Goal: Task Accomplishment & Management: Manage account settings

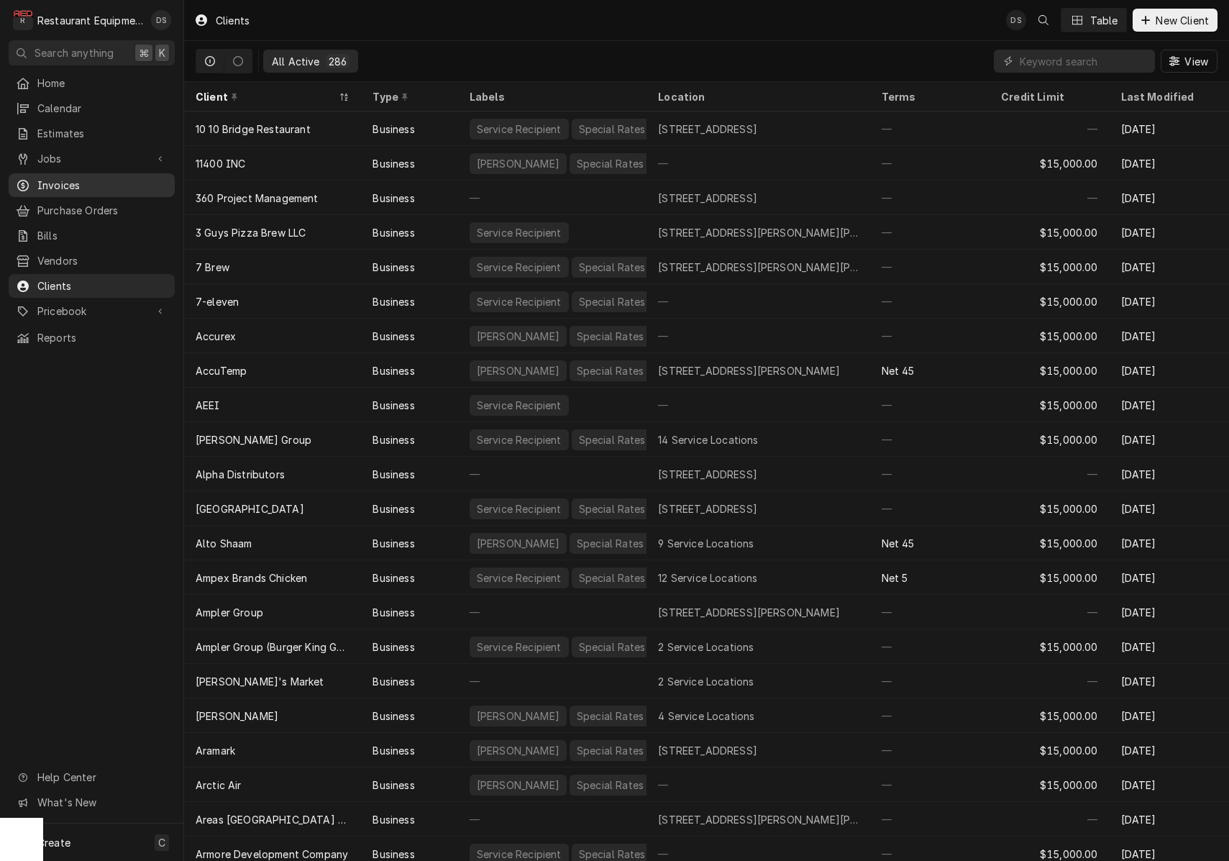
click at [79, 176] on div "Invoices" at bounding box center [92, 185] width 160 height 18
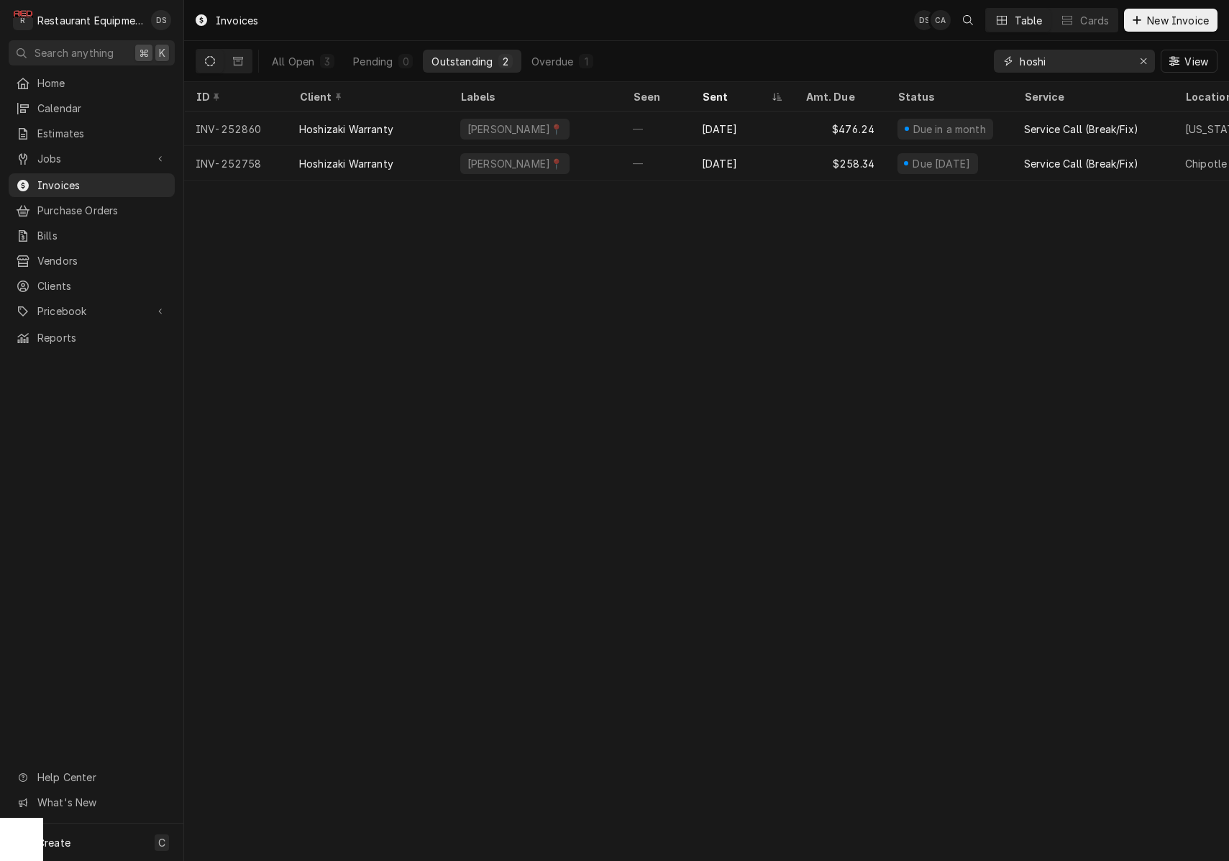
click at [1143, 60] on icon "Erase input" at bounding box center [1144, 61] width 8 height 10
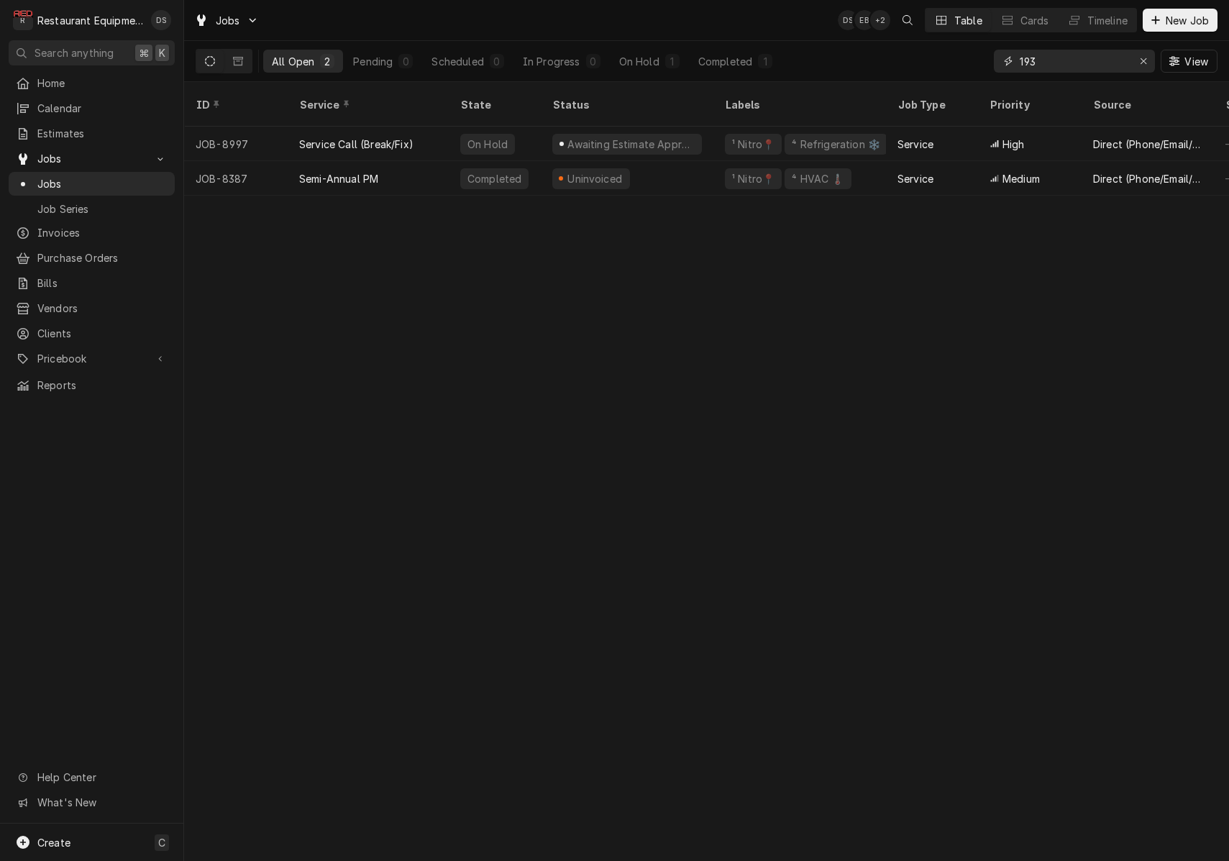
drag, startPoint x: 1117, startPoint y: 60, endPoint x: 981, endPoint y: 50, distance: 136.3
click at [985, 51] on div "All Open 2 Pending 0 Scheduled 0 In Progress 0 On Hold 1 Completed 1 193 View" at bounding box center [707, 61] width 1022 height 40
type input "8778"
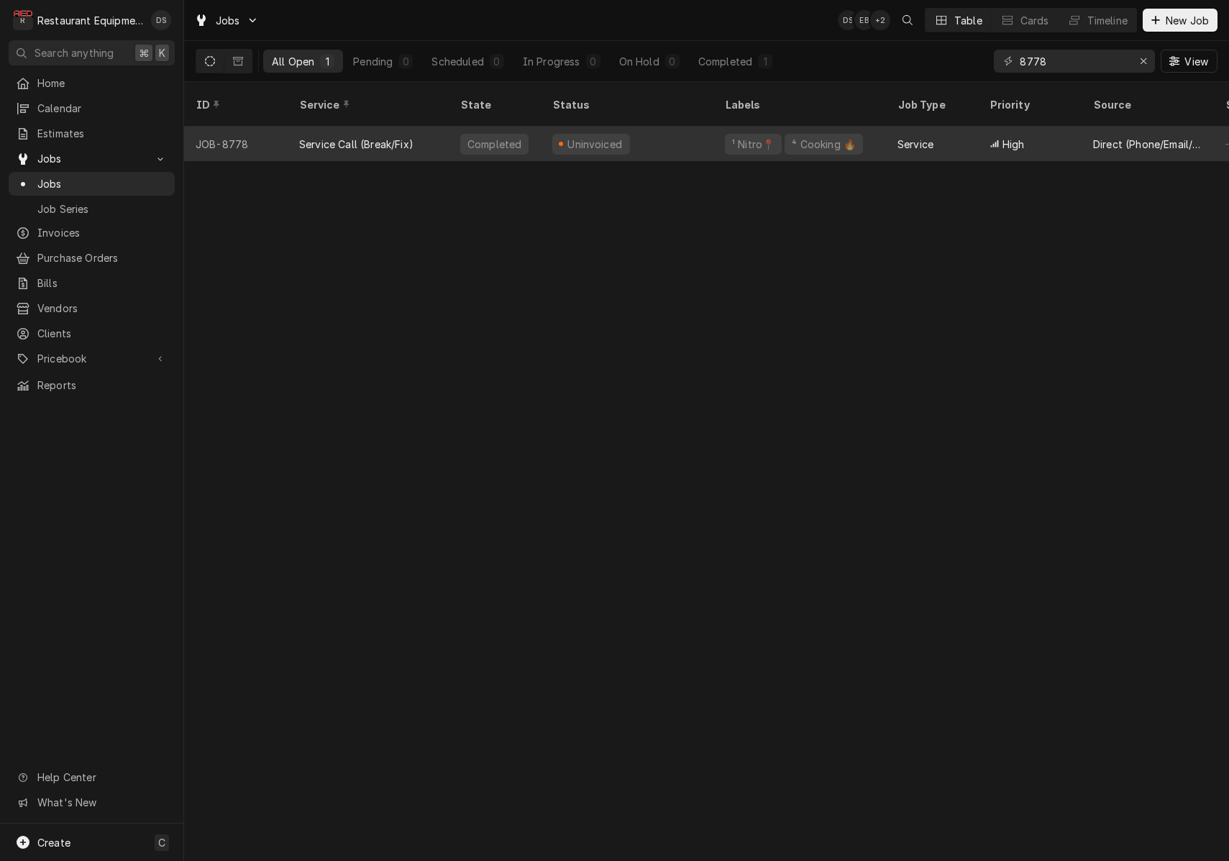
click at [703, 127] on div "Uninvoiced" at bounding box center [627, 144] width 173 height 35
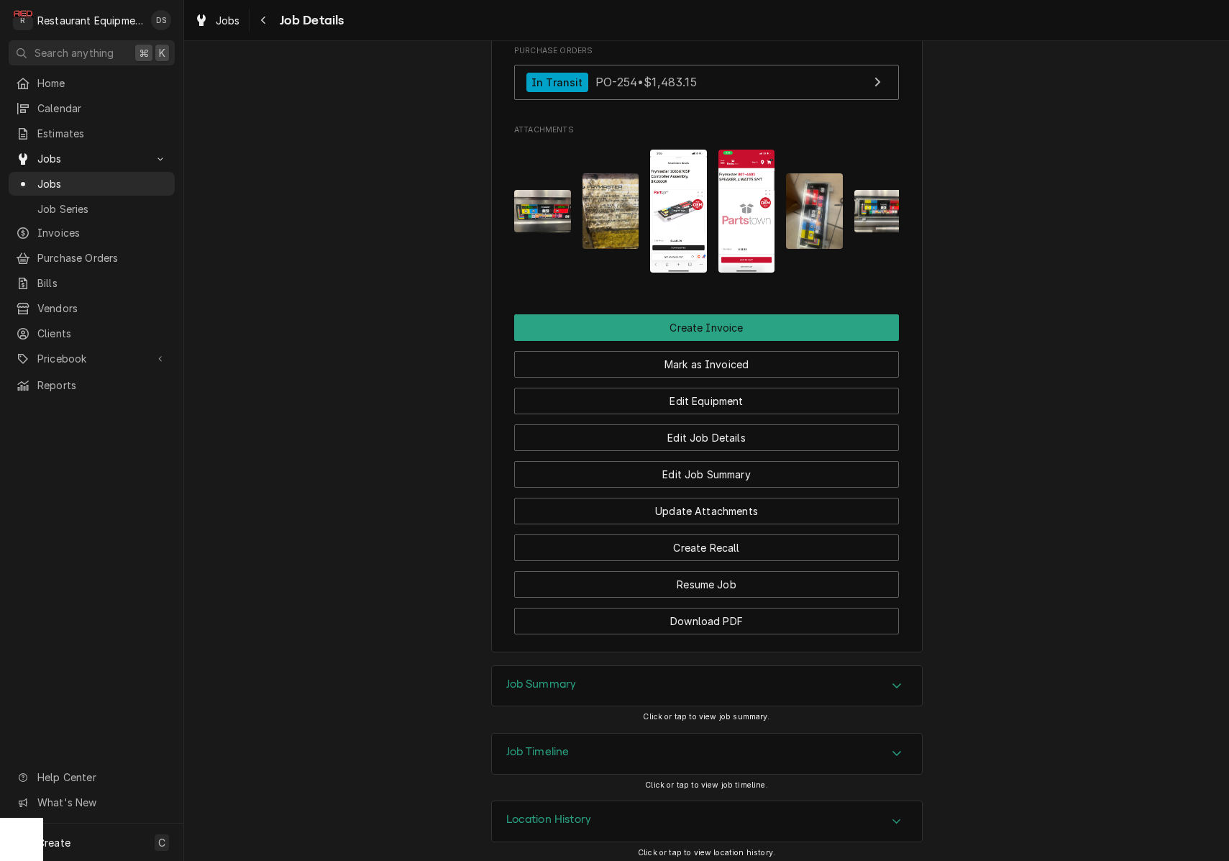
scroll to position [1351, 0]
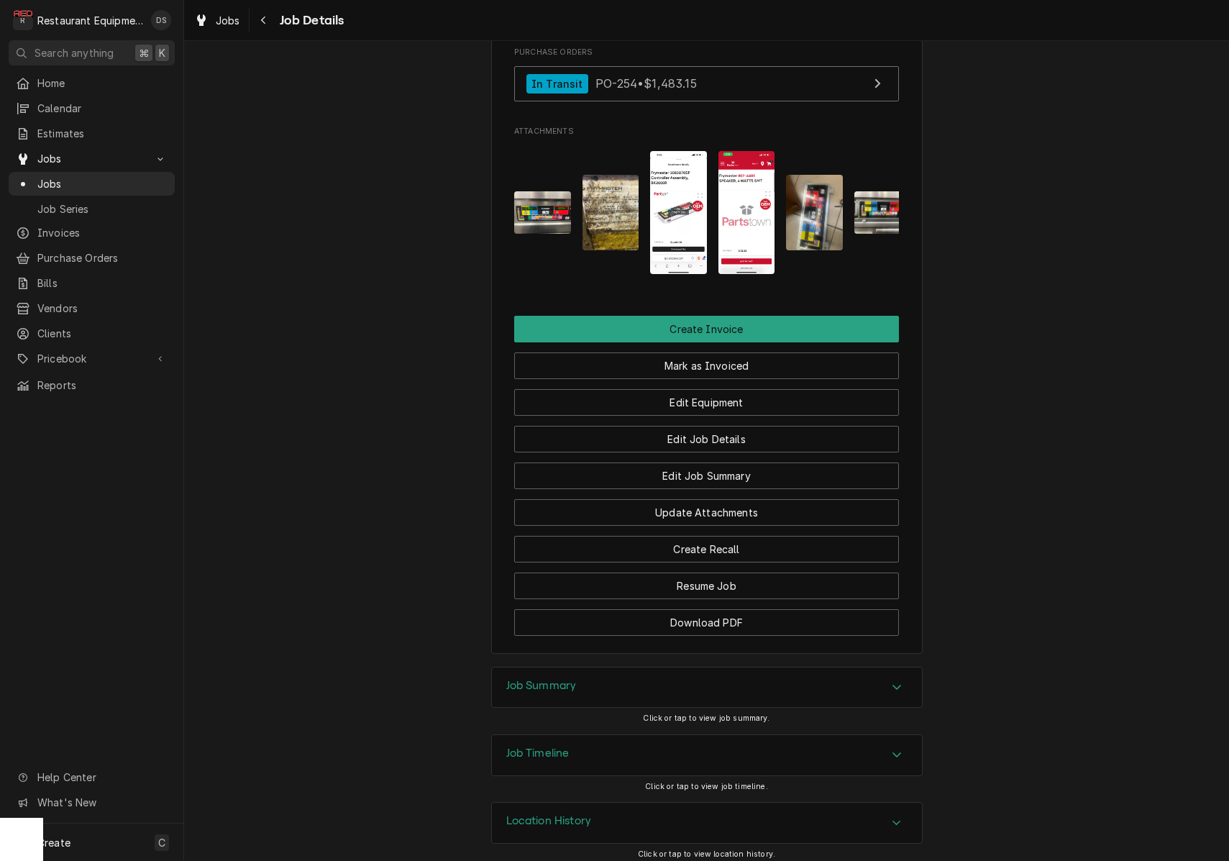
click at [688, 164] on img "Attachments" at bounding box center [678, 212] width 57 height 122
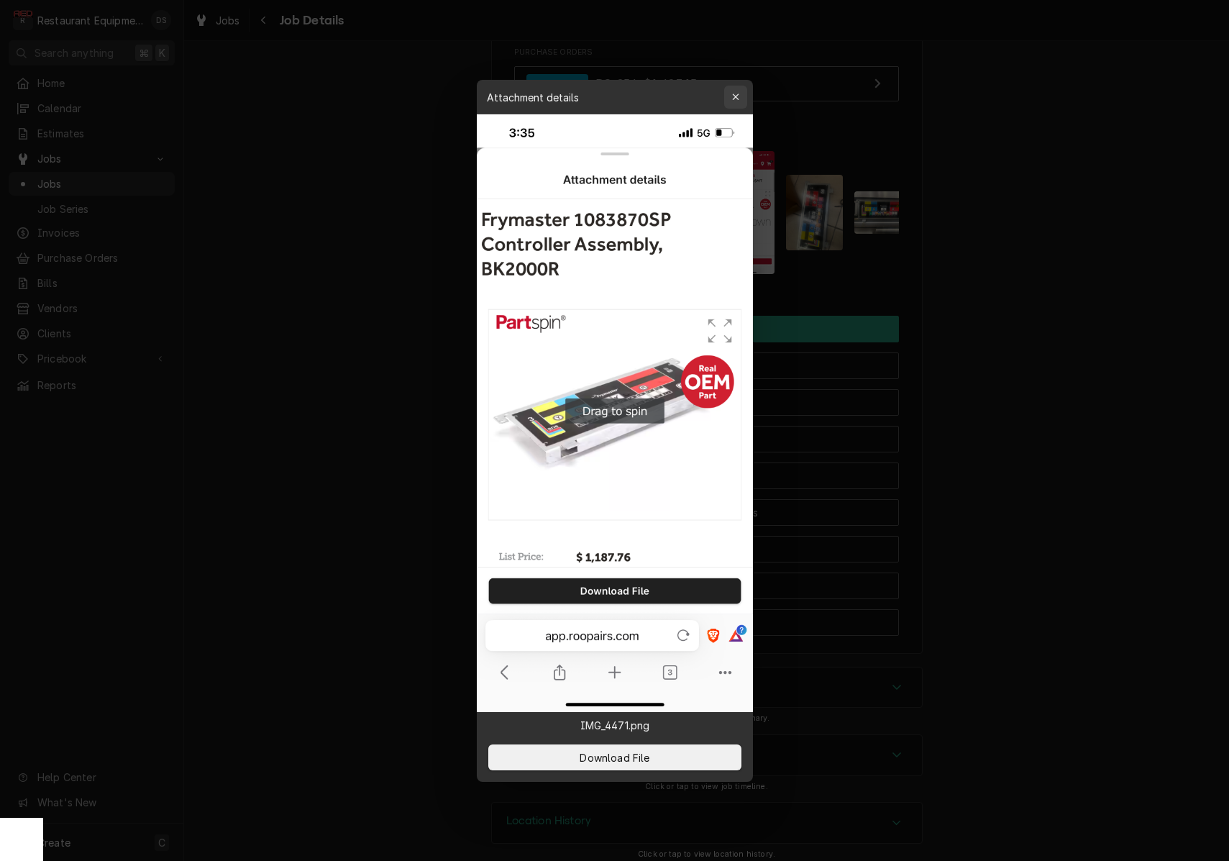
click at [734, 96] on icon "button" at bounding box center [735, 97] width 8 height 10
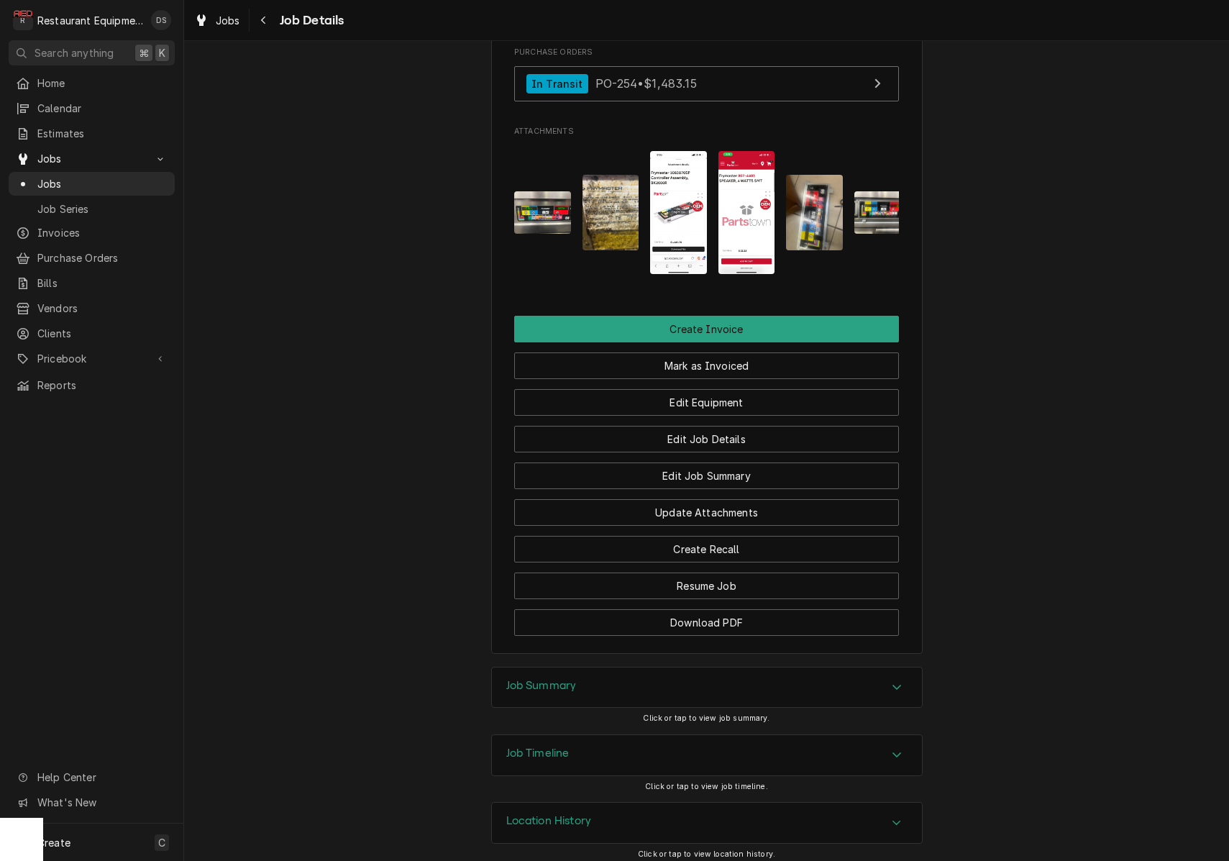
scroll to position [0, 0]
click at [731, 667] on div "Job Summary" at bounding box center [707, 687] width 430 height 40
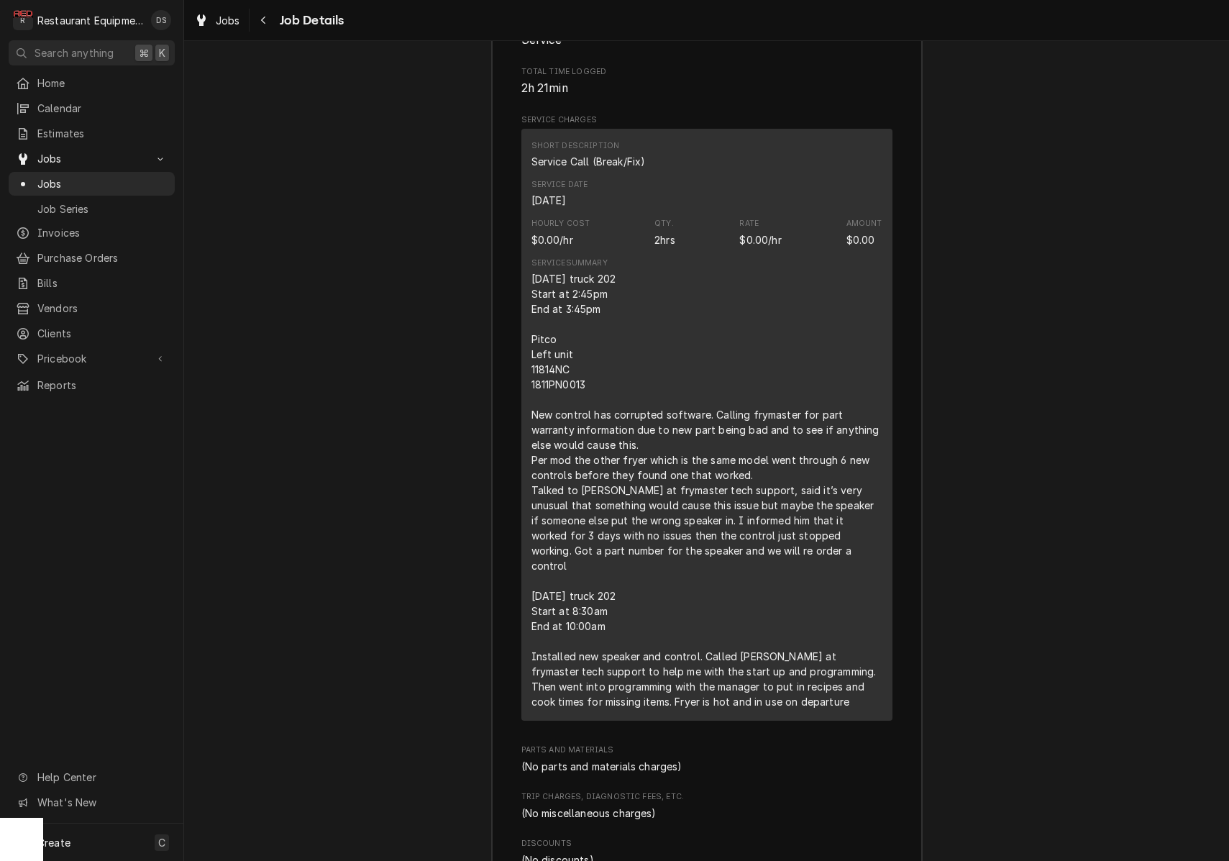
scroll to position [2157, 0]
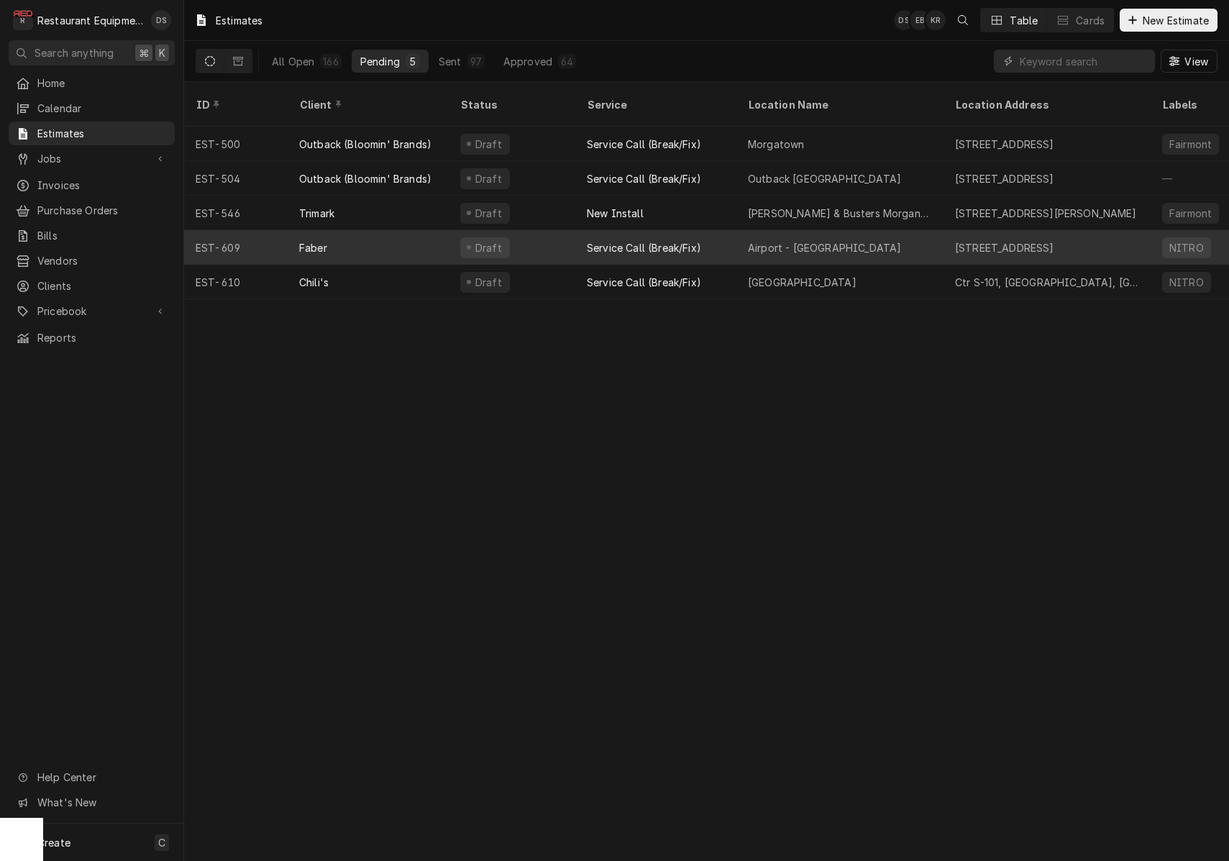
click at [598, 240] on div "Service Call (Break/Fix)" at bounding box center [644, 247] width 114 height 15
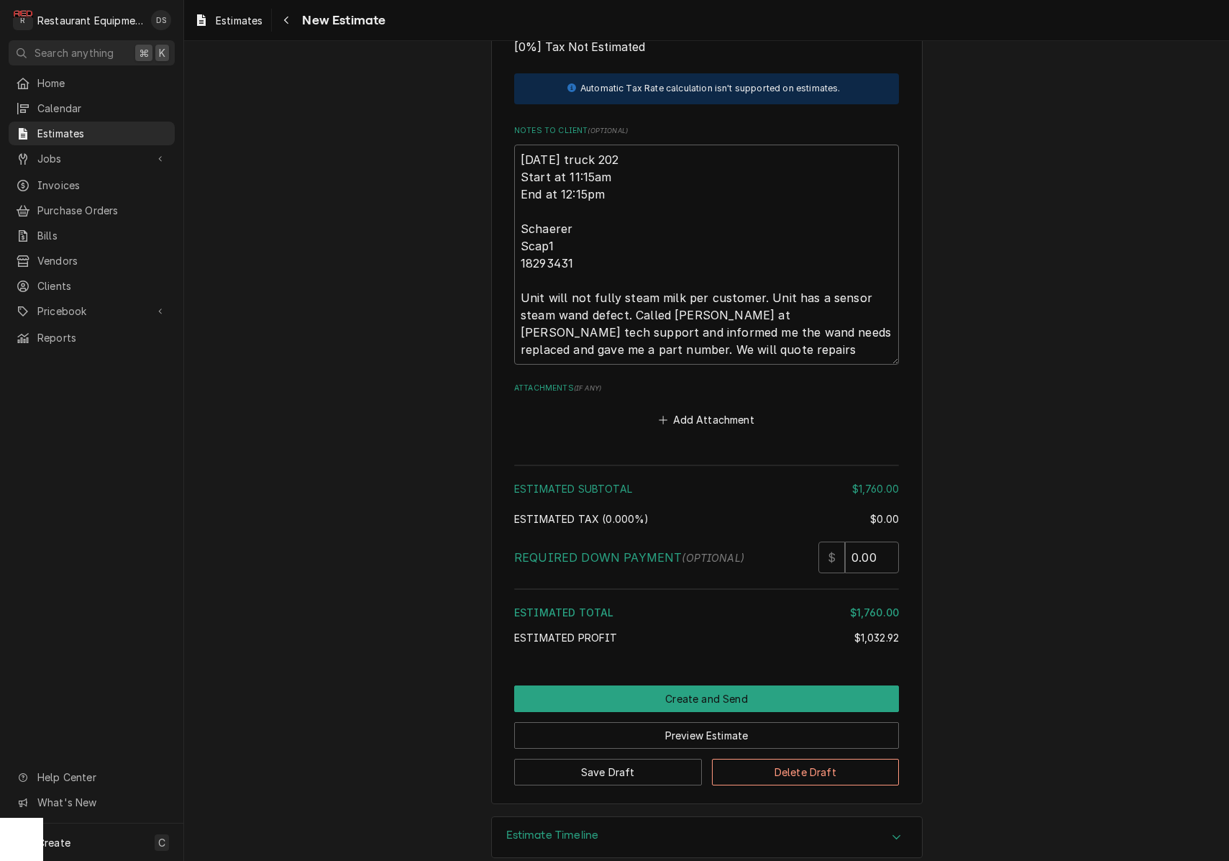
scroll to position [2712, 0]
click at [676, 686] on button "Create and Send" at bounding box center [706, 699] width 385 height 27
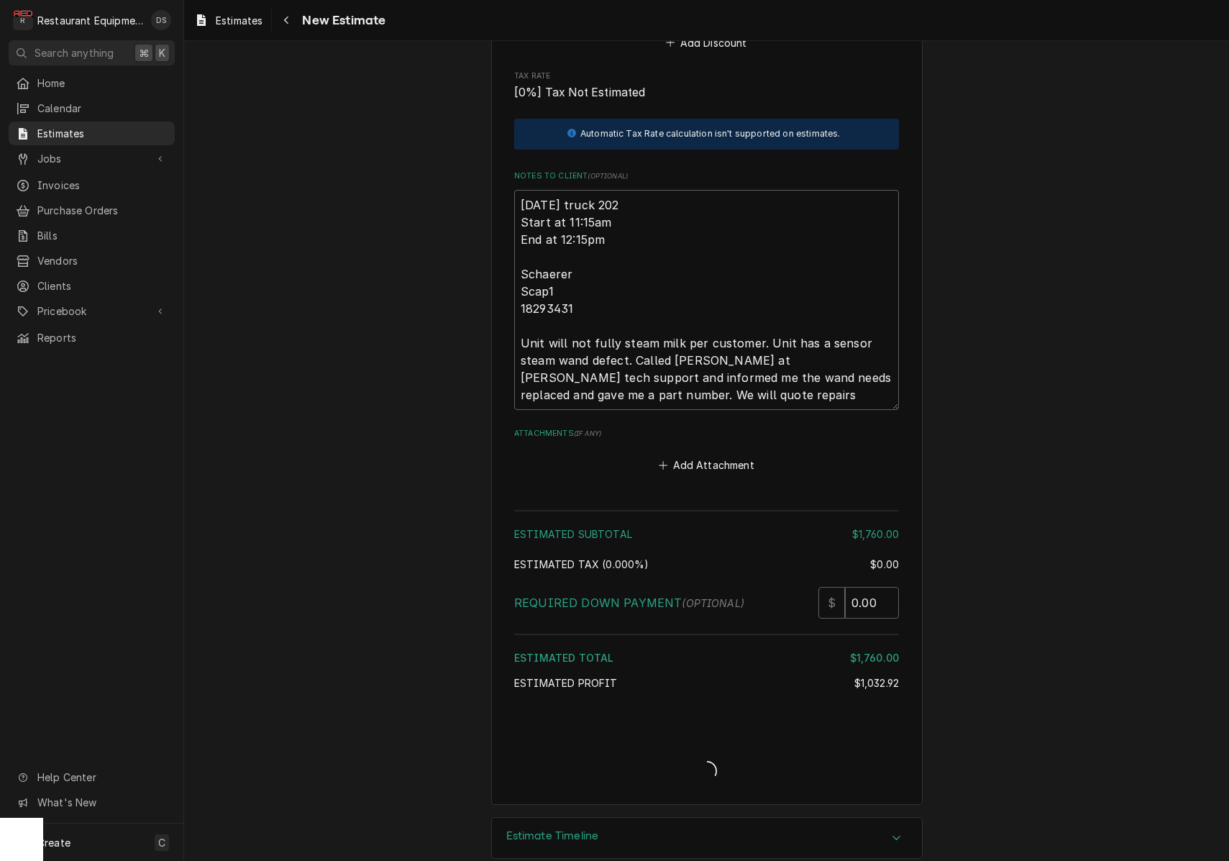
type textarea "x"
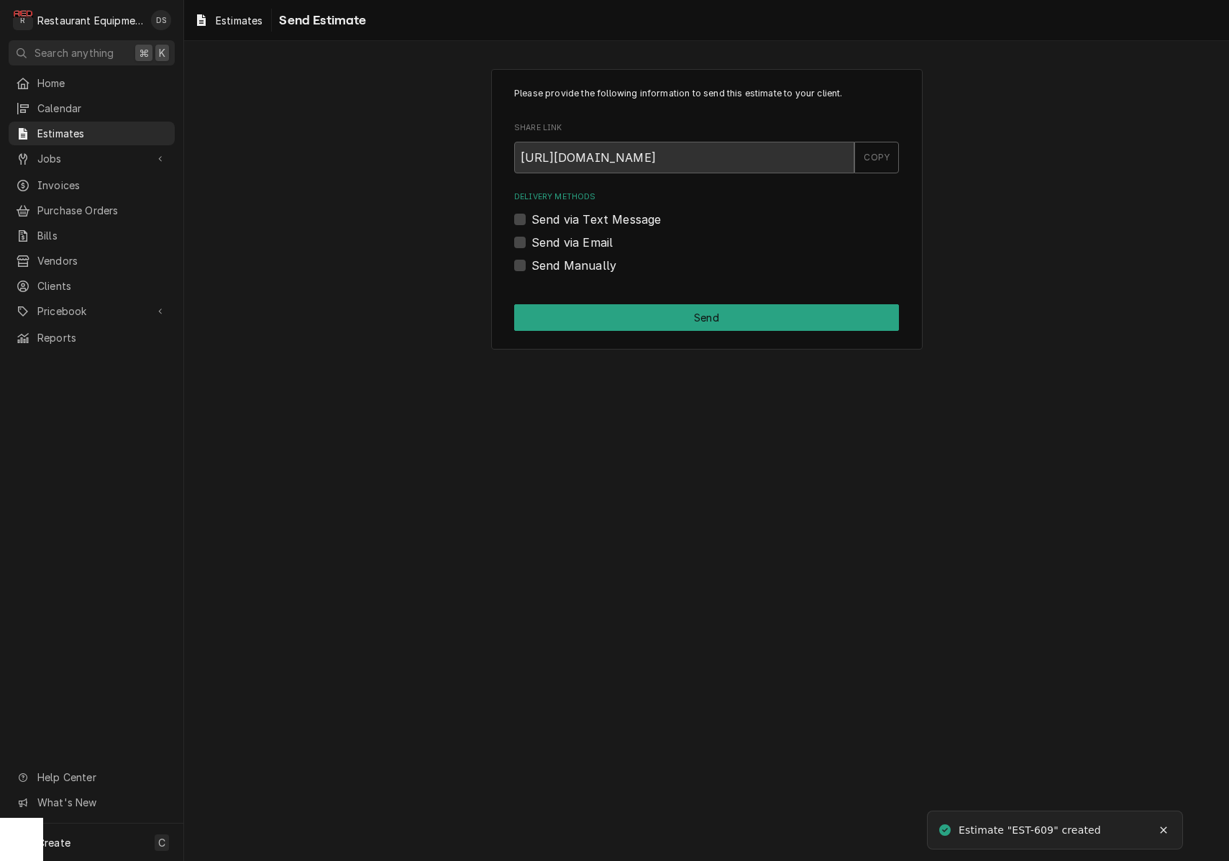
click at [532, 245] on label "Send via Email" at bounding box center [572, 242] width 81 height 17
click at [532, 245] on input "Send via Email" at bounding box center [724, 250] width 385 height 32
checkbox input "true"
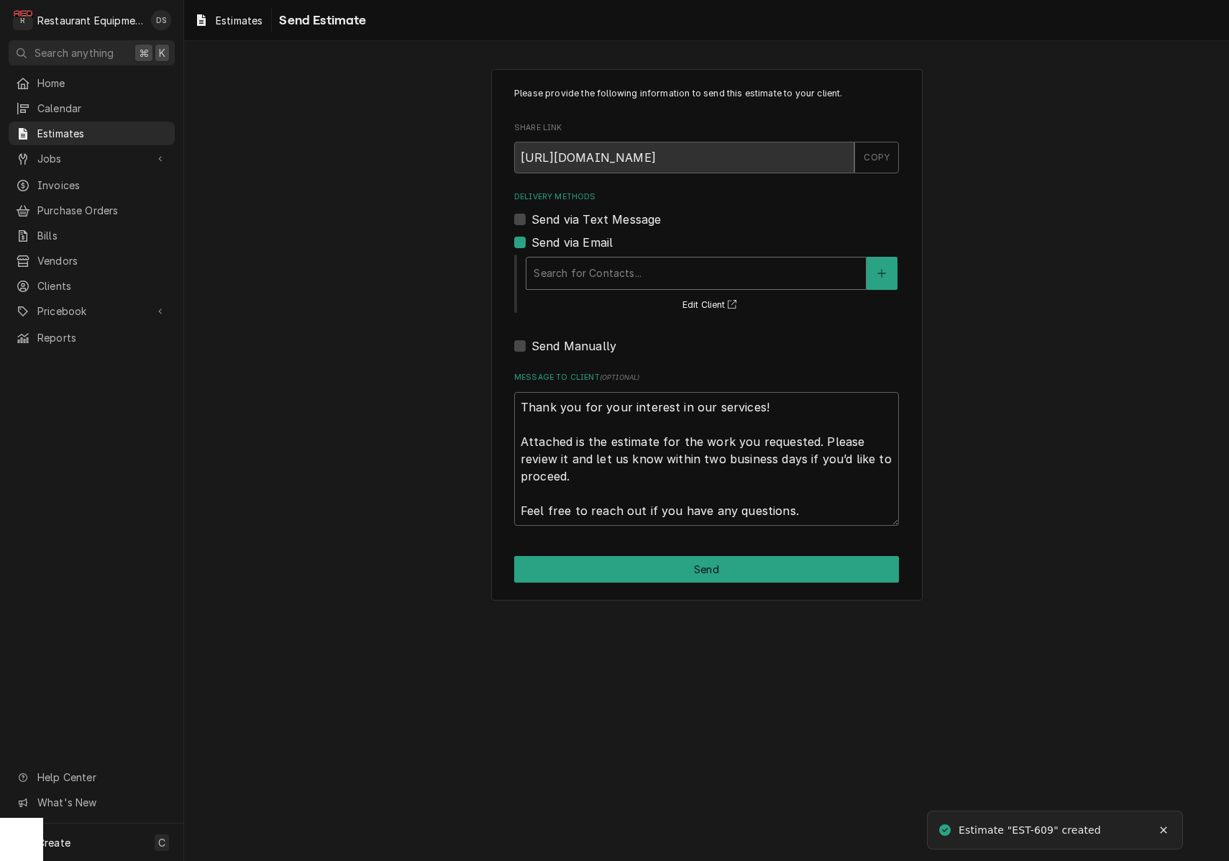
click at [620, 268] on div "Search for Contacts..." at bounding box center [696, 272] width 325 height 15
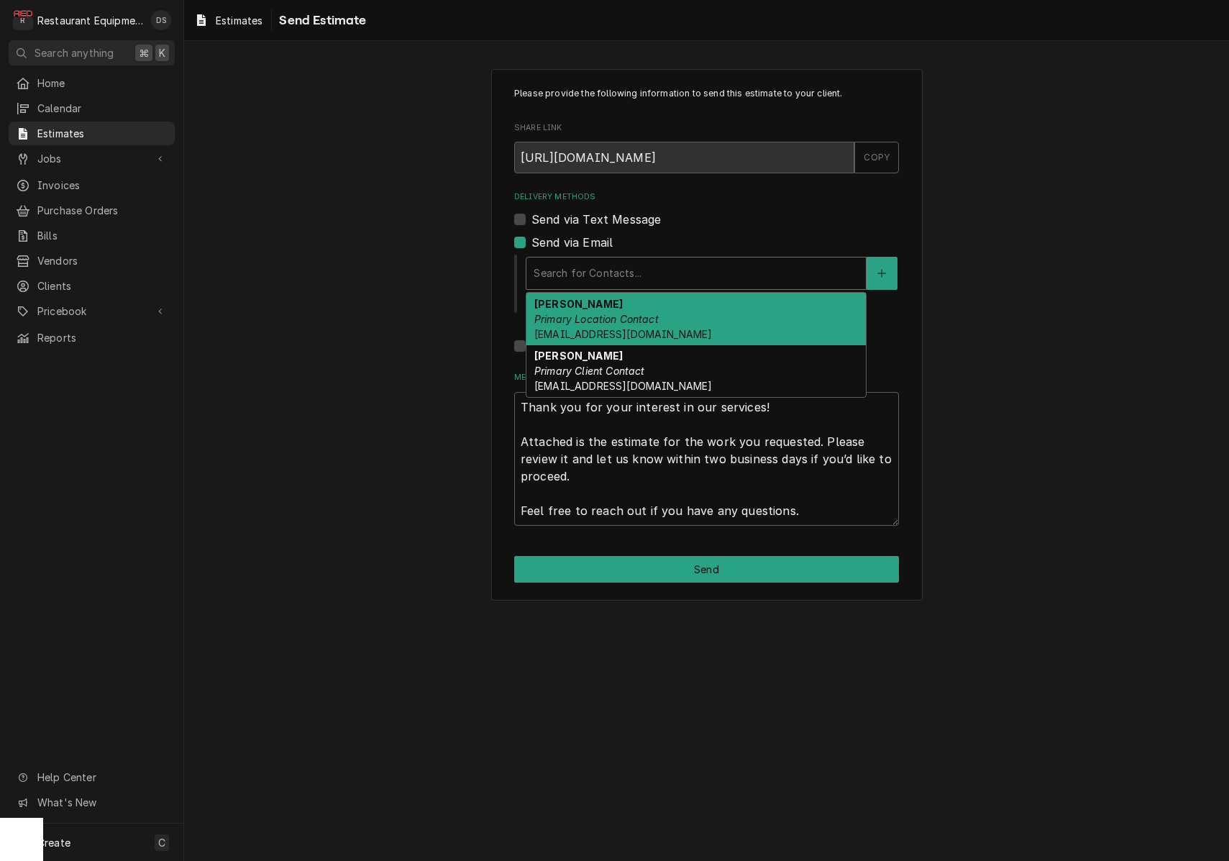
click at [660, 311] on div "Frances Rhodes Primary Location Contact frhodes@faber-intl.com" at bounding box center [696, 319] width 339 height 53
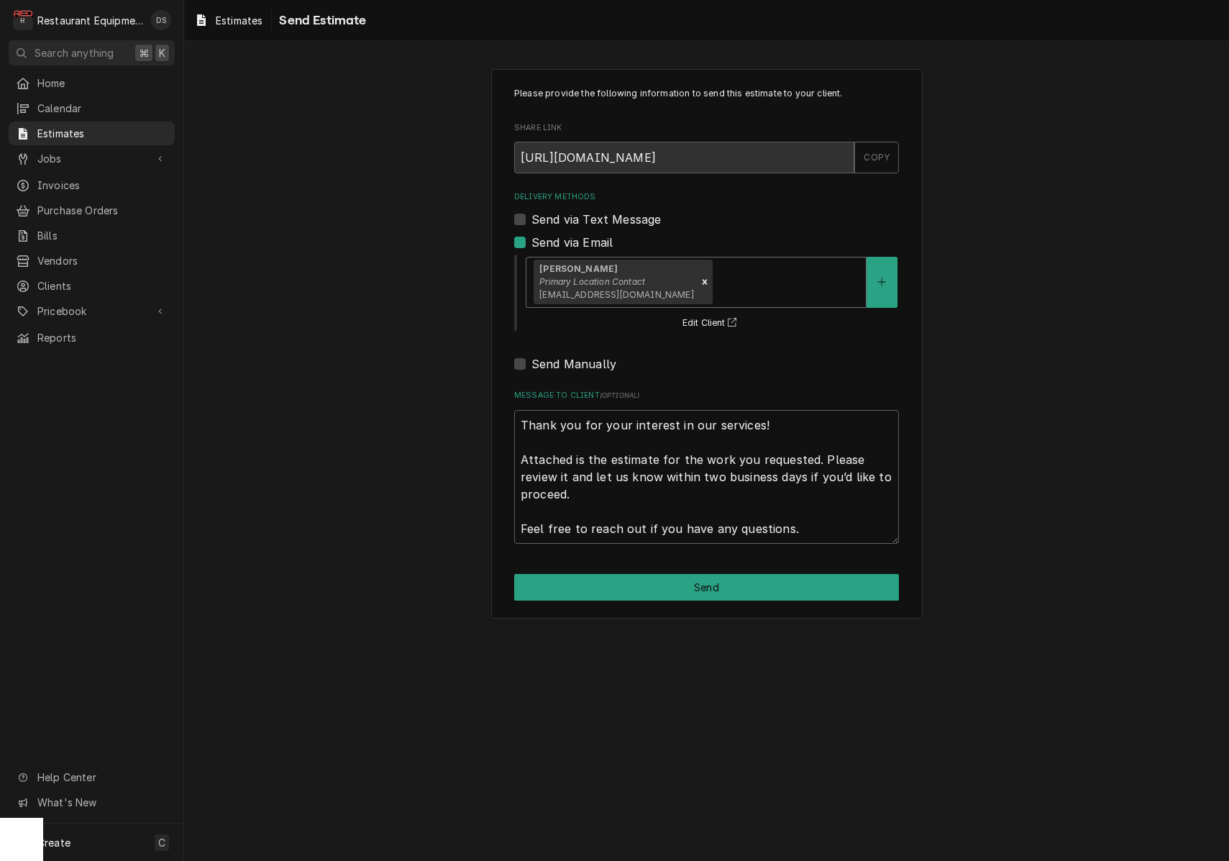
click at [726, 290] on div "Delivery Methods" at bounding box center [787, 282] width 144 height 26
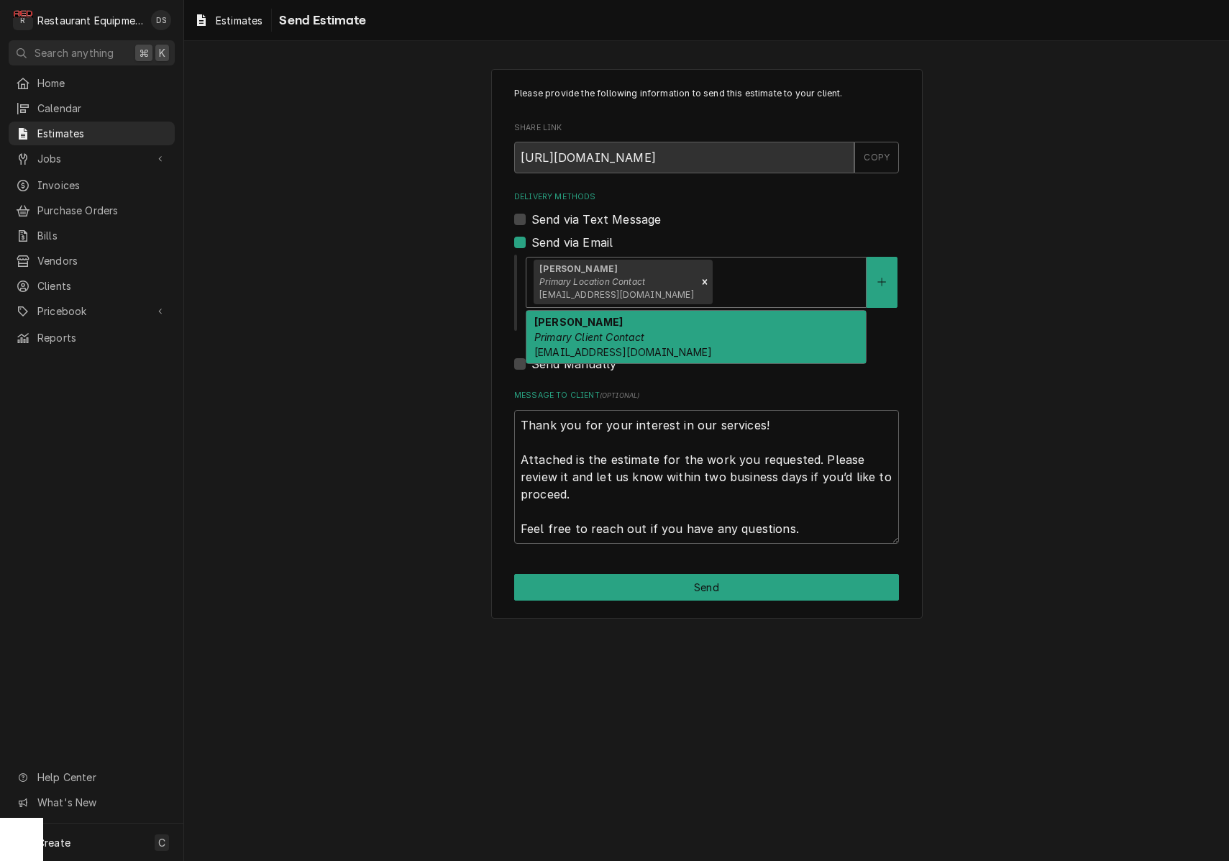
click at [714, 321] on div "Jon Antcliff Primary Client Contact dmehta@faber-intl.com" at bounding box center [696, 337] width 339 height 53
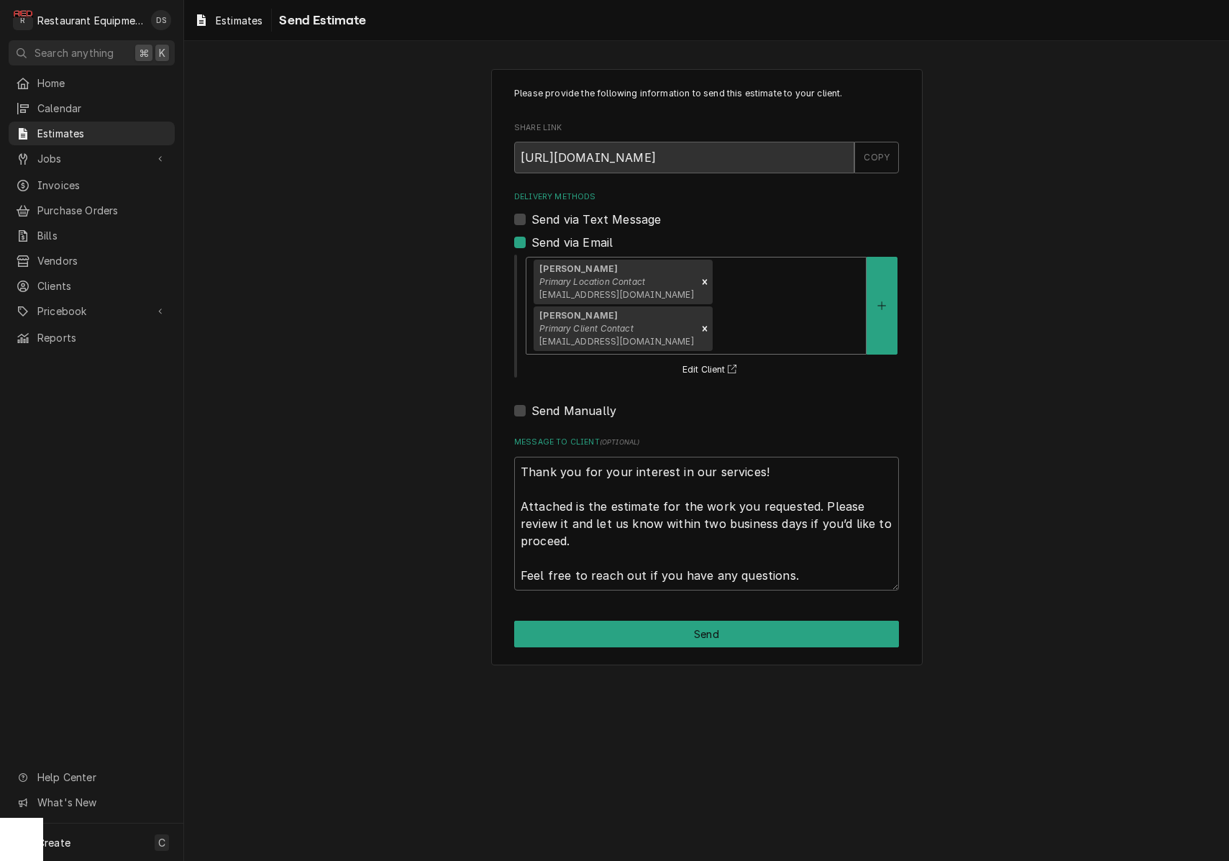
click at [695, 621] on button "Send" at bounding box center [706, 634] width 385 height 27
type textarea "x"
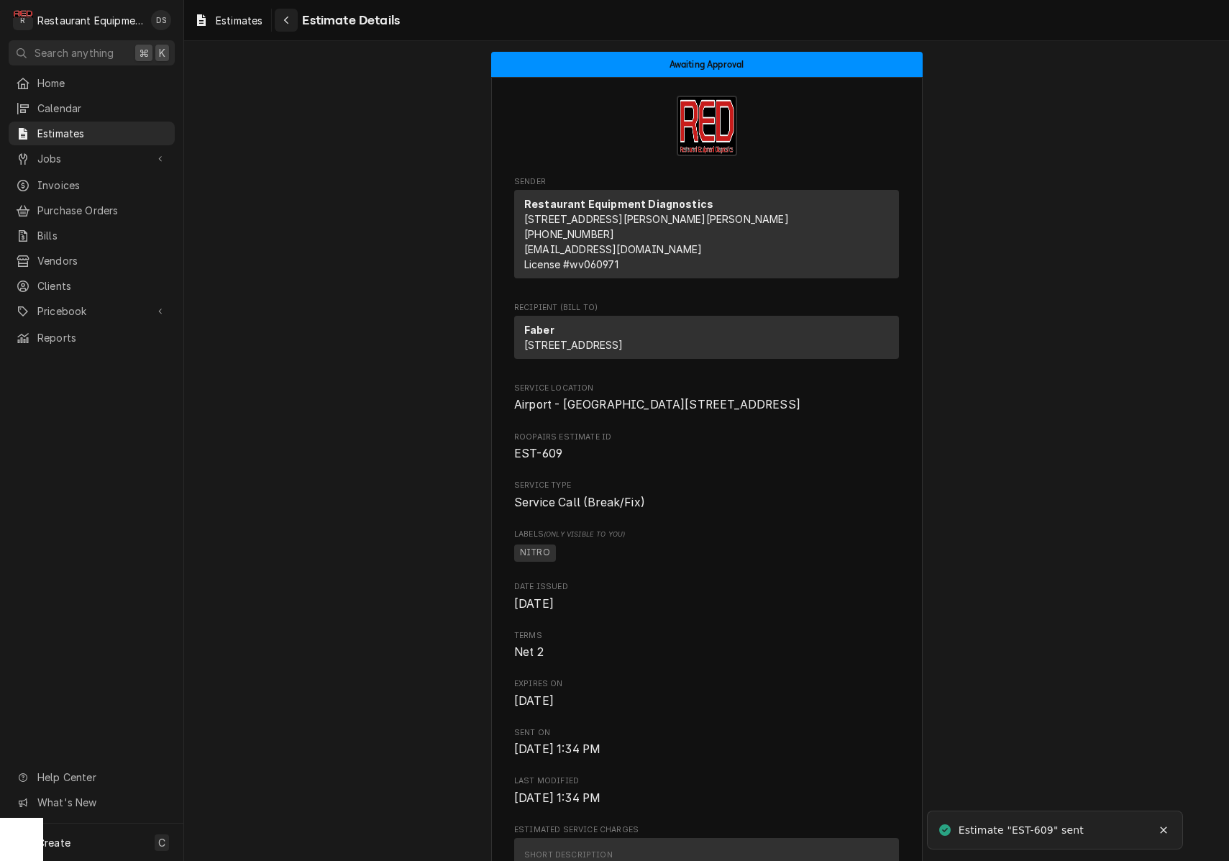
click at [293, 24] on div "Navigate back" at bounding box center [286, 20] width 14 height 14
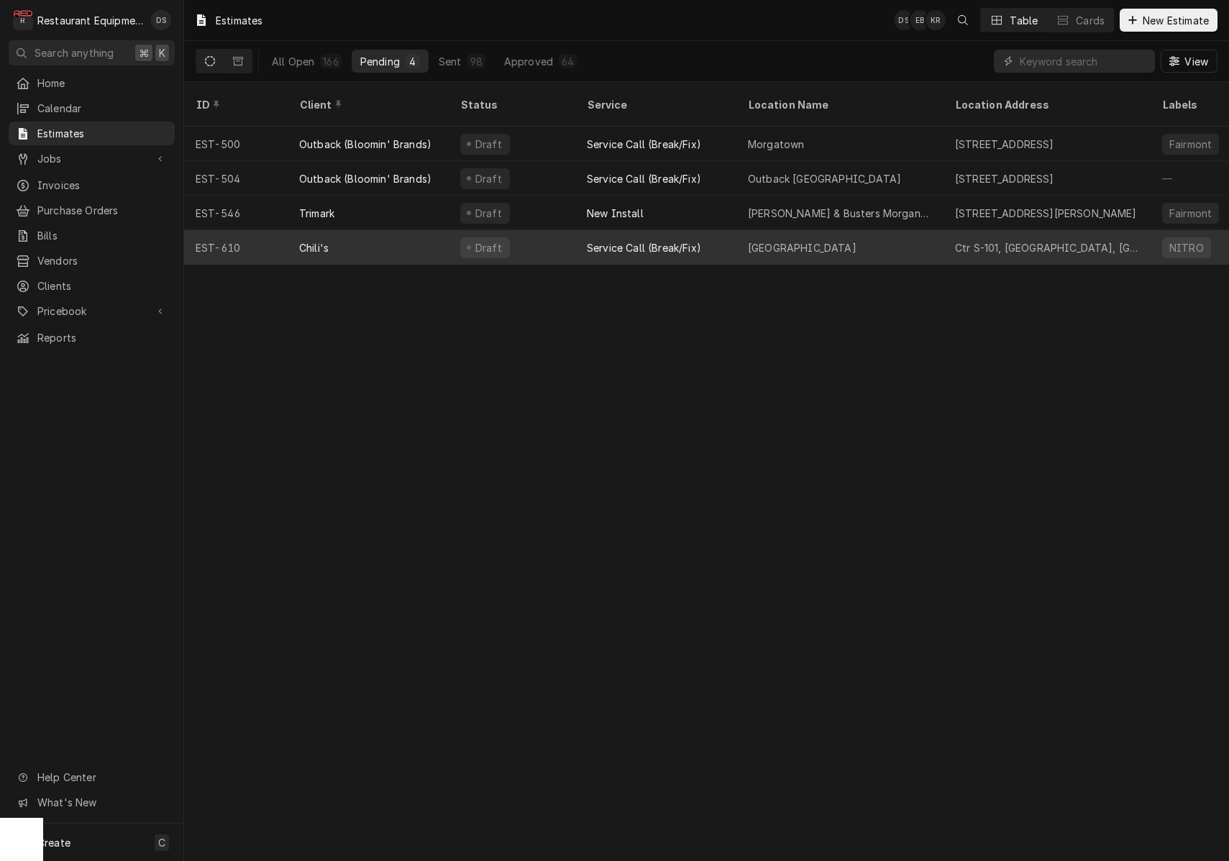
click at [414, 230] on div "Chili's" at bounding box center [368, 247] width 161 height 35
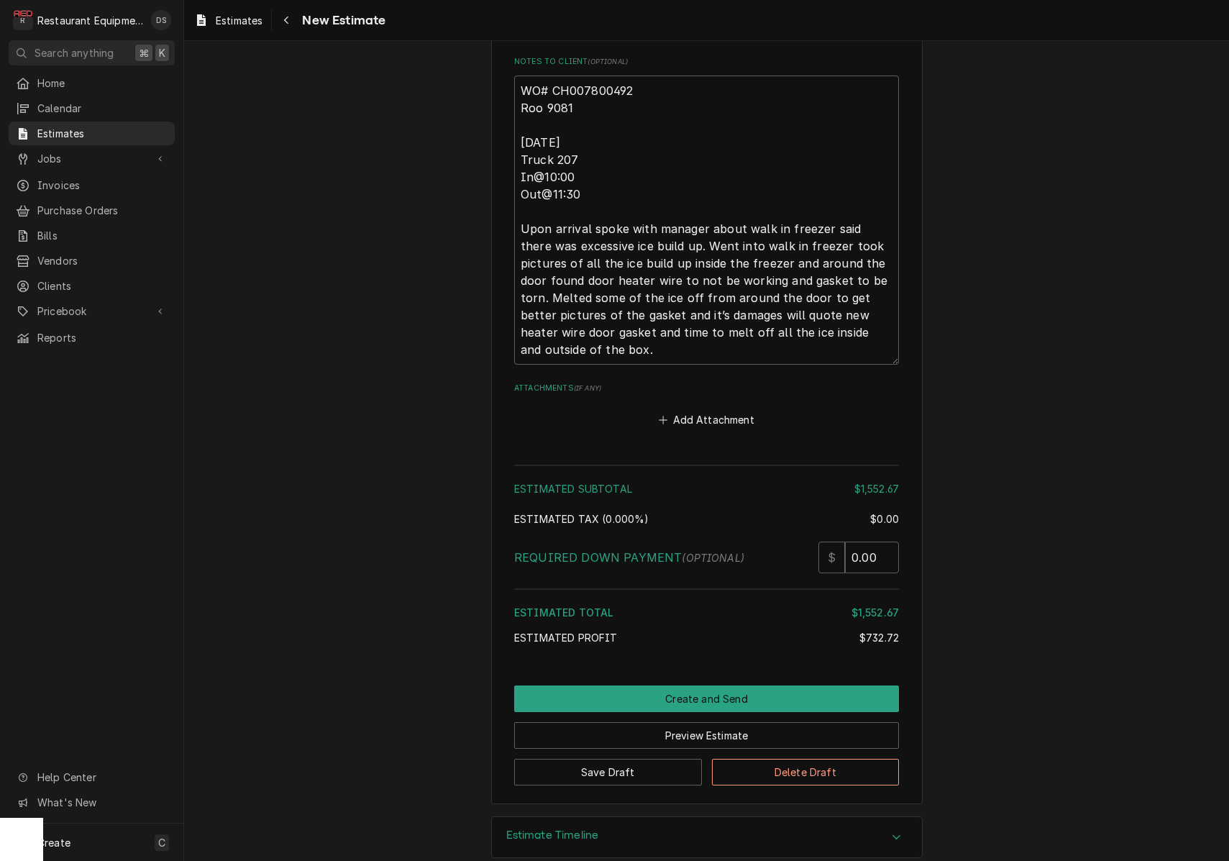
scroll to position [2781, 0]
drag, startPoint x: 640, startPoint y: 74, endPoint x: 555, endPoint y: 67, distance: 85.9
click at [553, 76] on textarea "WO# CH007800492 Roo 9081 [DATE] Truck 207 In@10:00 Out@11:30 Upon arrival spoke…" at bounding box center [706, 220] width 385 height 289
click at [699, 686] on button "Create and Send" at bounding box center [706, 699] width 385 height 27
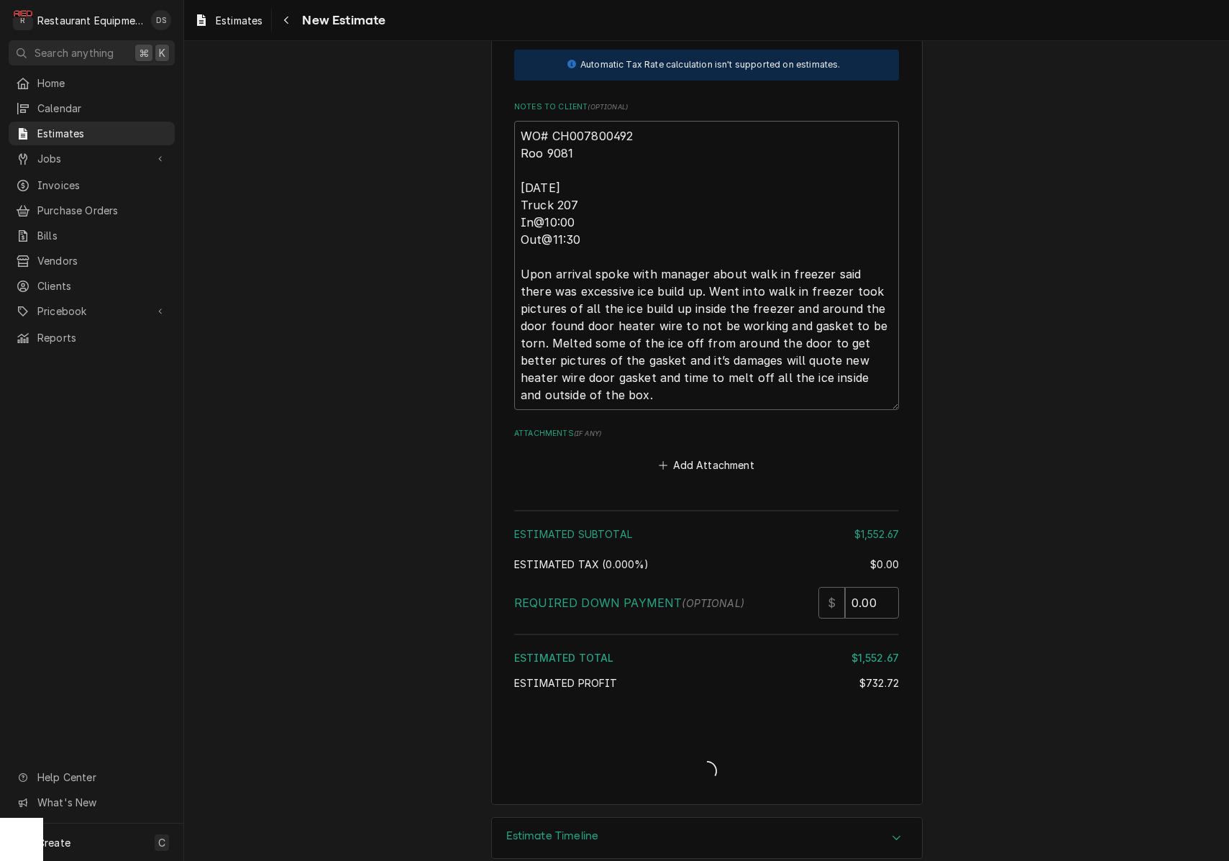
type textarea "x"
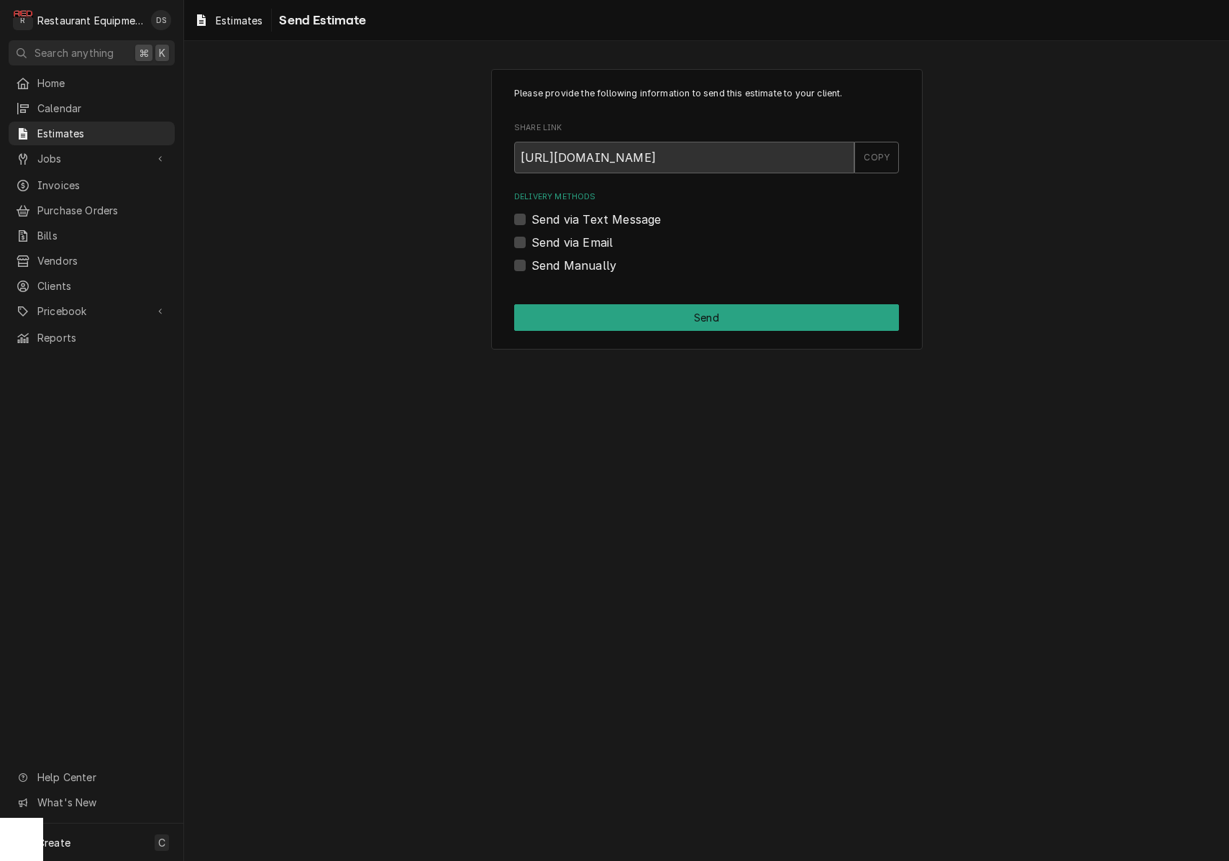
click at [532, 240] on label "Send via Email" at bounding box center [572, 242] width 81 height 17
click at [532, 240] on input "Send via Email" at bounding box center [724, 250] width 385 height 32
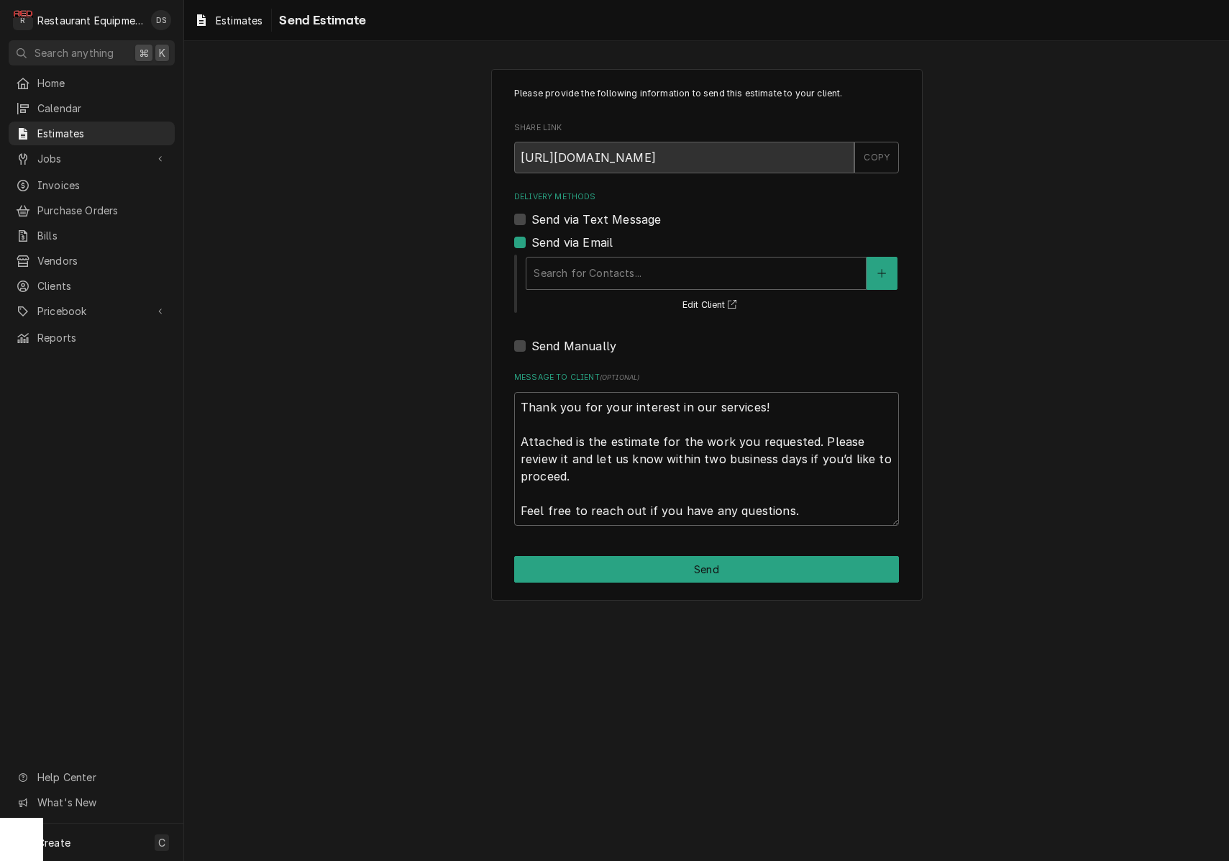
click at [532, 246] on label "Send via Email" at bounding box center [572, 242] width 81 height 17
click at [532, 246] on input "Send via Email" at bounding box center [724, 250] width 385 height 32
checkbox input "false"
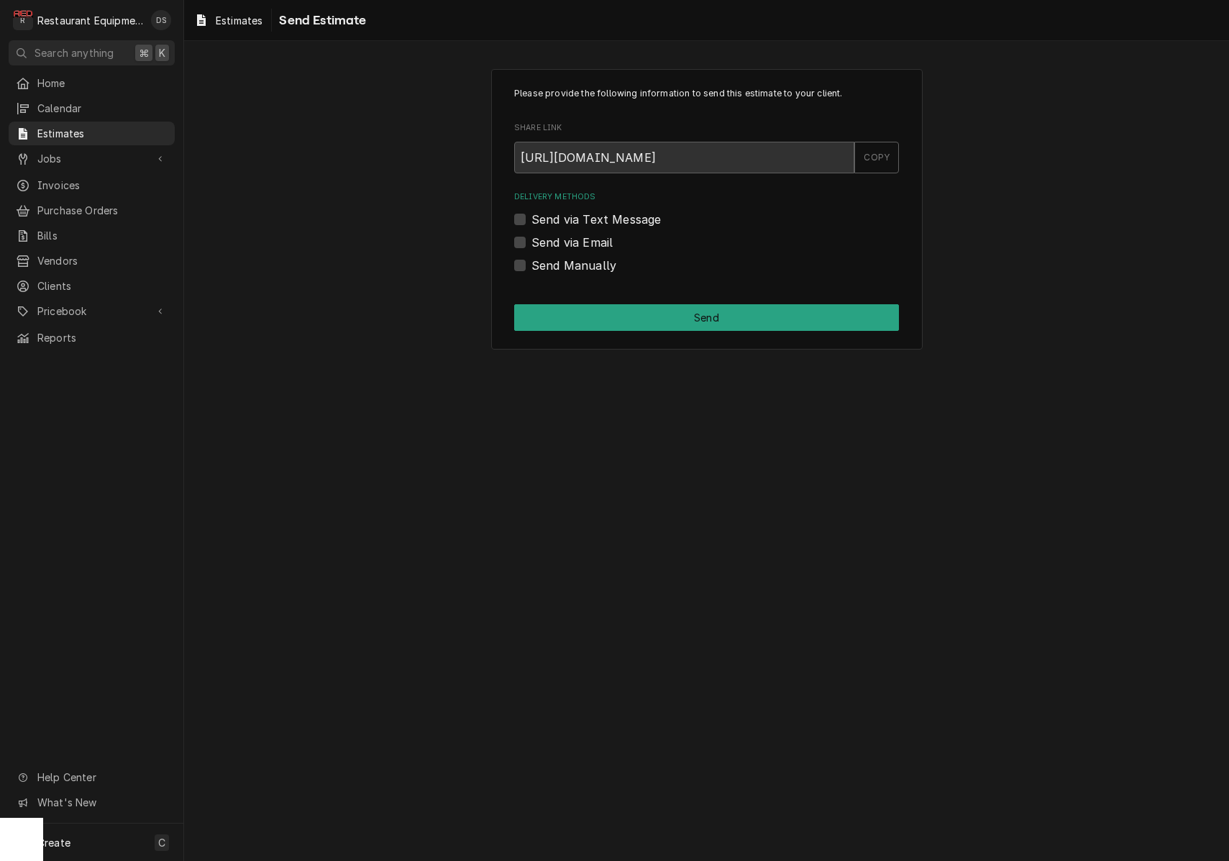
drag, startPoint x: 521, startPoint y: 267, endPoint x: 555, endPoint y: 297, distance: 45.3
click at [532, 267] on label "Send Manually" at bounding box center [574, 265] width 85 height 17
click at [532, 267] on input "Send Manually" at bounding box center [724, 273] width 385 height 32
checkbox input "true"
click at [611, 329] on button "Send" at bounding box center [706, 317] width 385 height 27
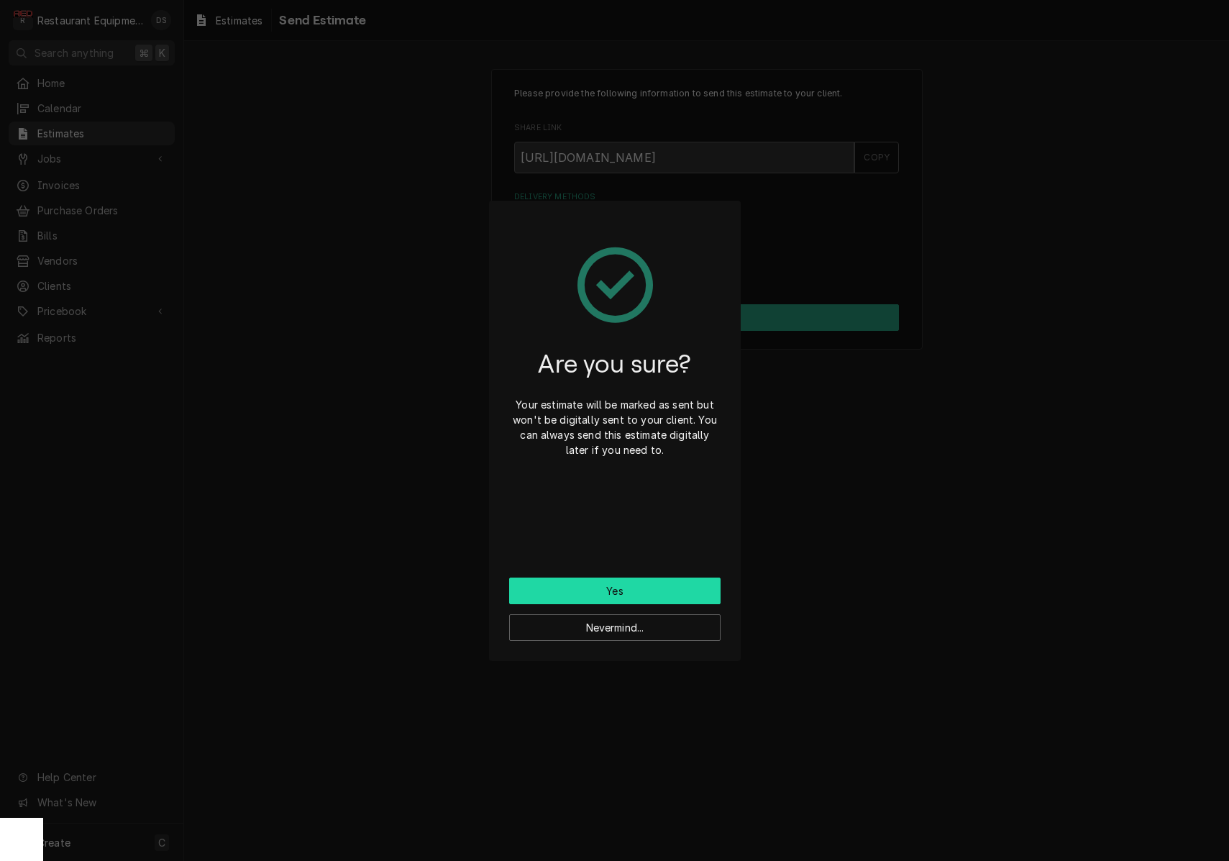
click at [627, 597] on button "Yes" at bounding box center [614, 591] width 211 height 27
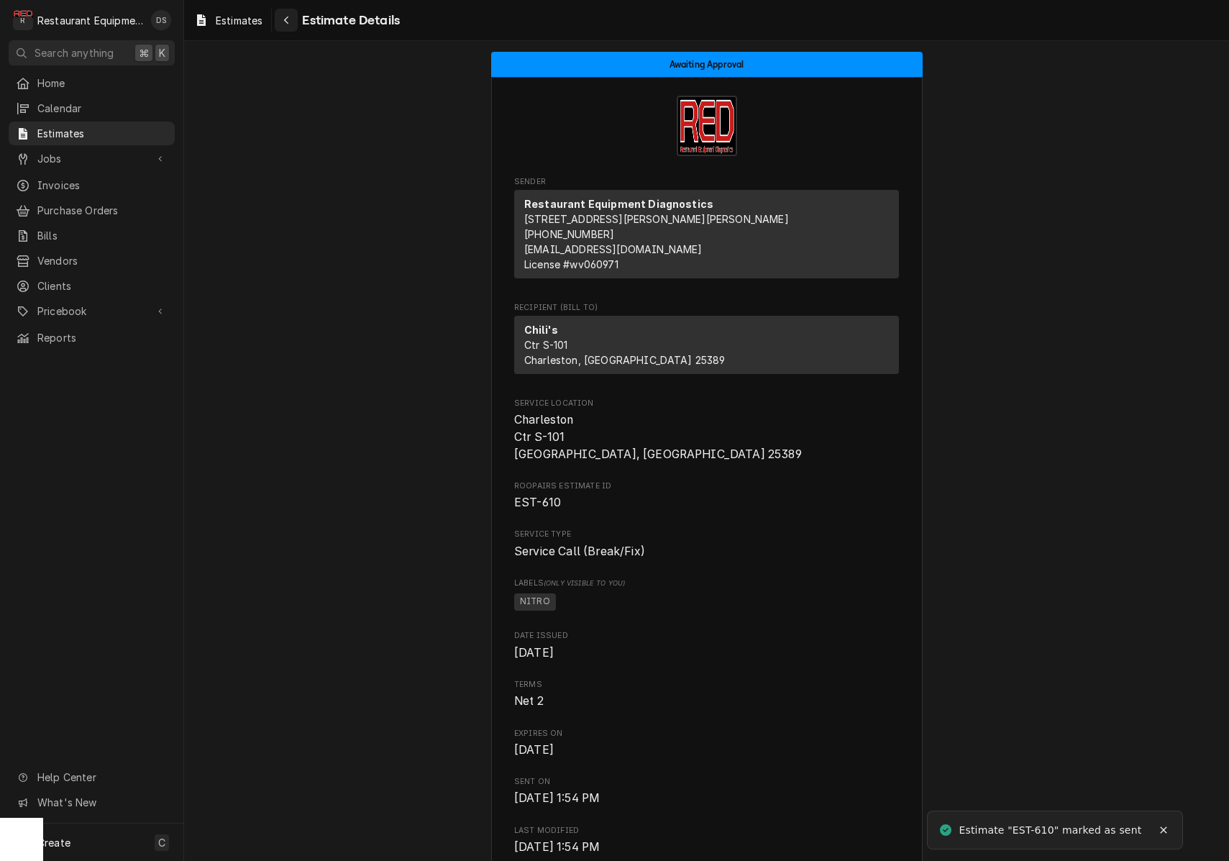
click at [286, 22] on icon "Navigate back" at bounding box center [286, 20] width 6 height 10
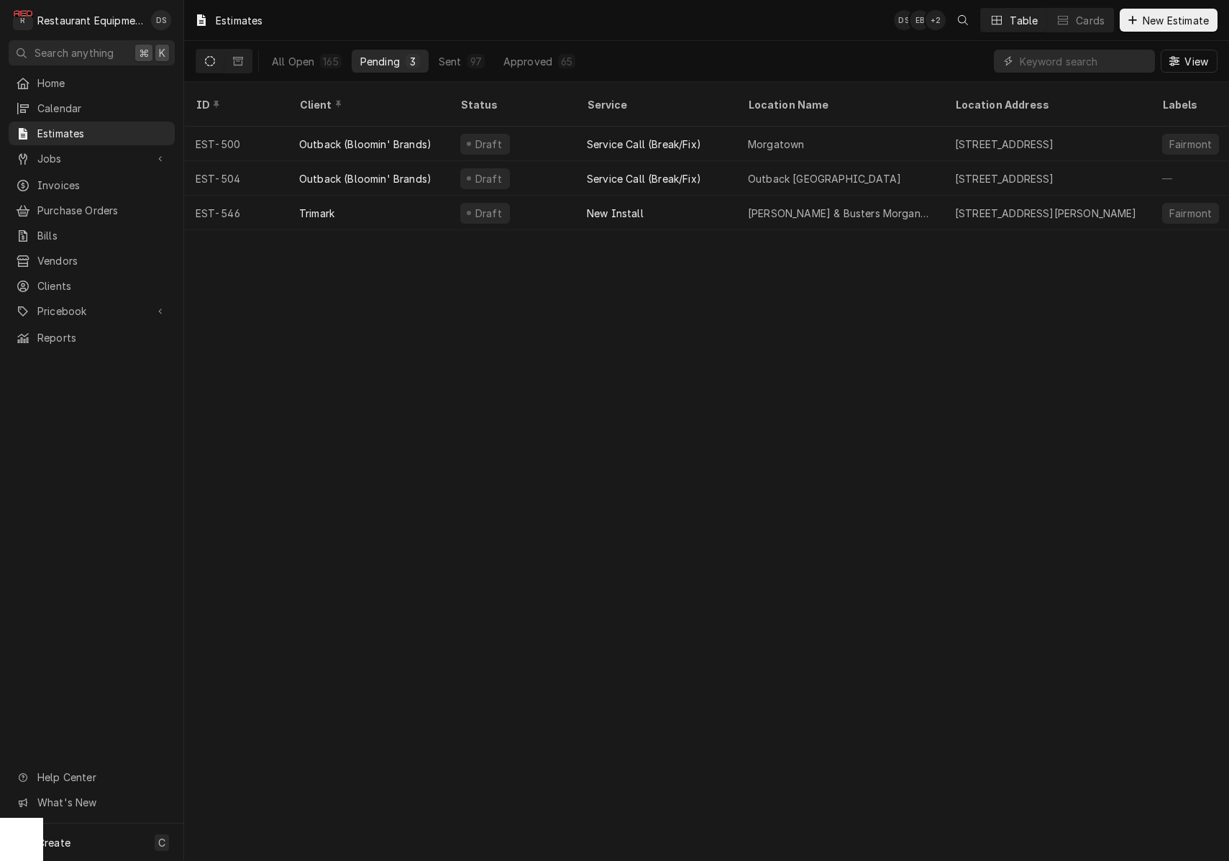
drag, startPoint x: 319, startPoint y: 63, endPoint x: 721, endPoint y: 75, distance: 401.5
click at [320, 63] on button "All Open 165" at bounding box center [306, 61] width 87 height 23
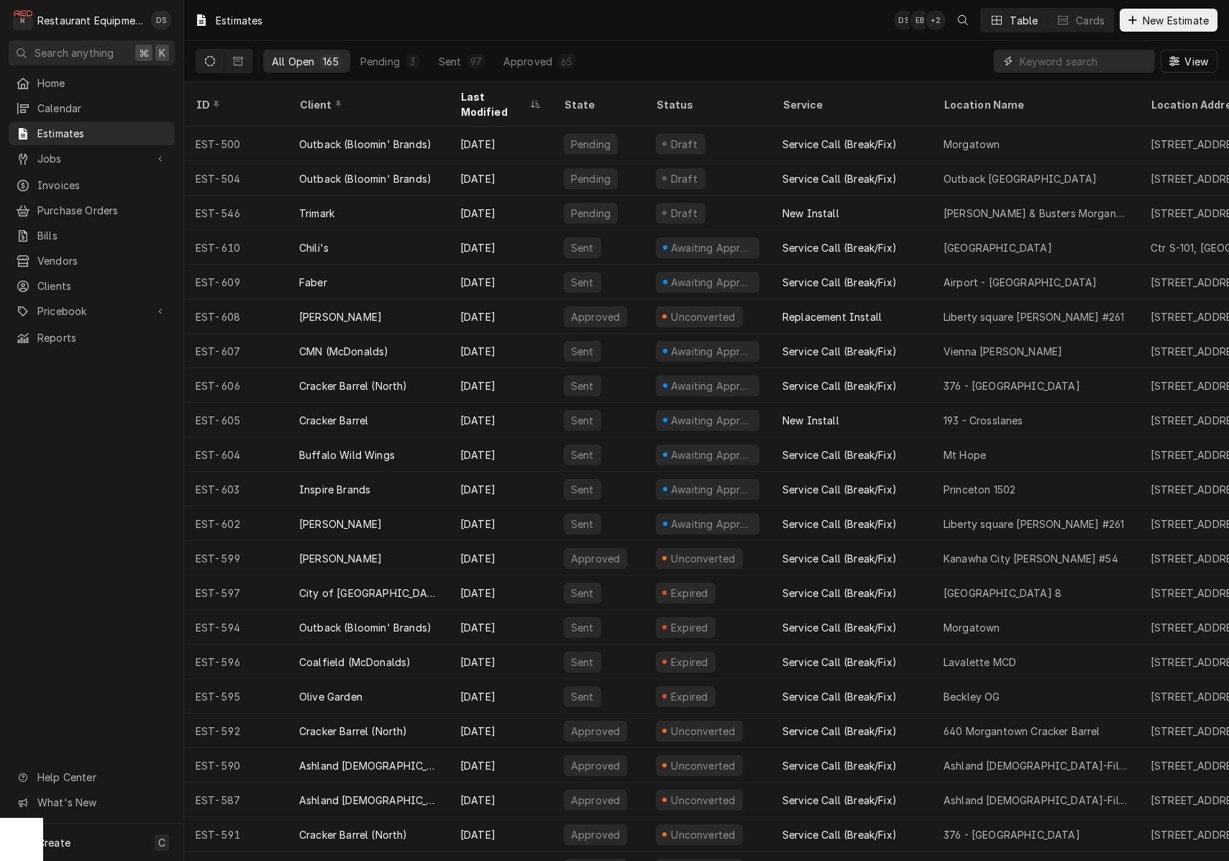
click at [1111, 62] on input "Dynamic Content Wrapper" at bounding box center [1084, 61] width 128 height 23
type input "607"
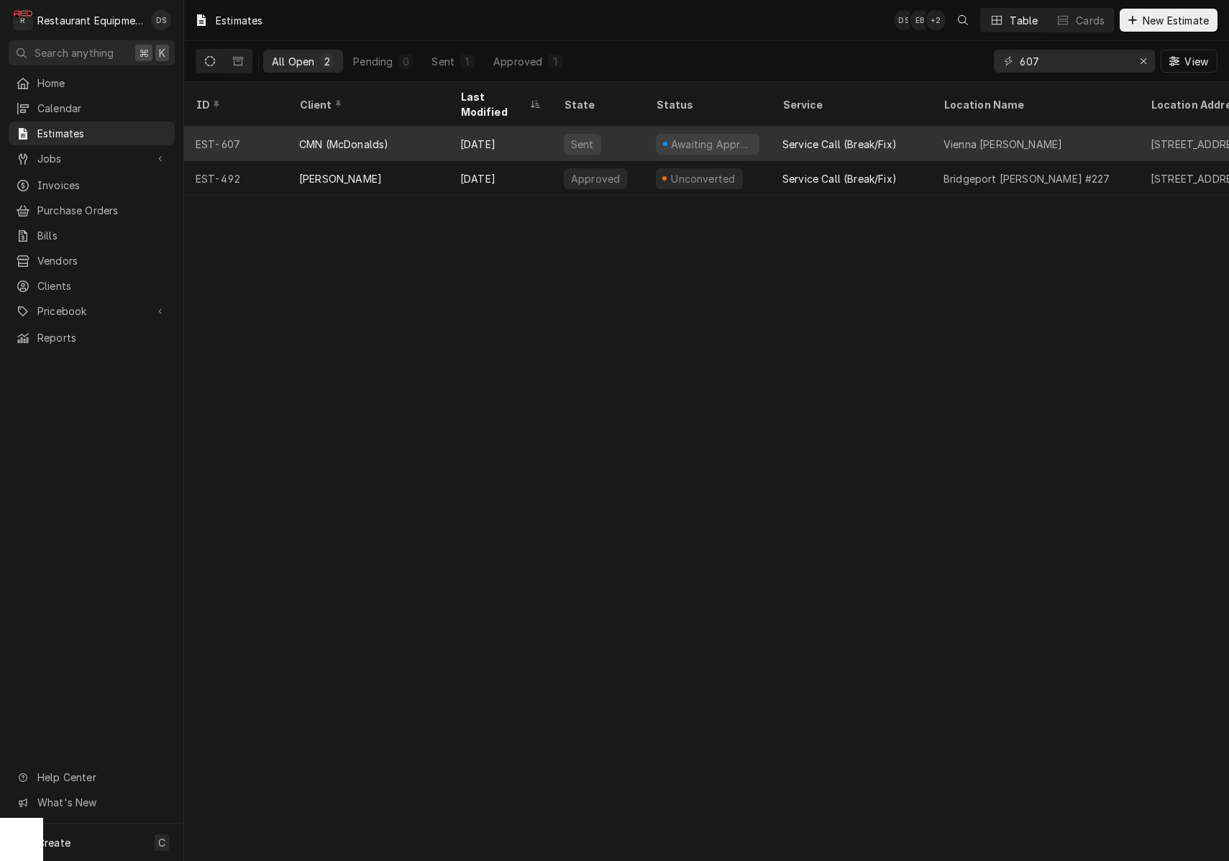
click at [782, 128] on div "Service Call (Break/Fix)" at bounding box center [851, 144] width 161 height 35
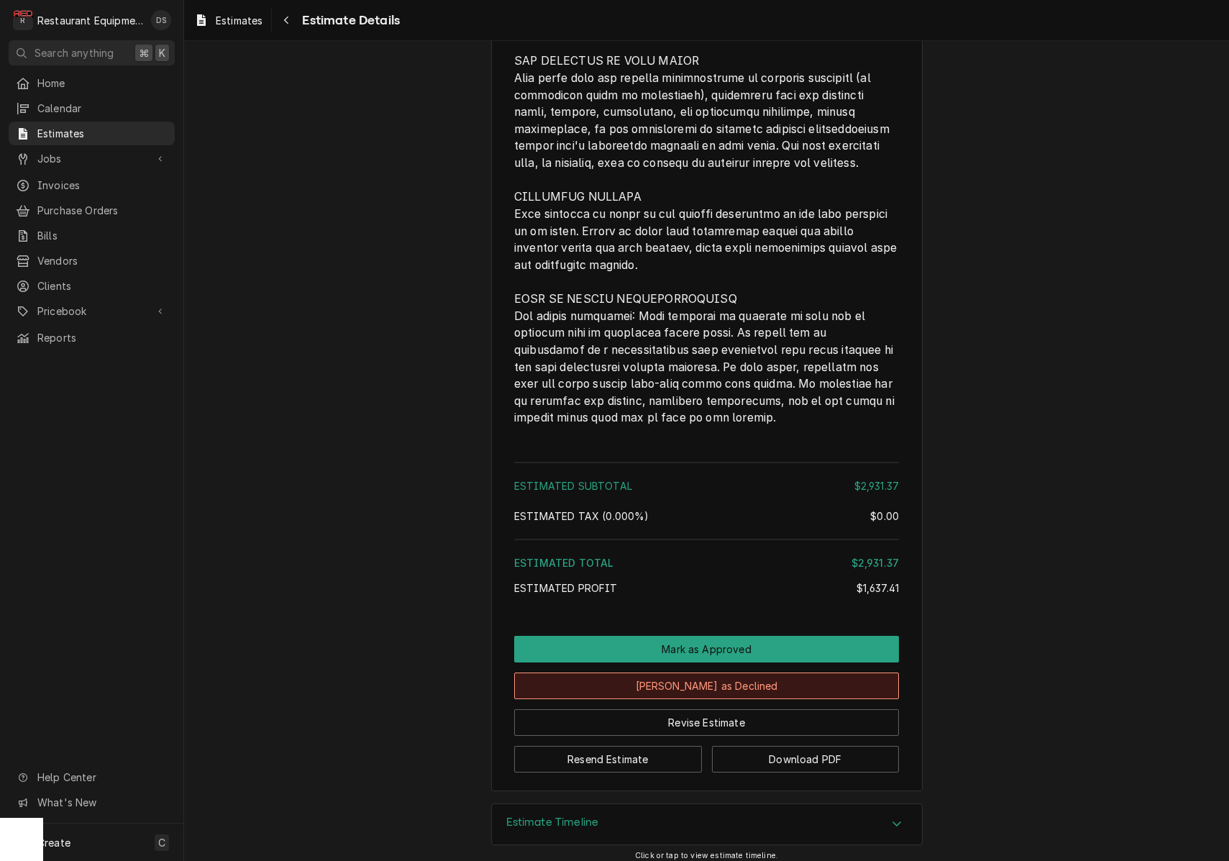
scroll to position [2961, 0]
click at [733, 805] on div "Estimate Timeline" at bounding box center [707, 825] width 430 height 40
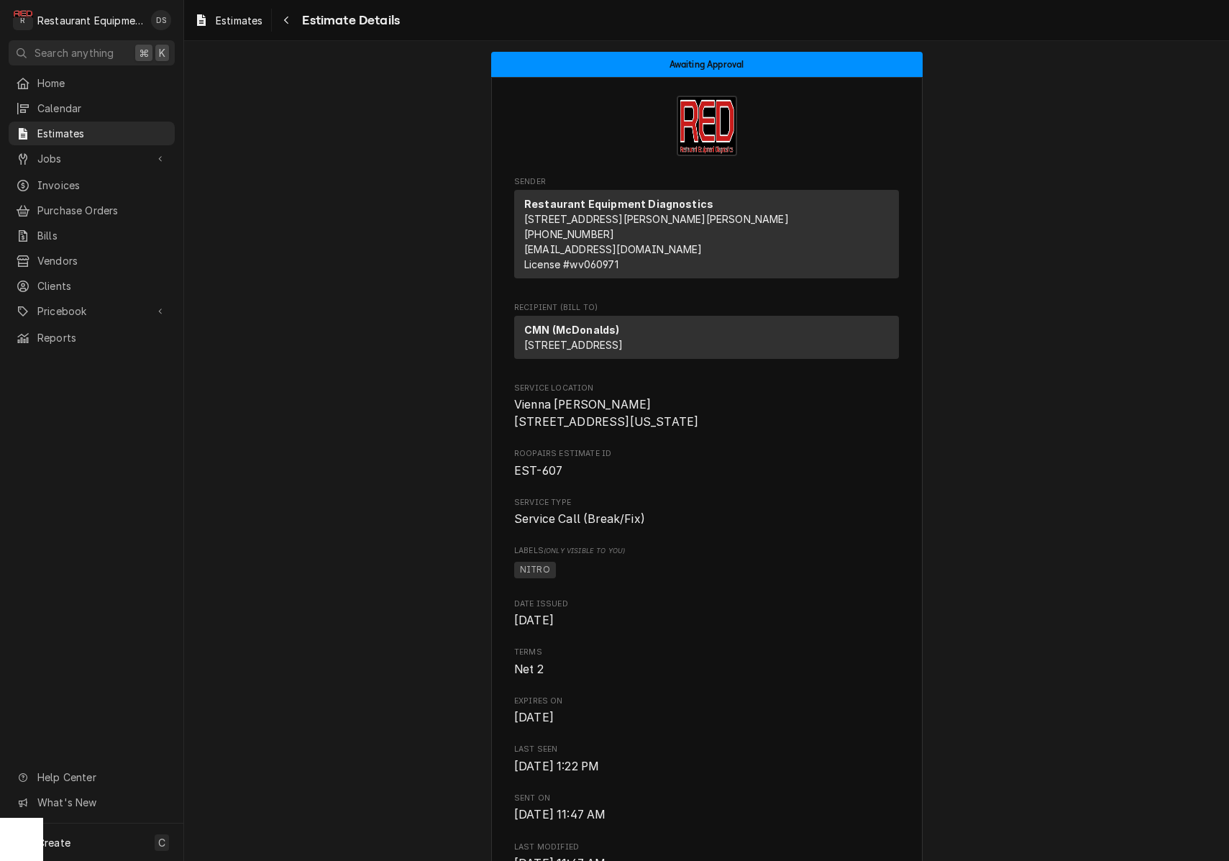
scroll to position [0, 0]
drag, startPoint x: 524, startPoint y: 342, endPoint x: 711, endPoint y: 391, distance: 194.0
click at [711, 365] on div "CMN (McDonalds) 1515 Grand Central Ave 12 Vienna, WV 26105" at bounding box center [706, 340] width 385 height 49
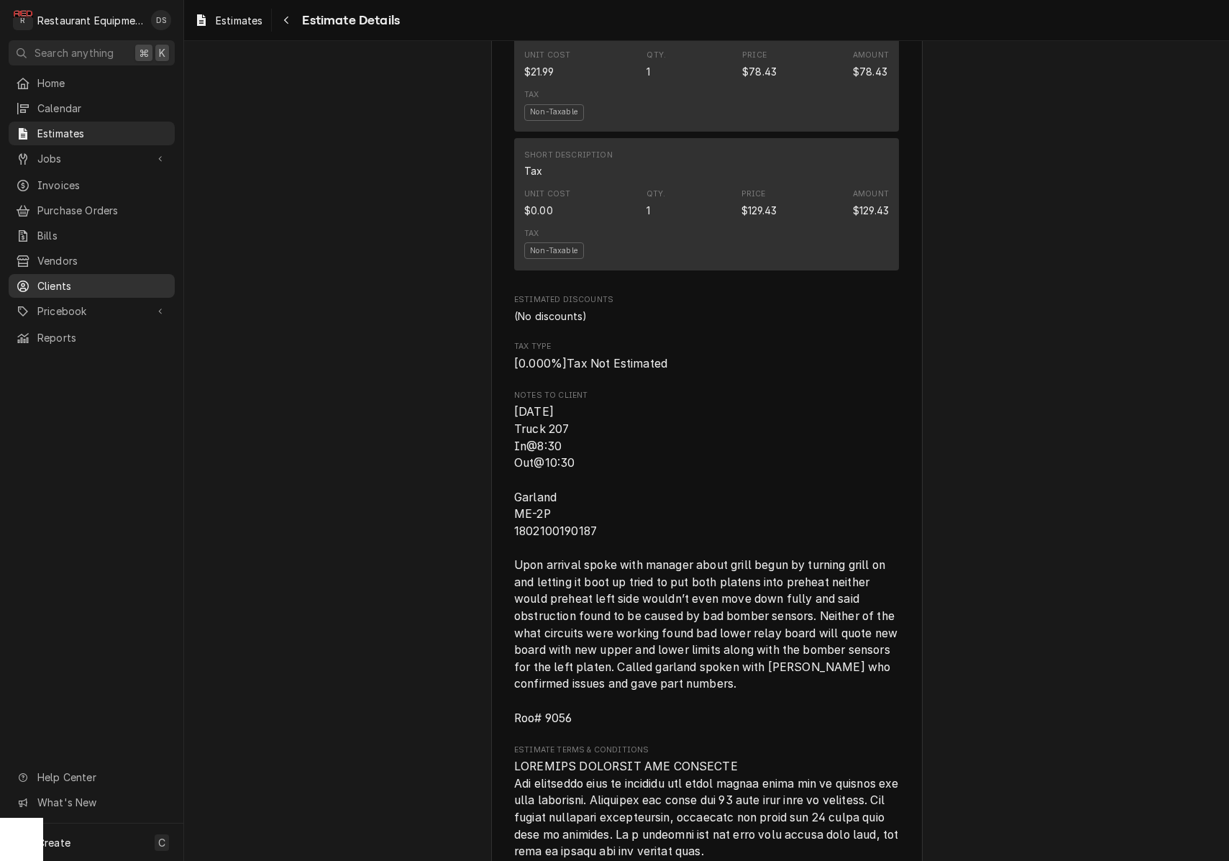
click at [66, 278] on span "Clients" at bounding box center [102, 285] width 130 height 15
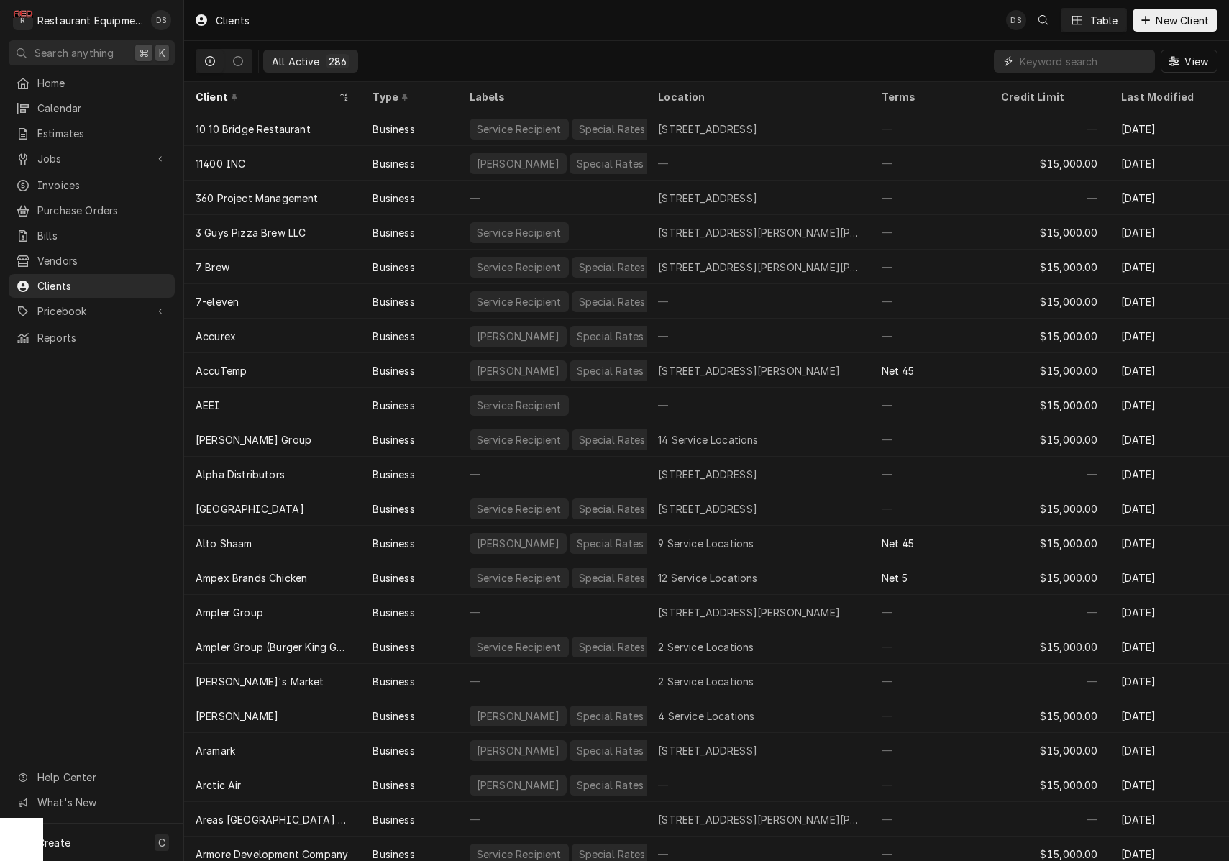
click at [1058, 69] on input "Dynamic Content Wrapper" at bounding box center [1084, 61] width 128 height 23
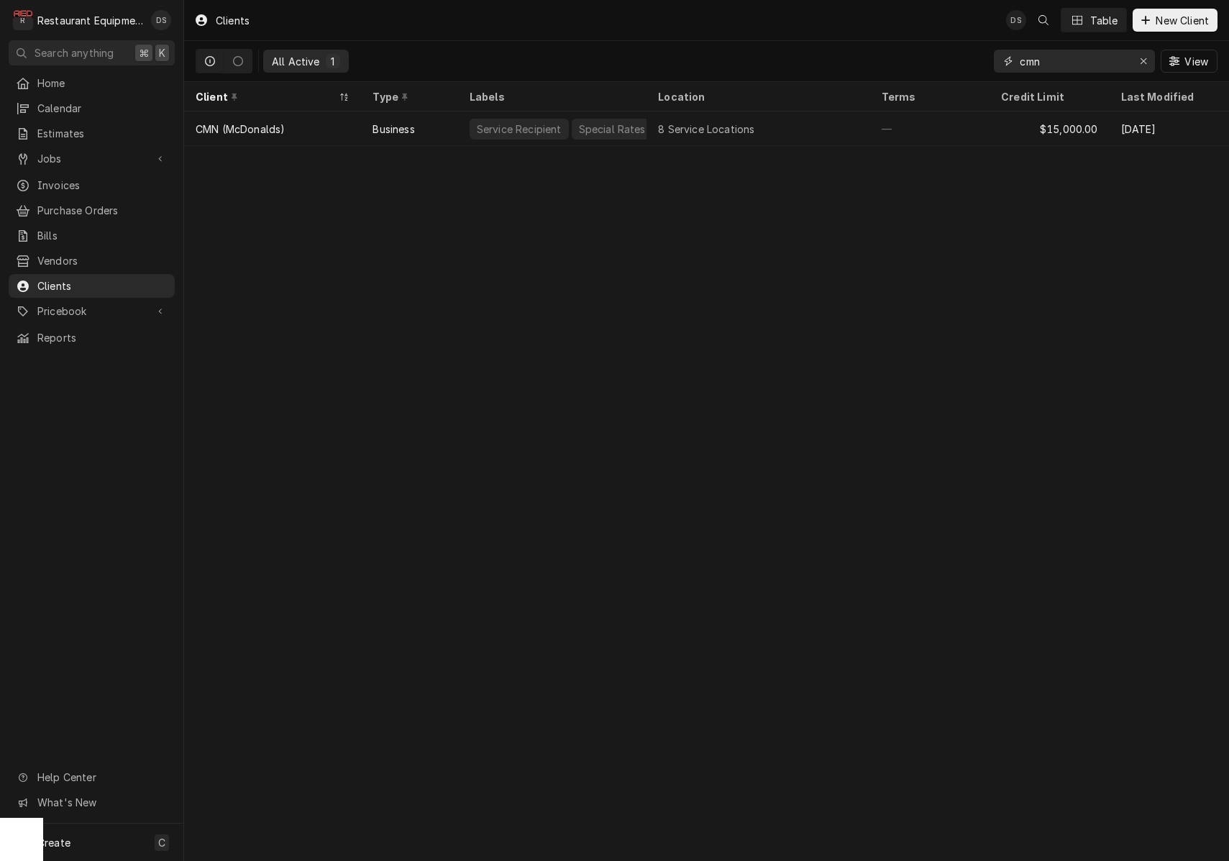
type input "can"
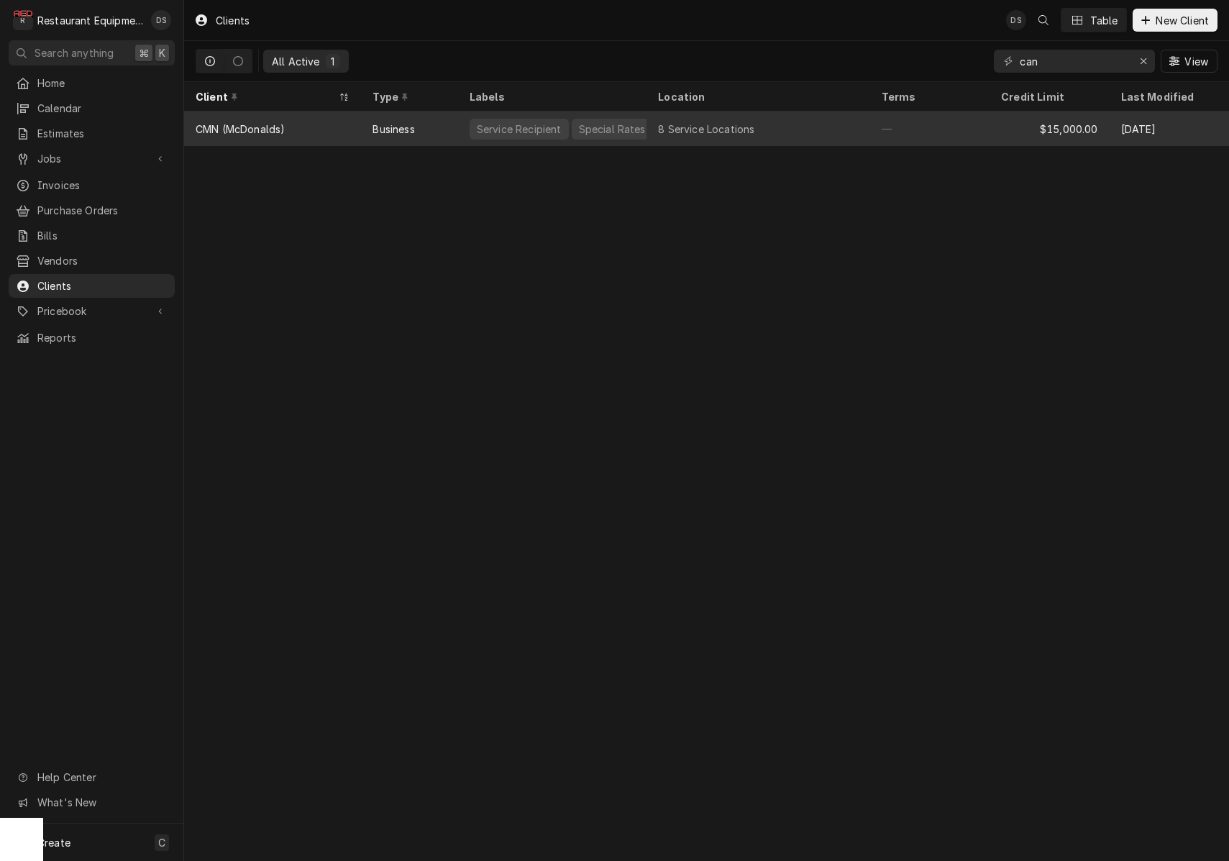
drag, startPoint x: 1008, startPoint y: 81, endPoint x: 735, endPoint y: 120, distance: 276.1
click at [735, 122] on div "8 Service Locations" at bounding box center [706, 129] width 96 height 15
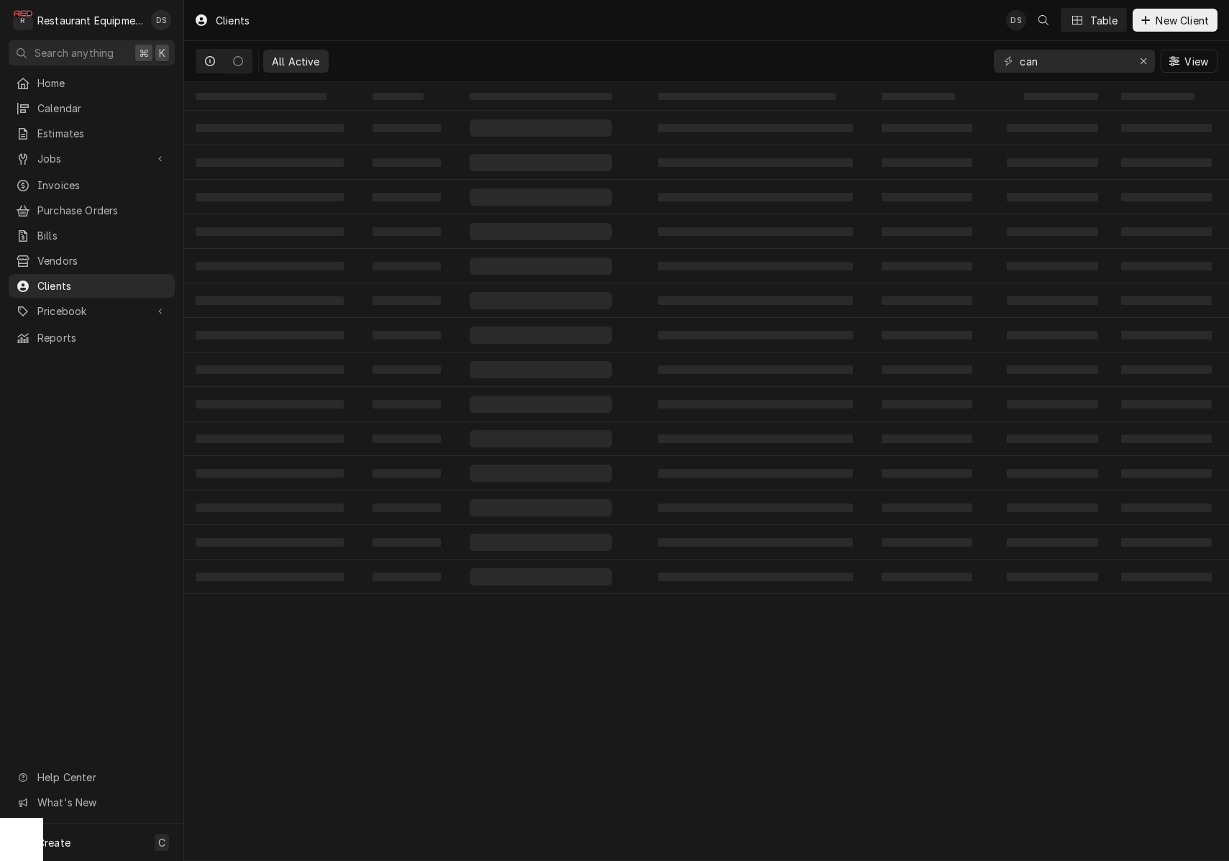
click at [735, 120] on td "‌" at bounding box center [758, 128] width 223 height 35
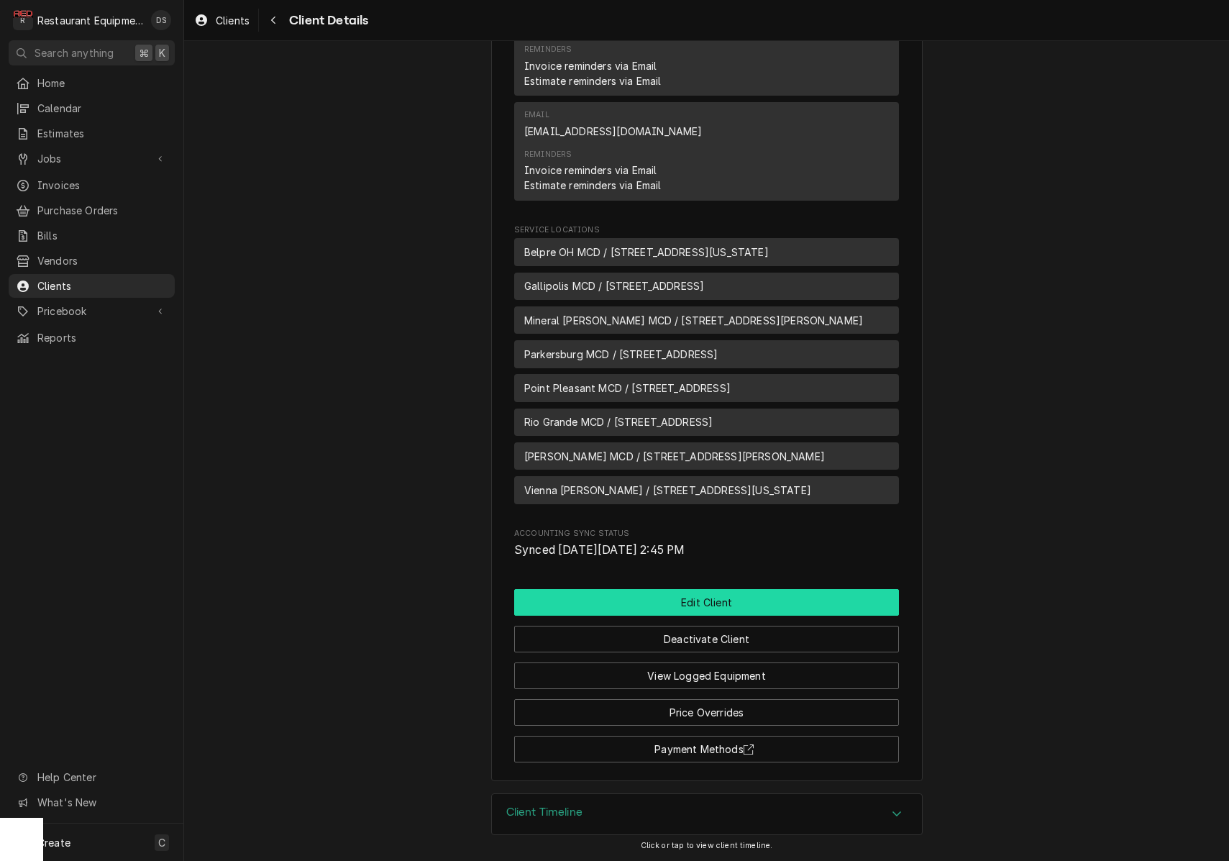
click at [731, 598] on button "Edit Client" at bounding box center [706, 602] width 385 height 27
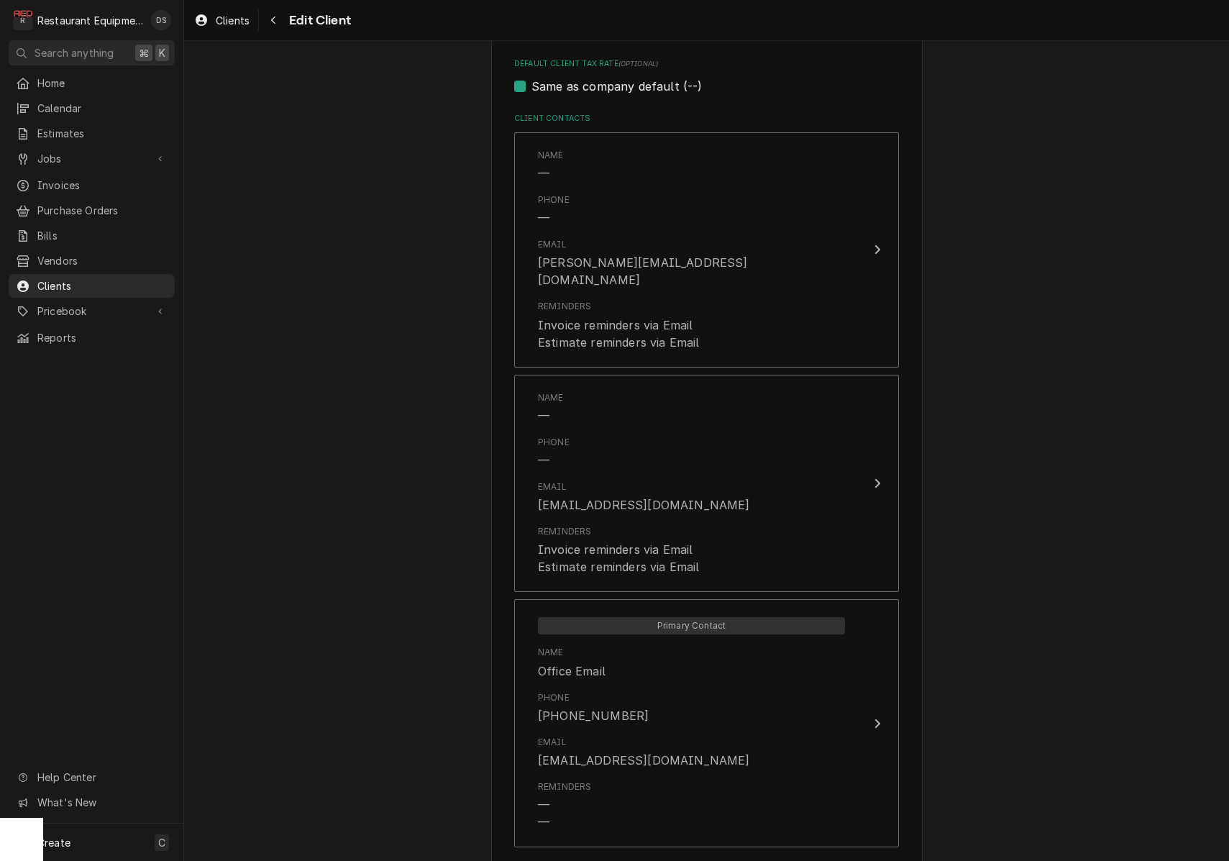
scroll to position [993, 0]
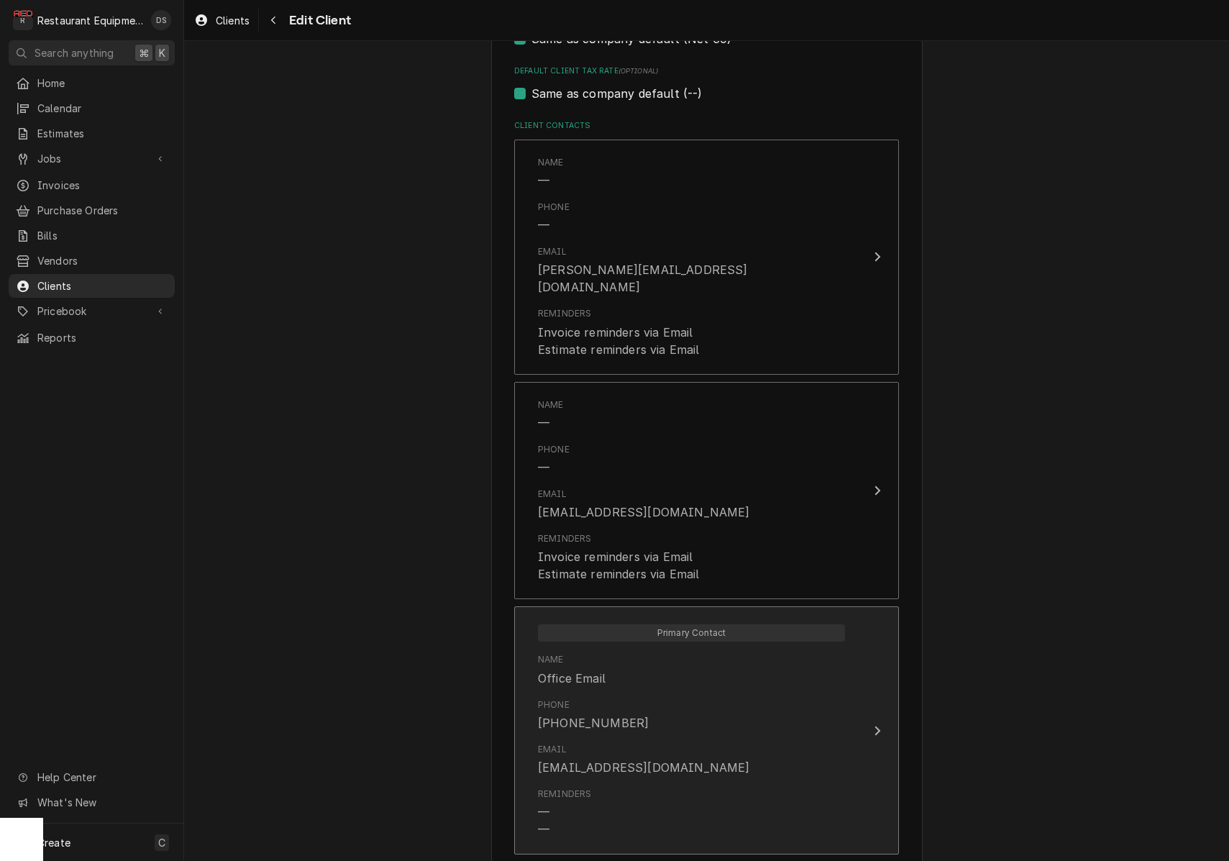
click at [792, 693] on div "Phone (304) 916-1196" at bounding box center [691, 715] width 307 height 45
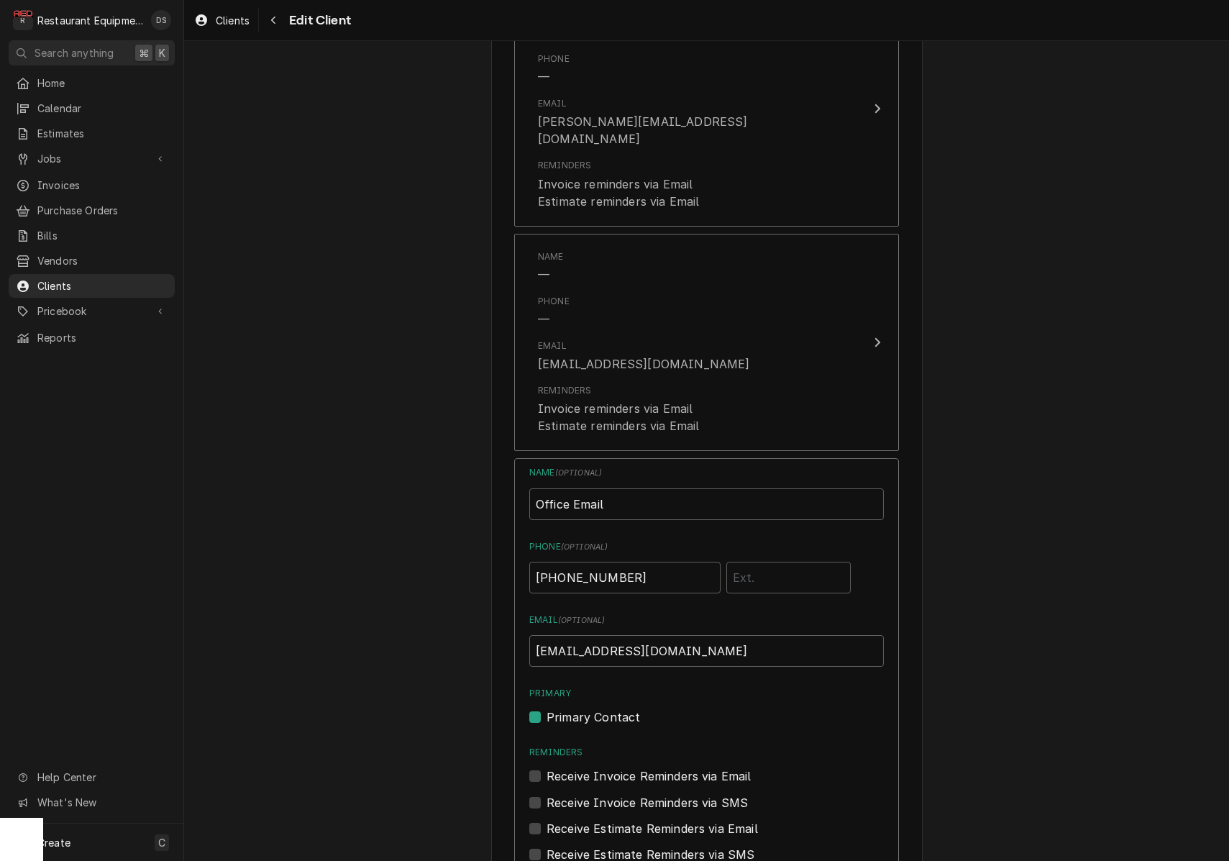
scroll to position [1318, 0]
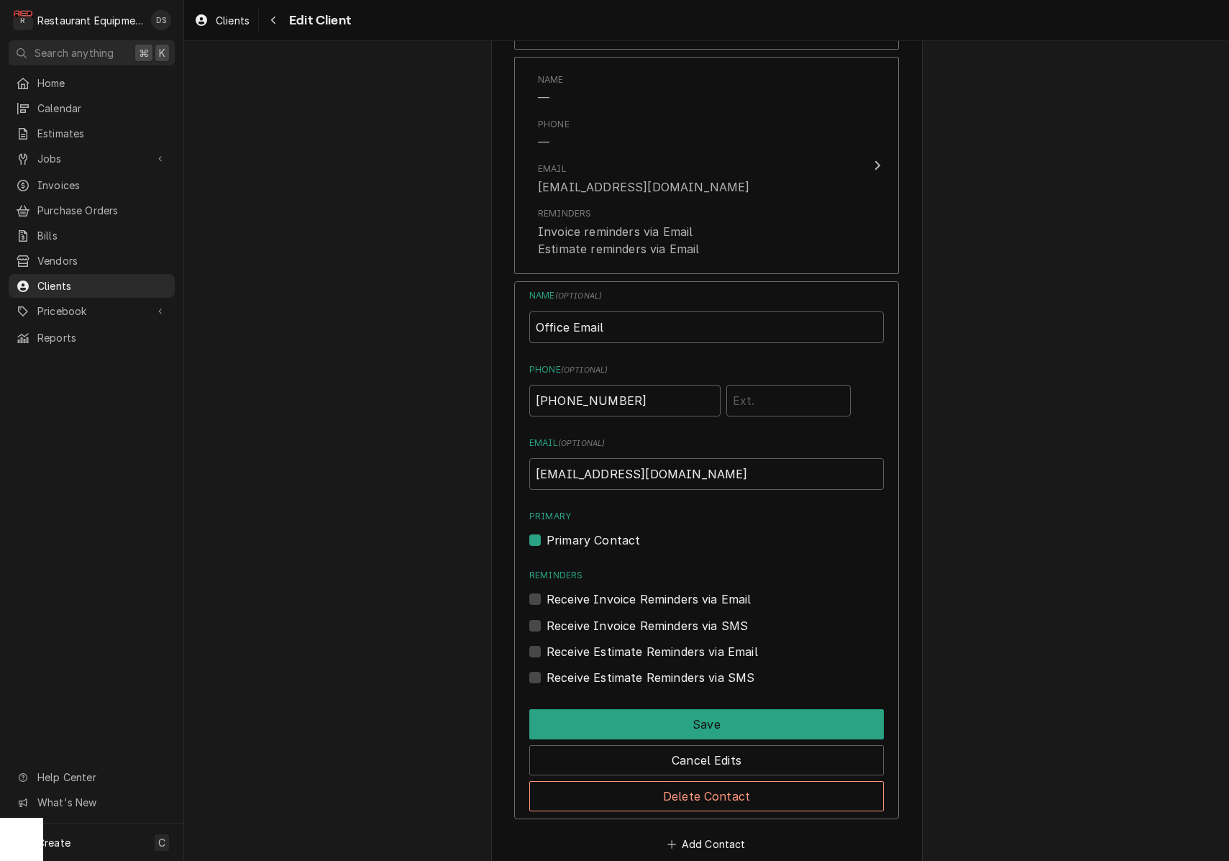
click at [736, 781] on button "Delete Contact" at bounding box center [706, 796] width 355 height 30
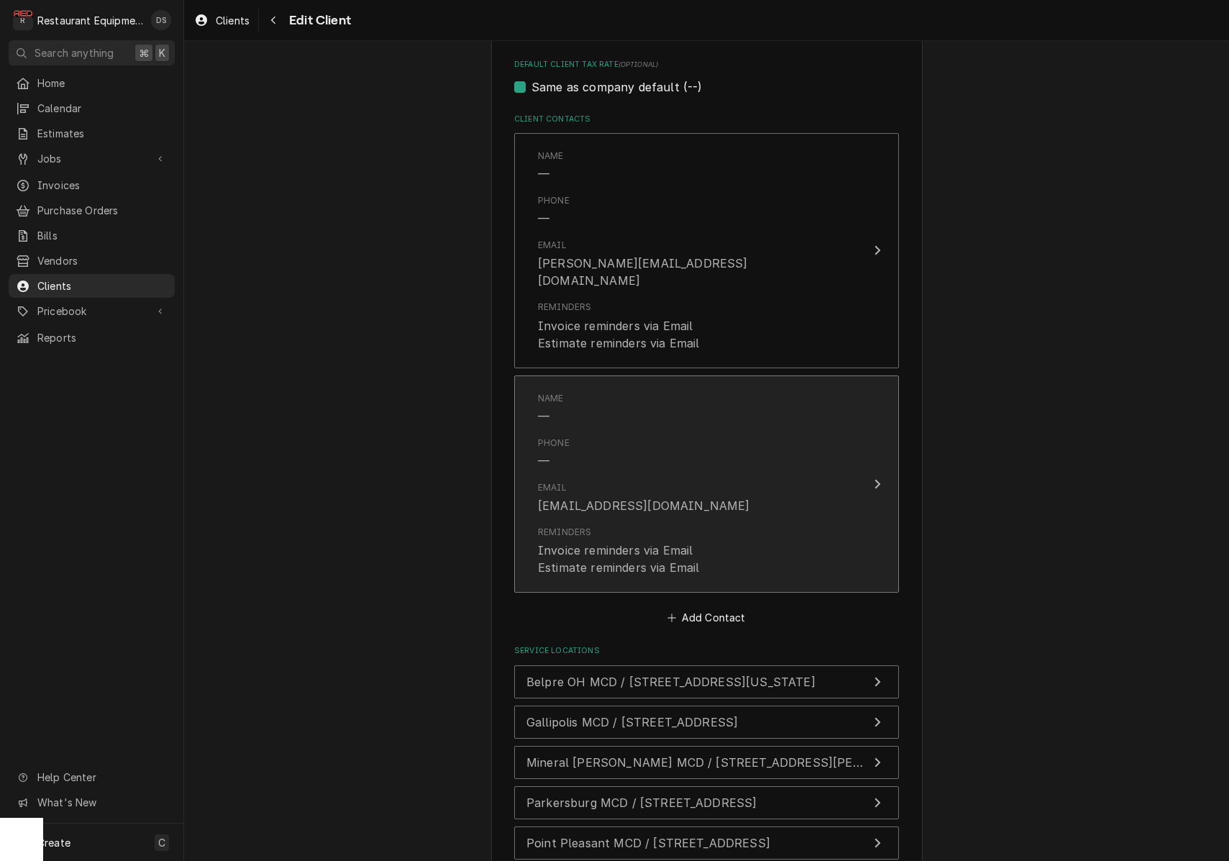
scroll to position [977, 0]
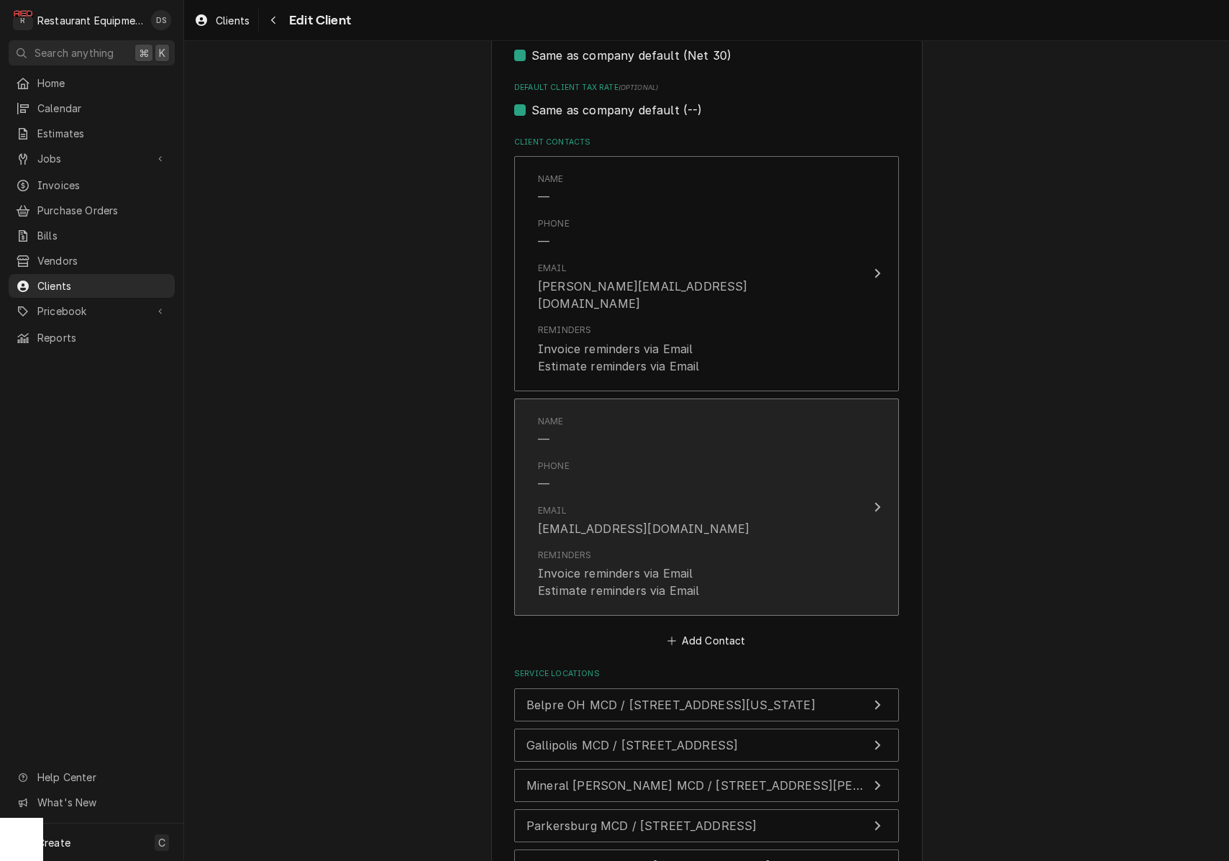
click at [782, 498] on div "Email bmroush1@gmail.com" at bounding box center [691, 520] width 307 height 45
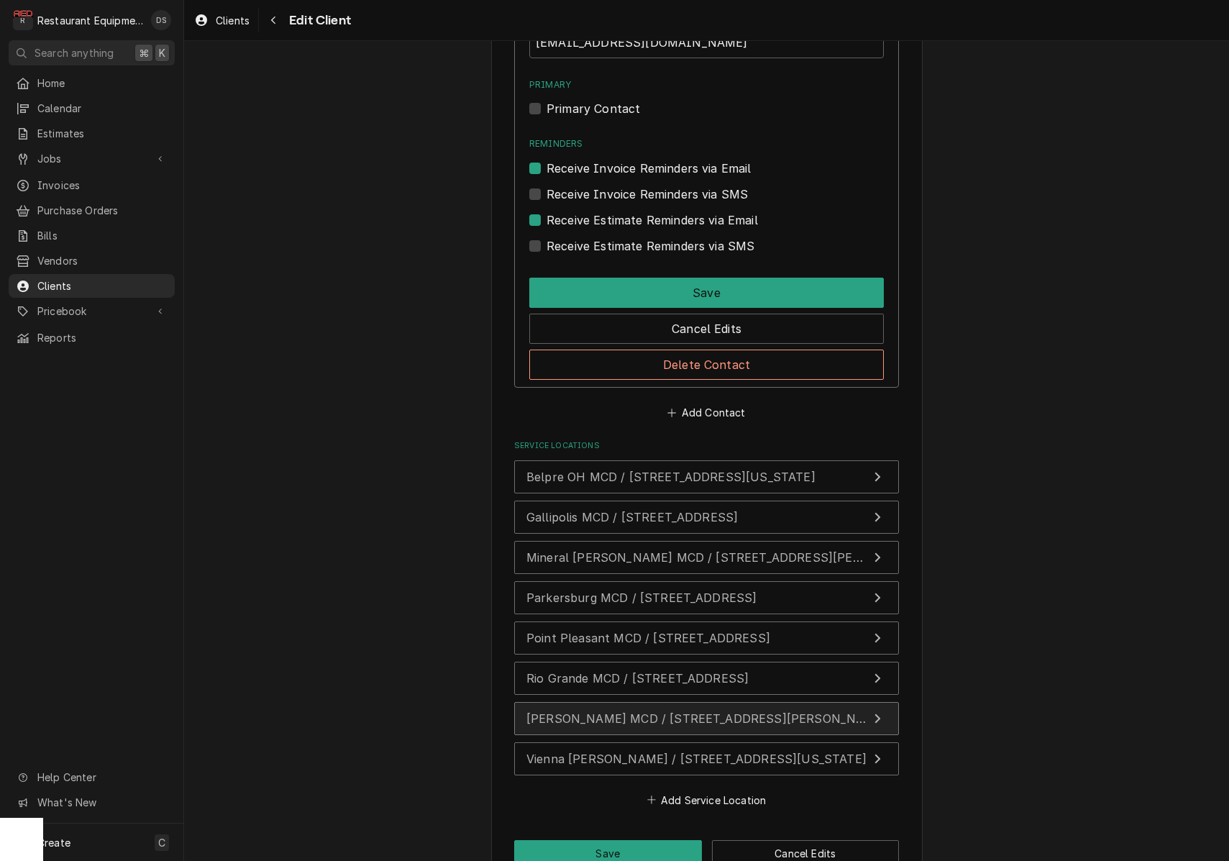
scroll to position [1524, 0]
click at [648, 841] on button "Save" at bounding box center [608, 854] width 188 height 27
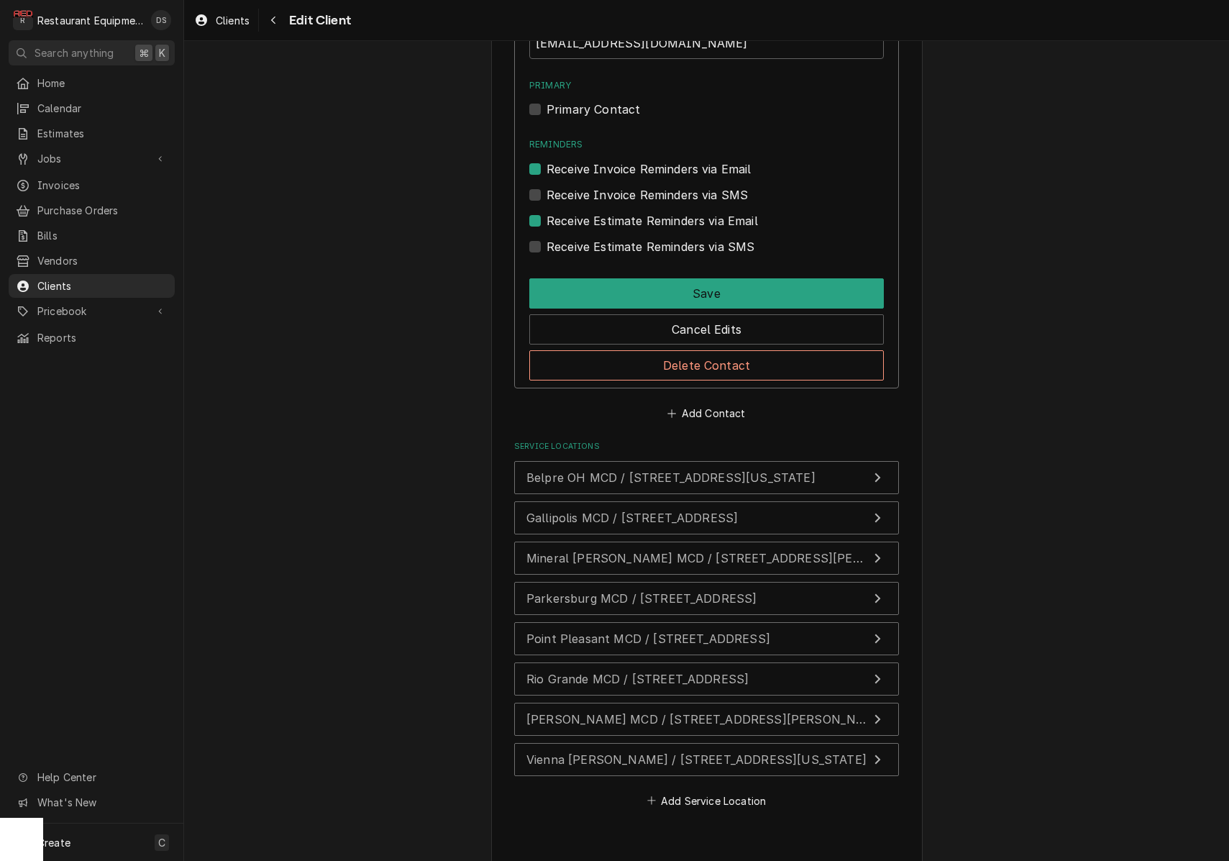
type textarea "x"
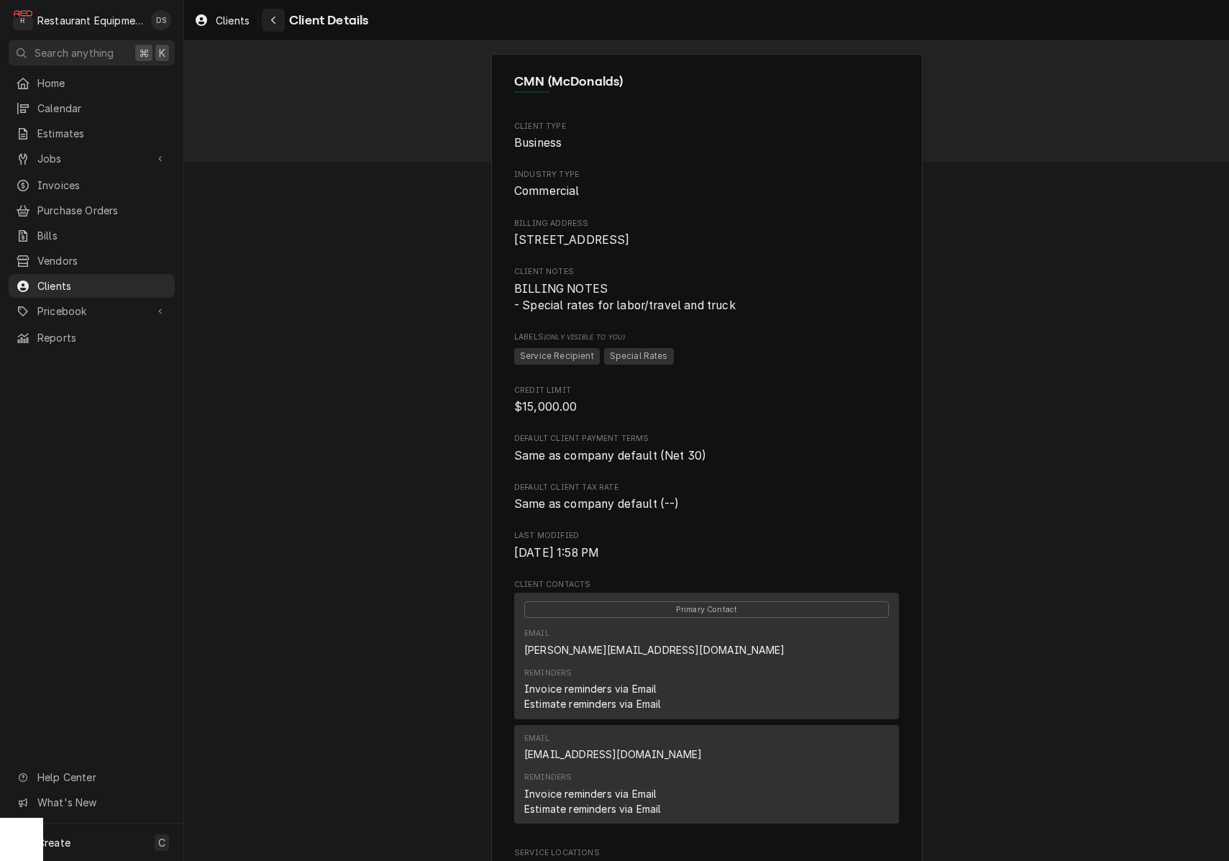
click at [277, 24] on icon "Navigate back" at bounding box center [273, 20] width 6 height 10
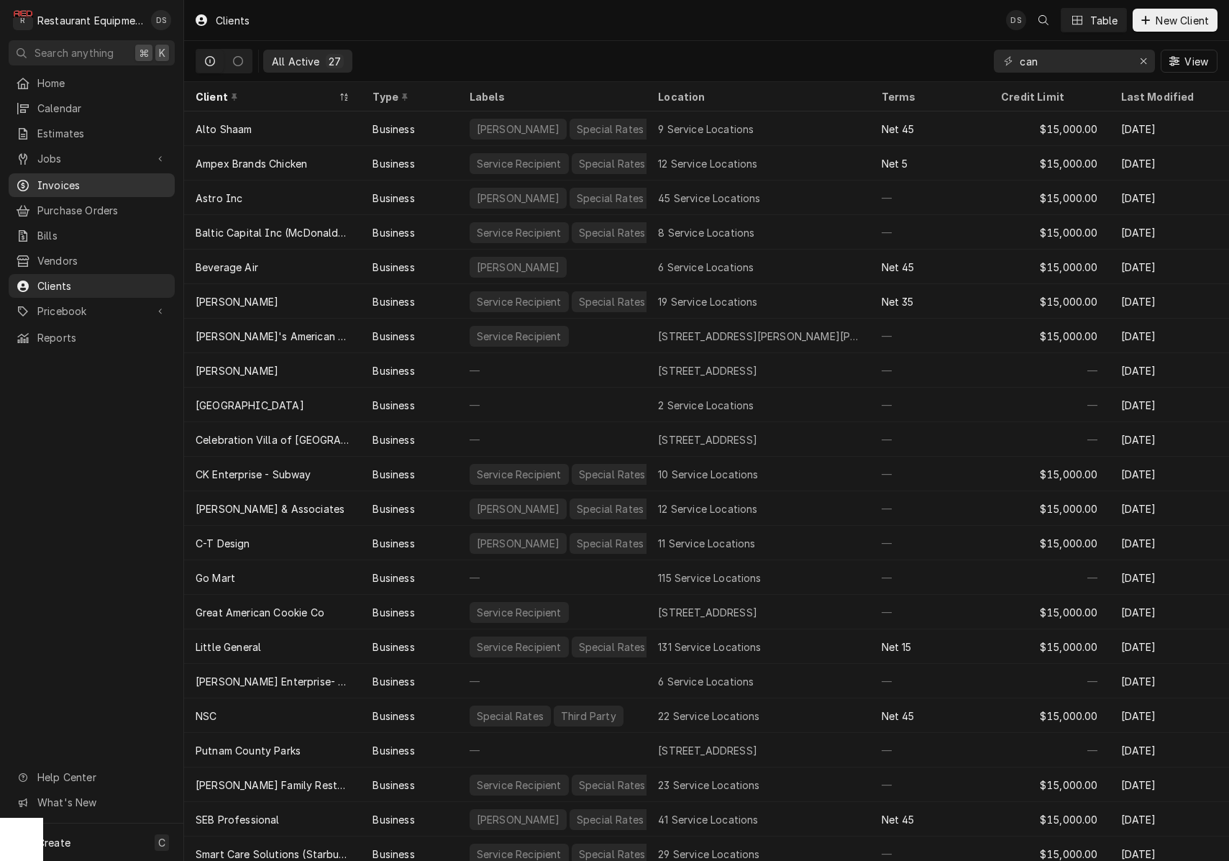
click at [88, 184] on span "Invoices" at bounding box center [102, 185] width 130 height 15
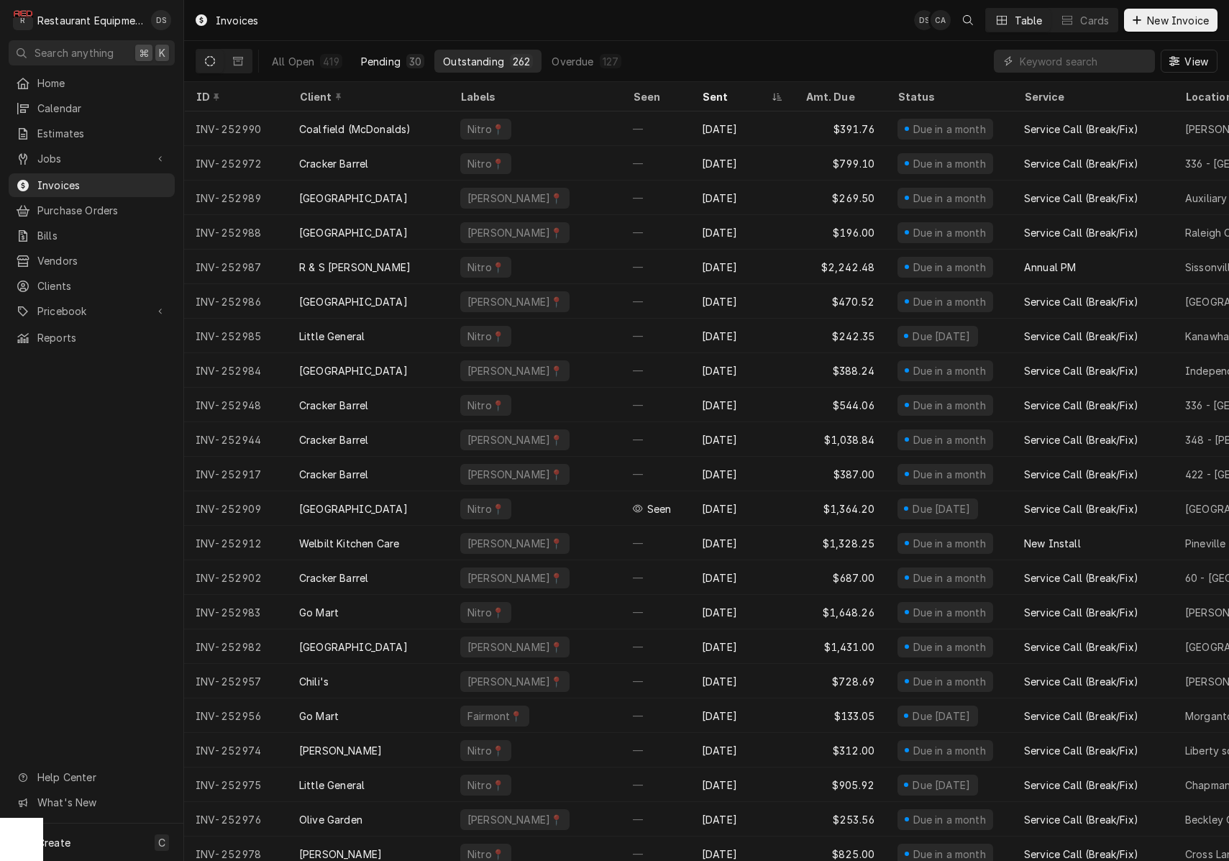
click at [411, 55] on div "30" at bounding box center [415, 61] width 18 height 14
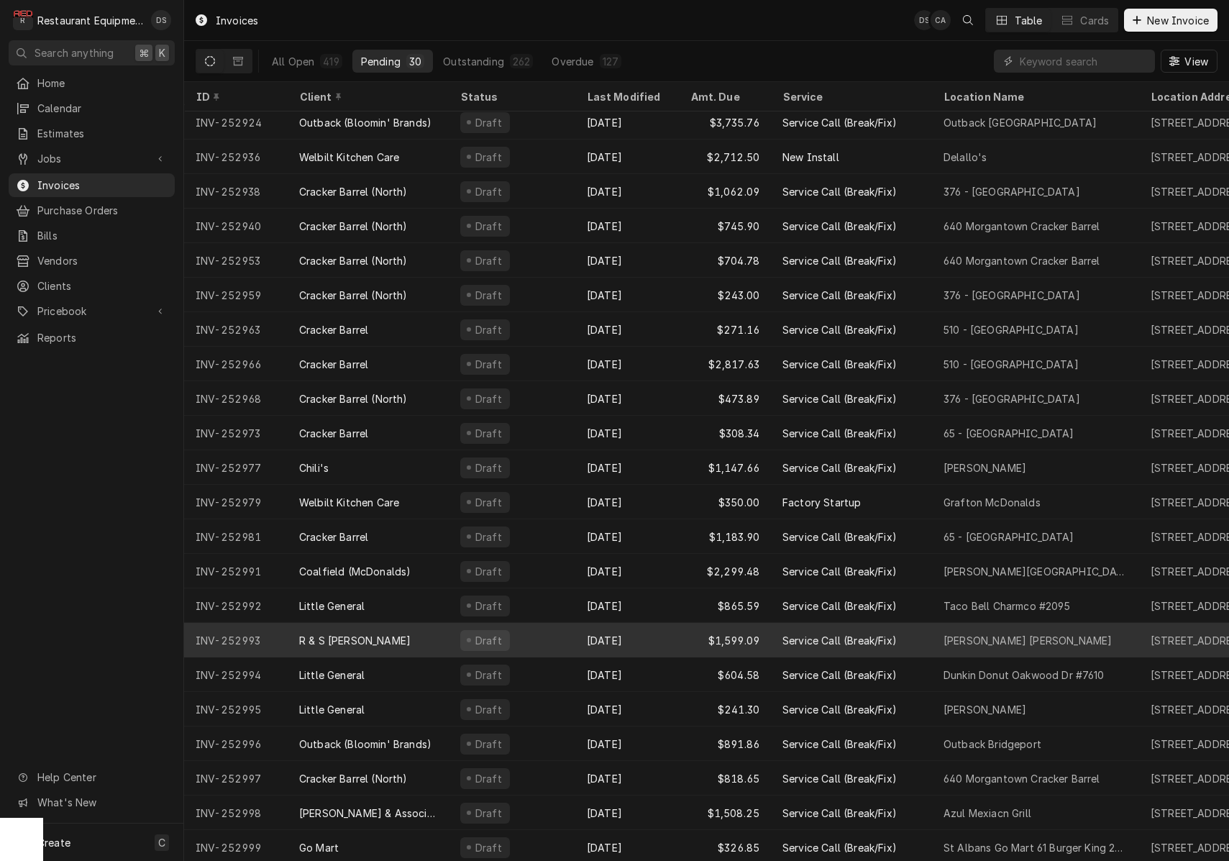
click at [665, 626] on div "Oct 1" at bounding box center [627, 640] width 104 height 35
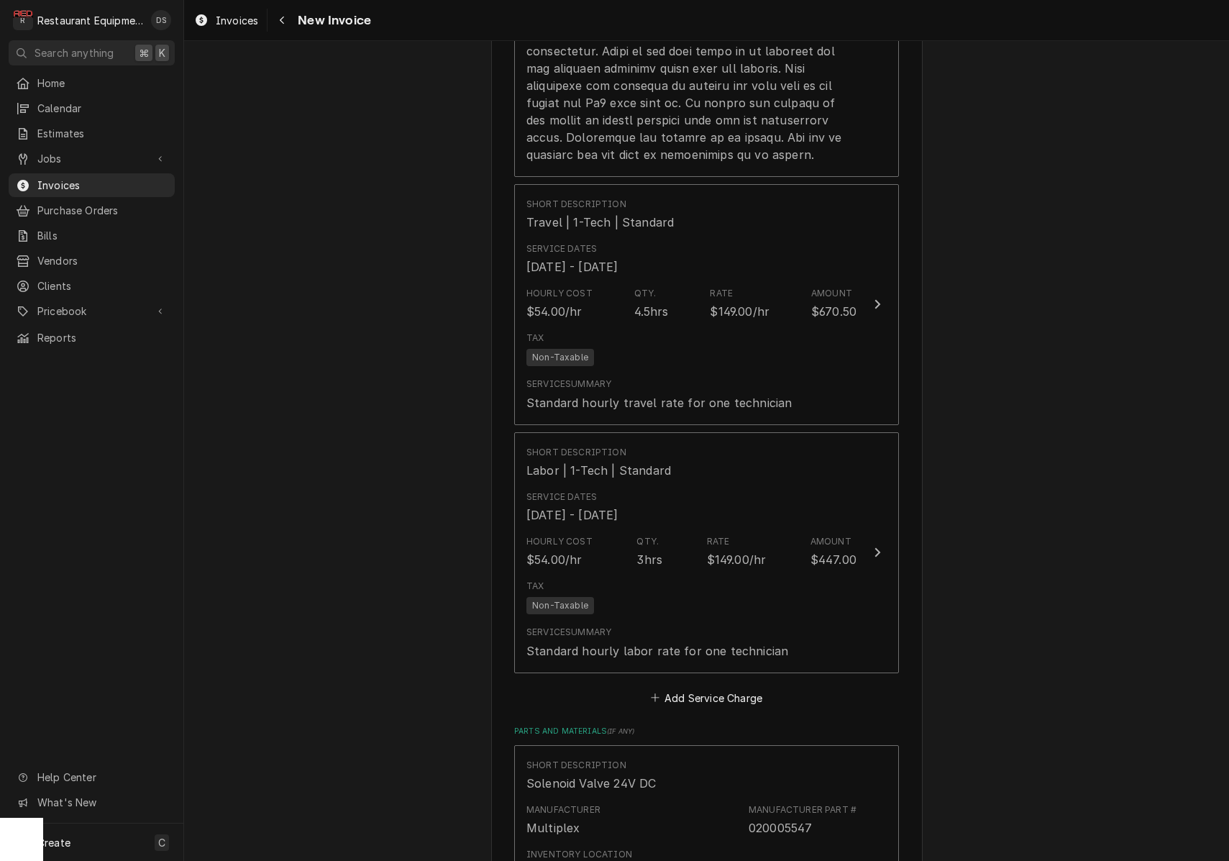
scroll to position [2399, 0]
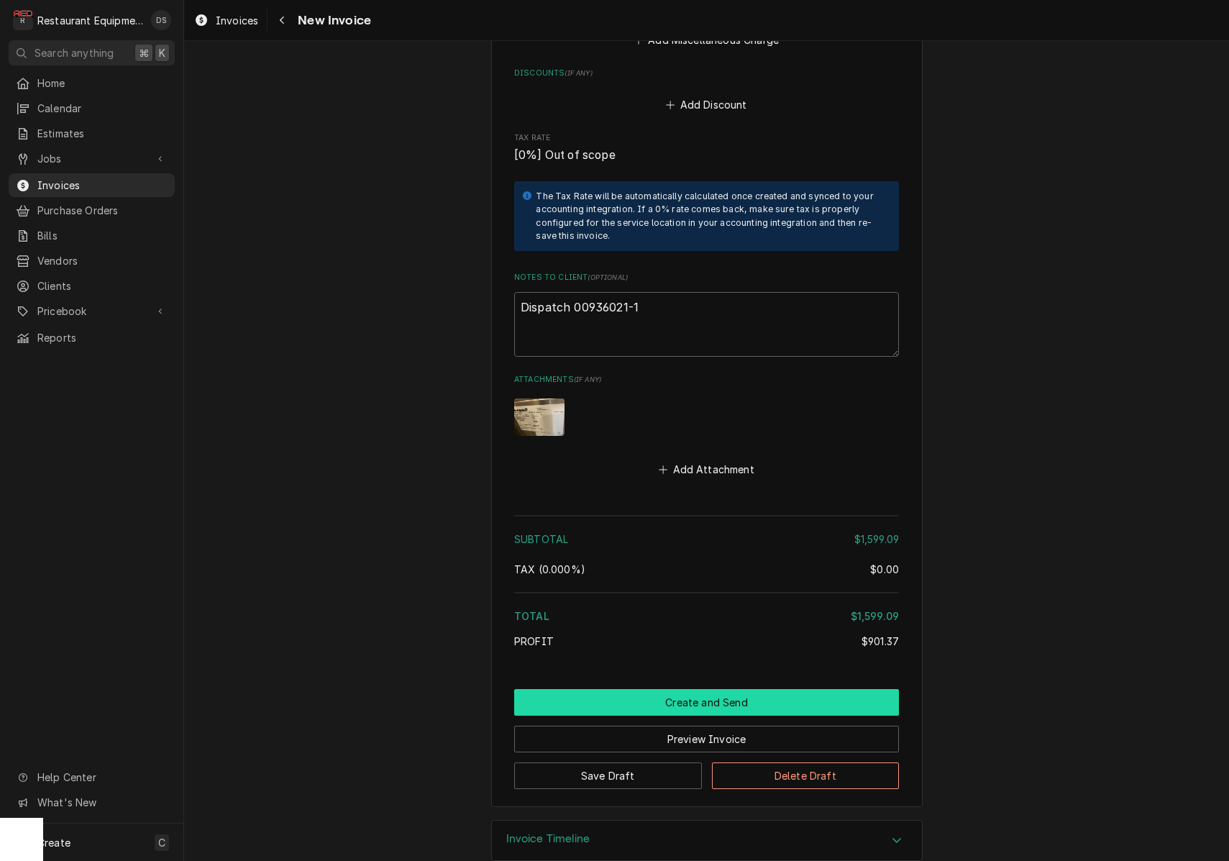
click at [745, 689] on button "Create and Send" at bounding box center [706, 702] width 385 height 27
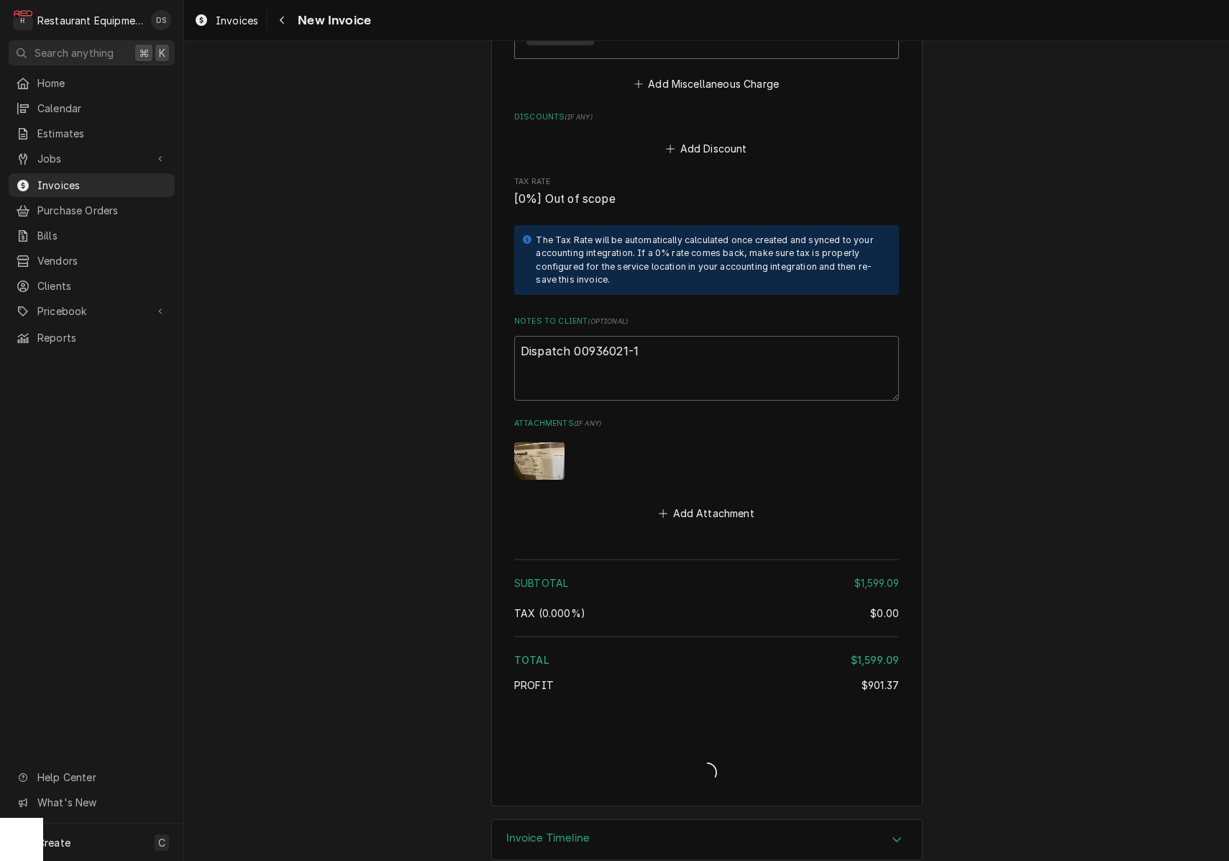
scroll to position [3775, 0]
drag, startPoint x: 644, startPoint y: 327, endPoint x: 574, endPoint y: 326, distance: 70.5
click at [574, 337] on textarea "Dispatch 00936021-1" at bounding box center [706, 369] width 385 height 65
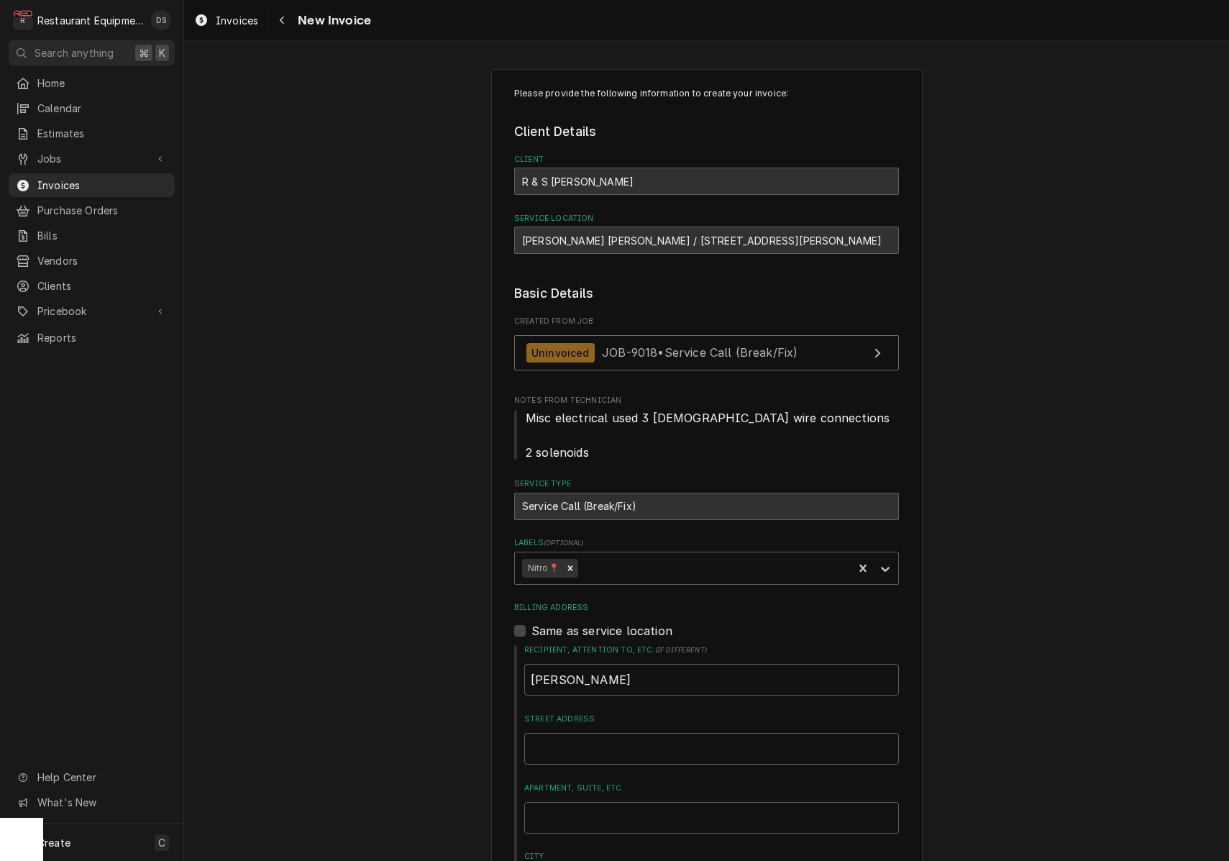
scroll to position [0, 0]
click at [787, 346] on span "JOB-9018 • Service Call (Break/Fix)" at bounding box center [700, 352] width 196 height 14
type textarea "x"
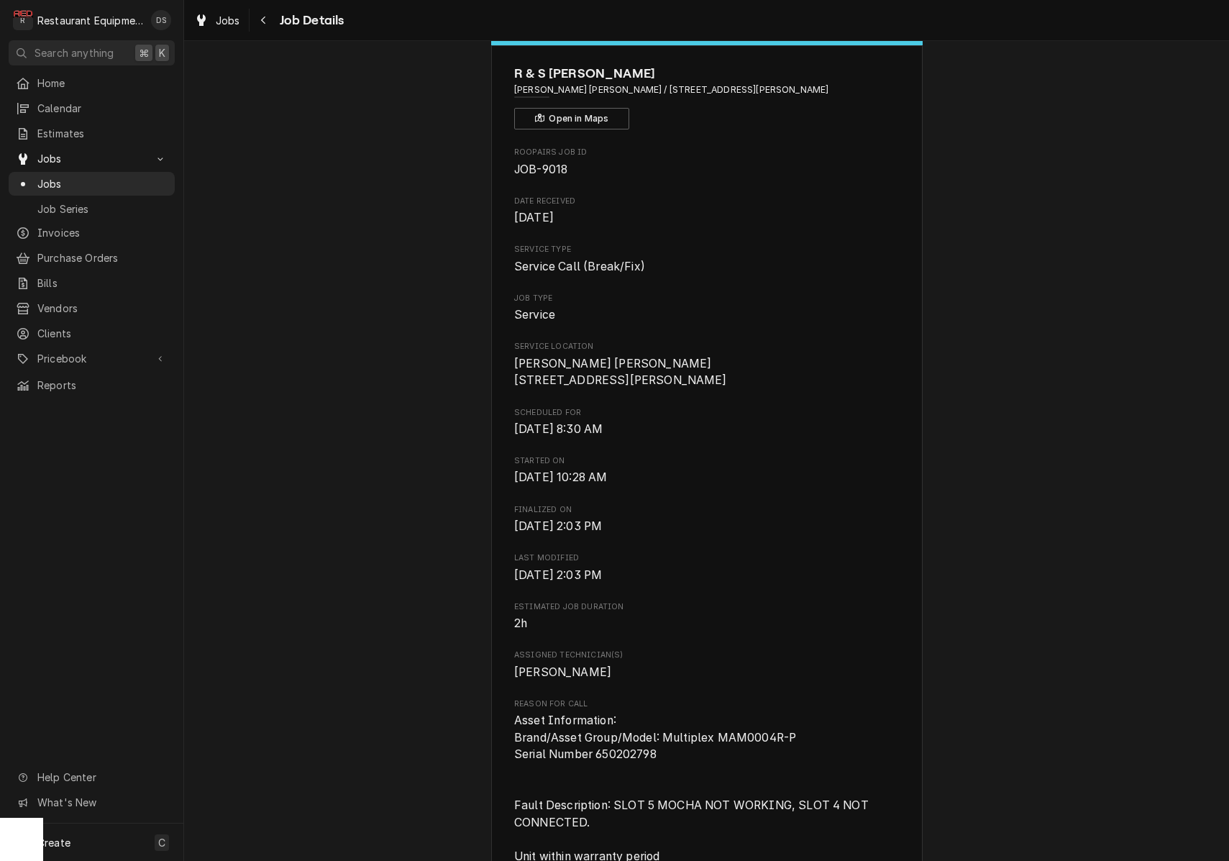
scroll to position [50, 0]
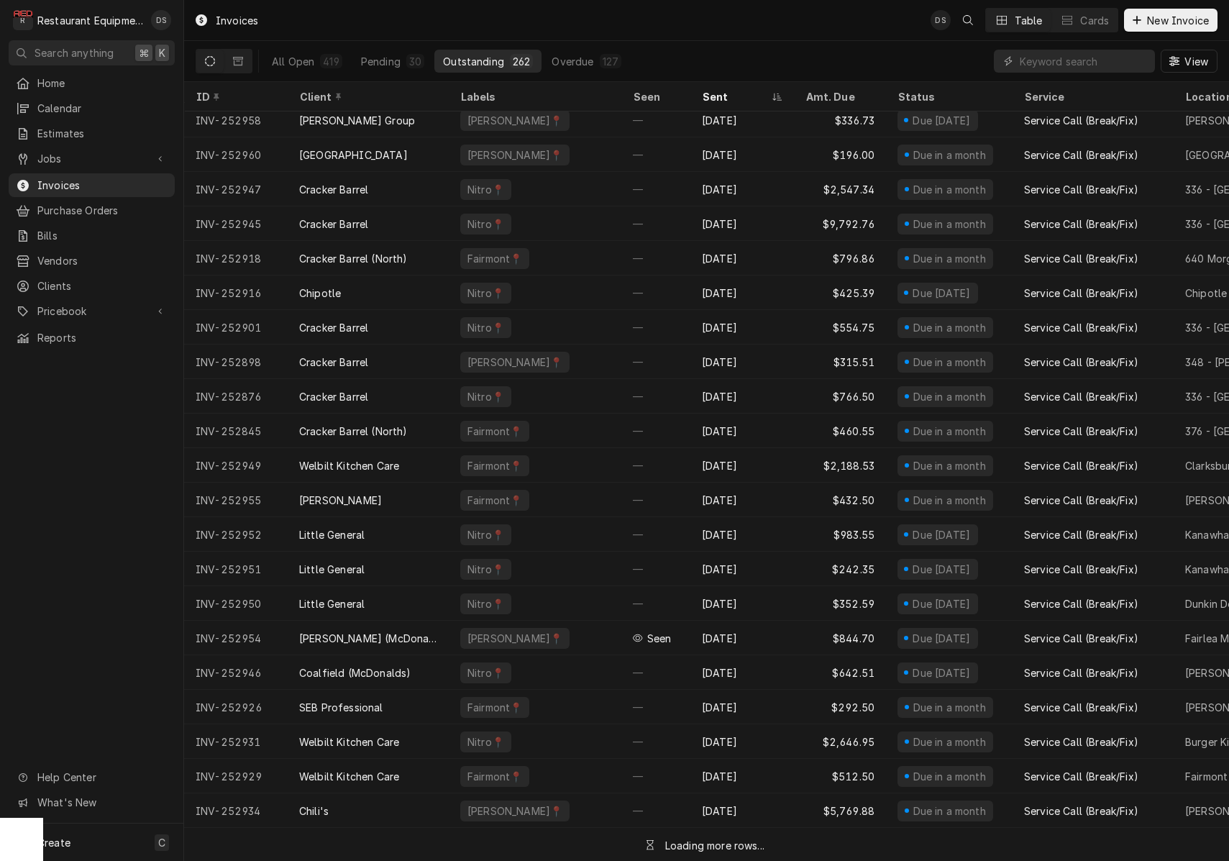
scroll to position [1009, 0]
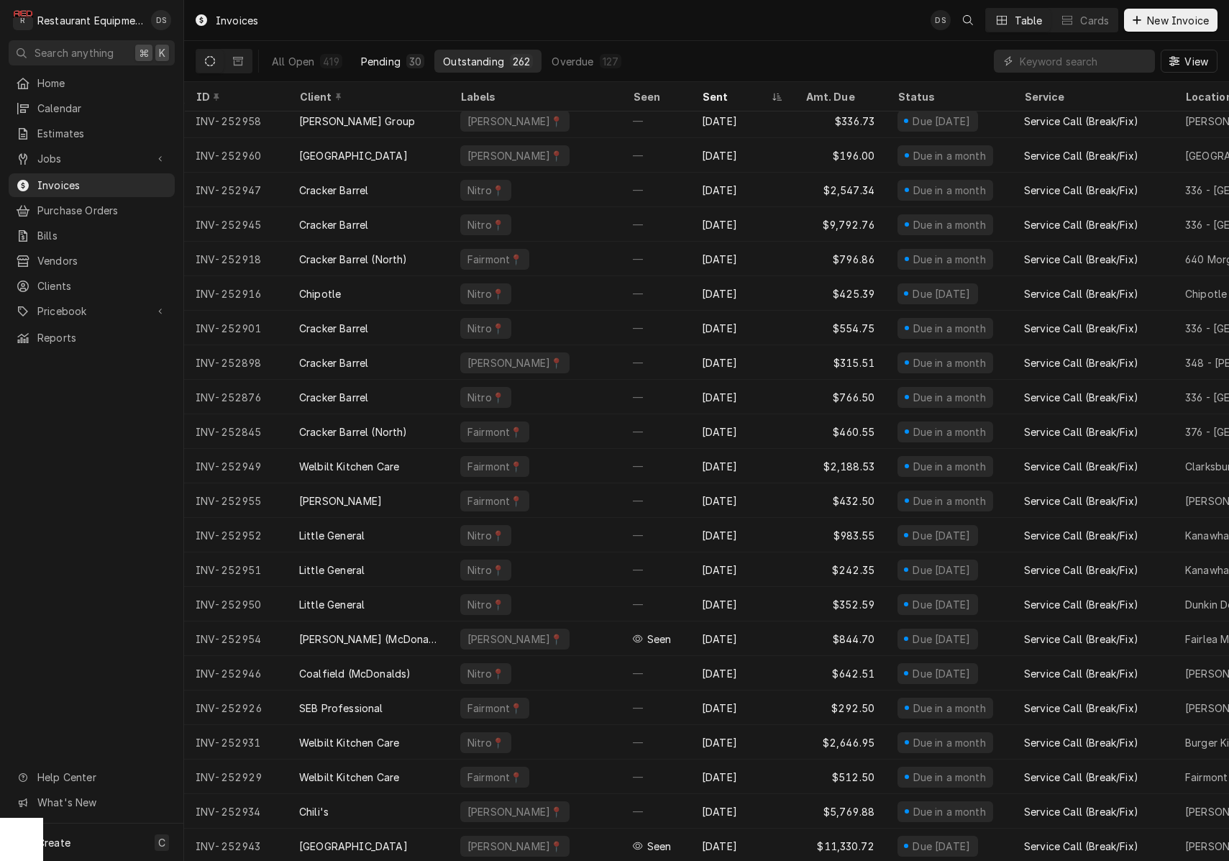
click at [392, 63] on div "Pending" at bounding box center [381, 61] width 40 height 15
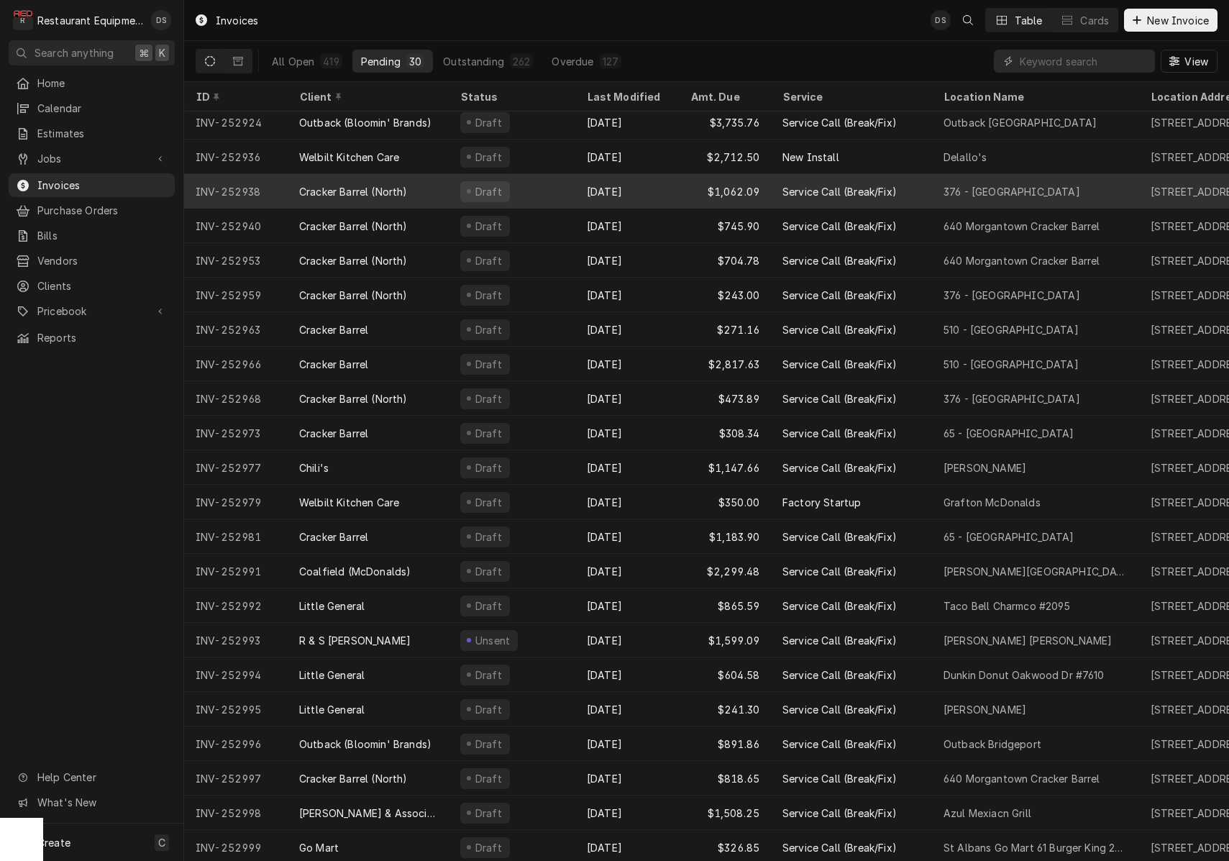
scroll to position [0, 0]
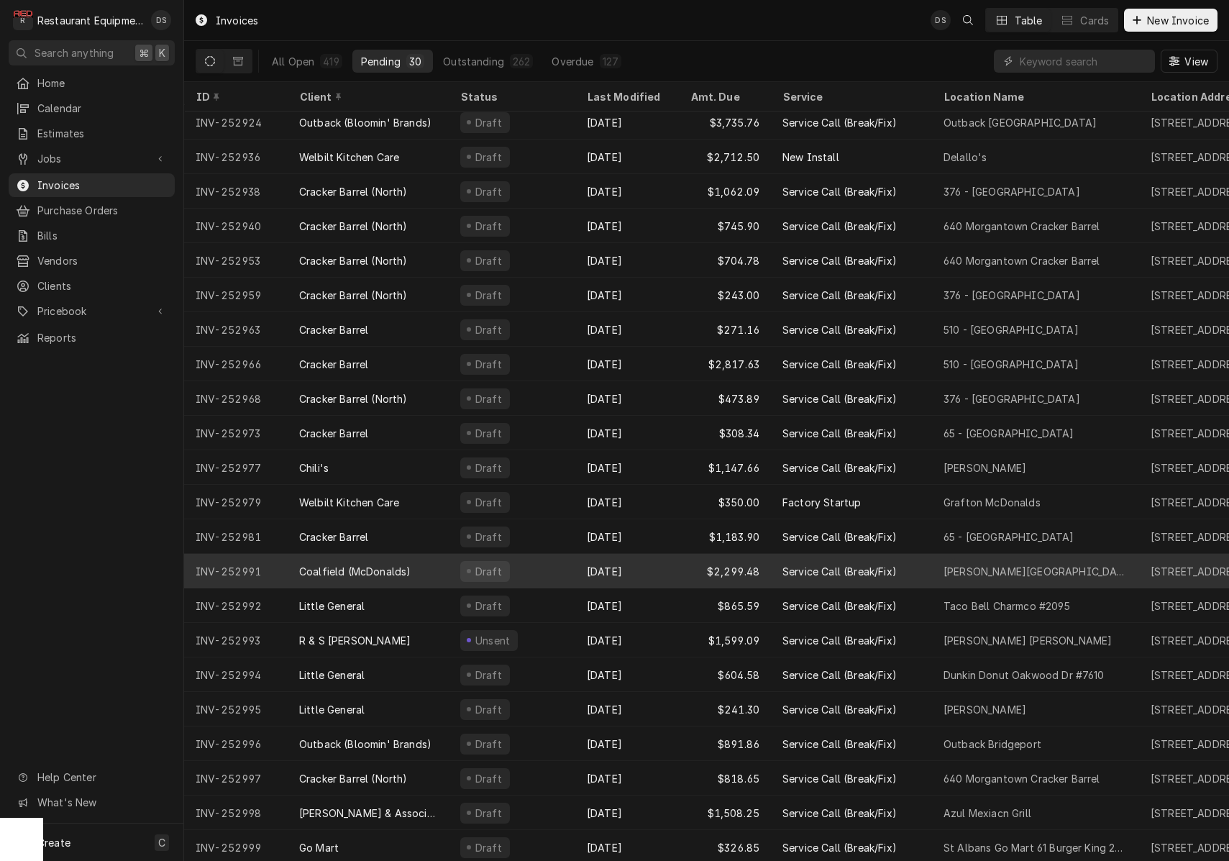
click at [444, 575] on div "Coalfield (McDonalds)" at bounding box center [368, 571] width 161 height 35
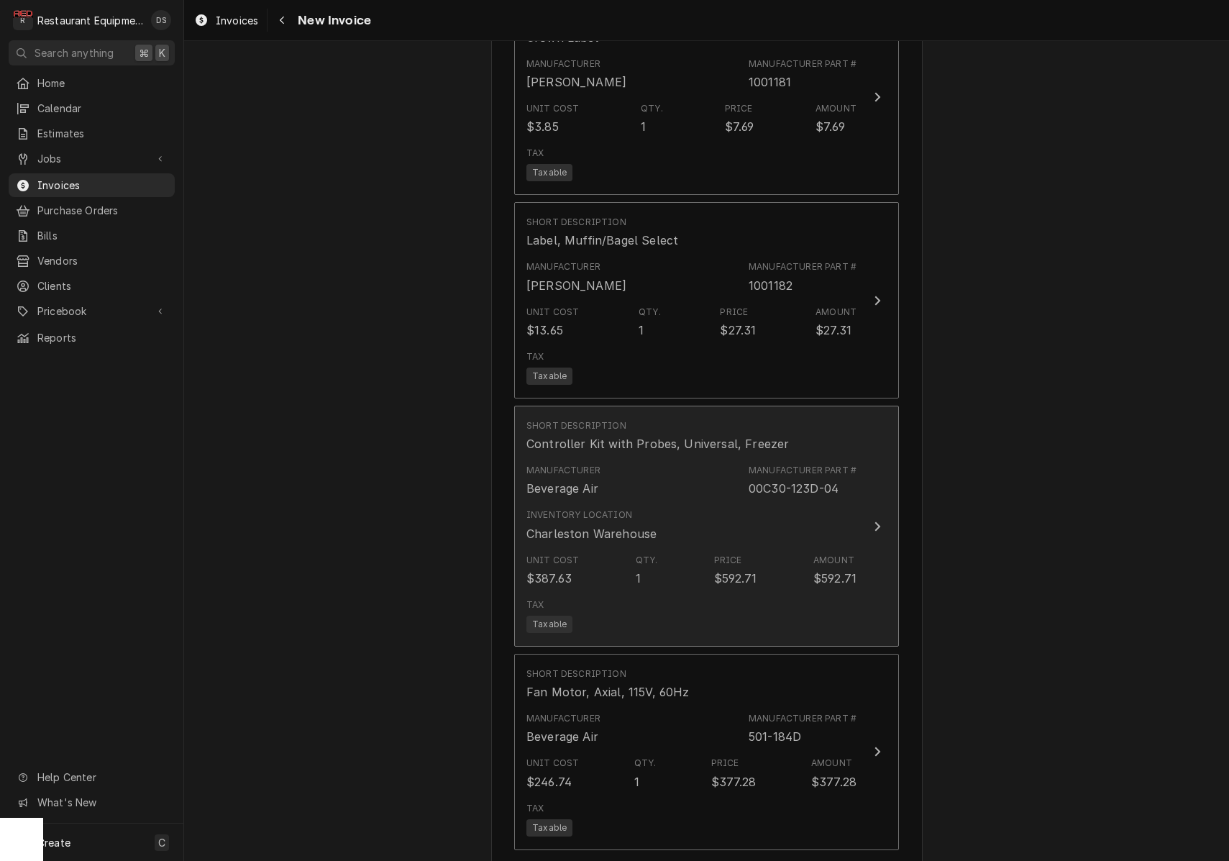
scroll to position [3944, 0]
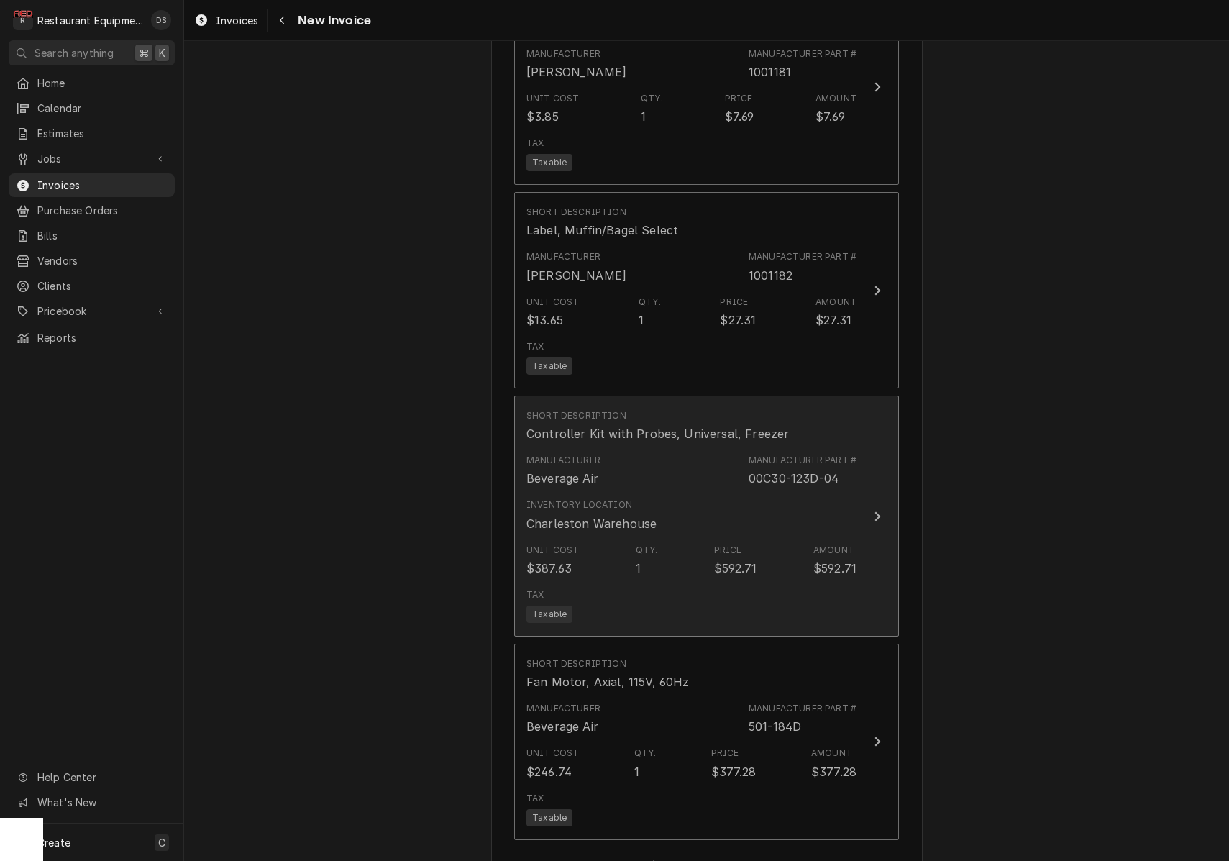
click at [735, 493] on div "Inventory Location Charleston Warehouse" at bounding box center [692, 515] width 330 height 45
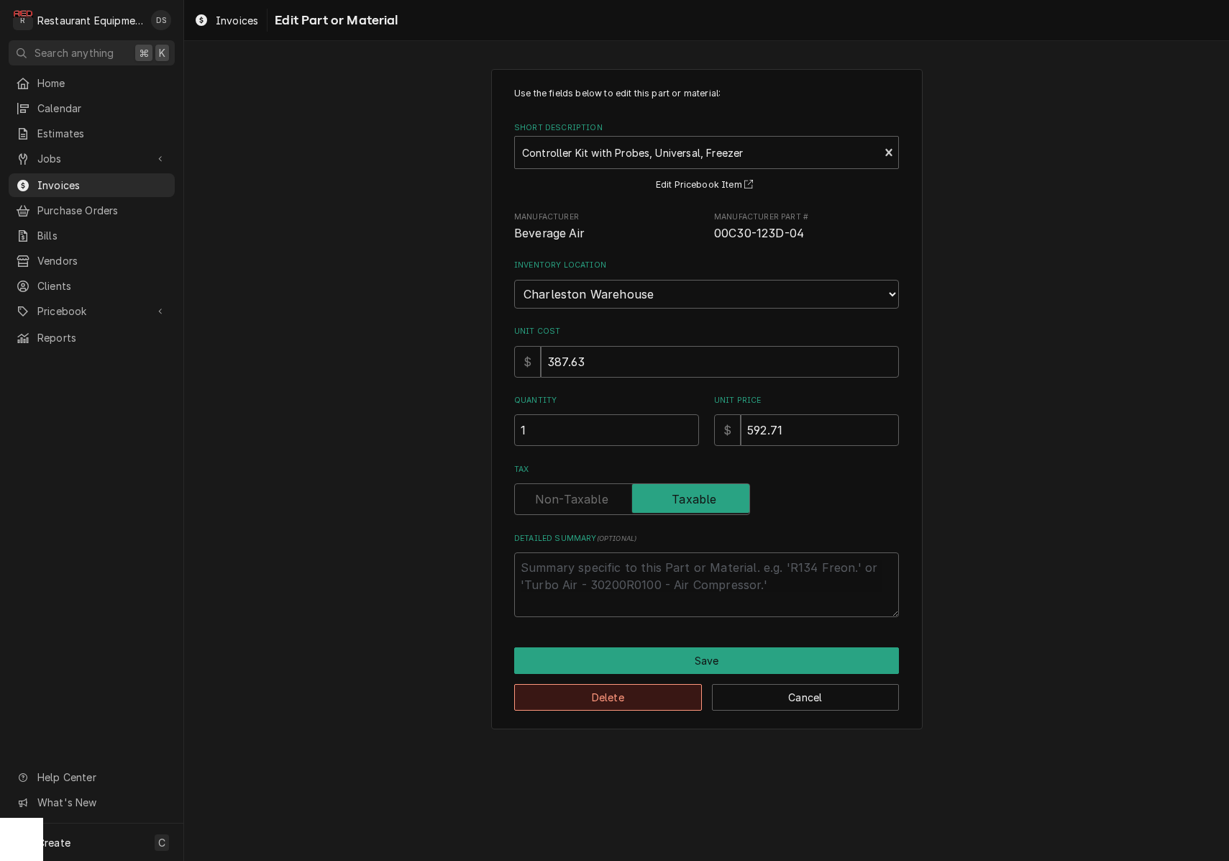
click at [647, 684] on button "Delete" at bounding box center [608, 697] width 188 height 27
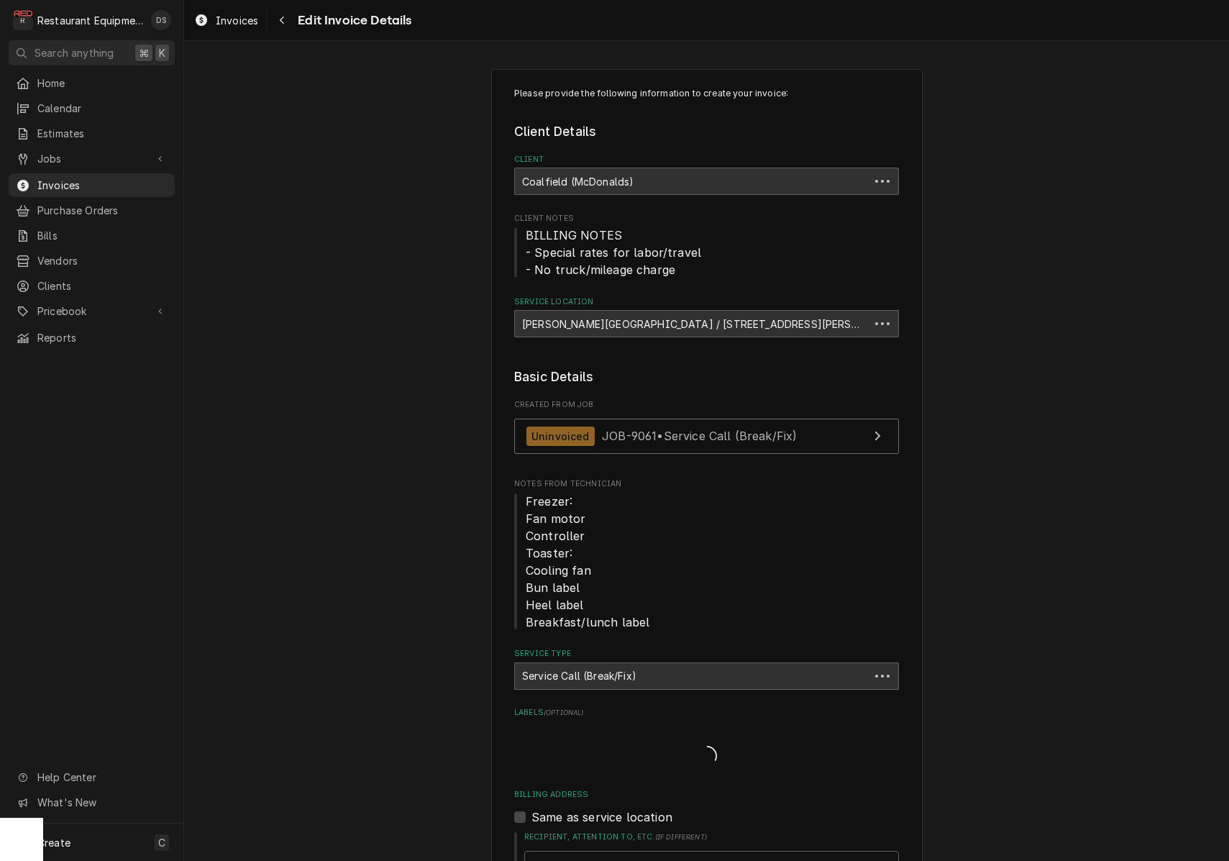
scroll to position [3944, 0]
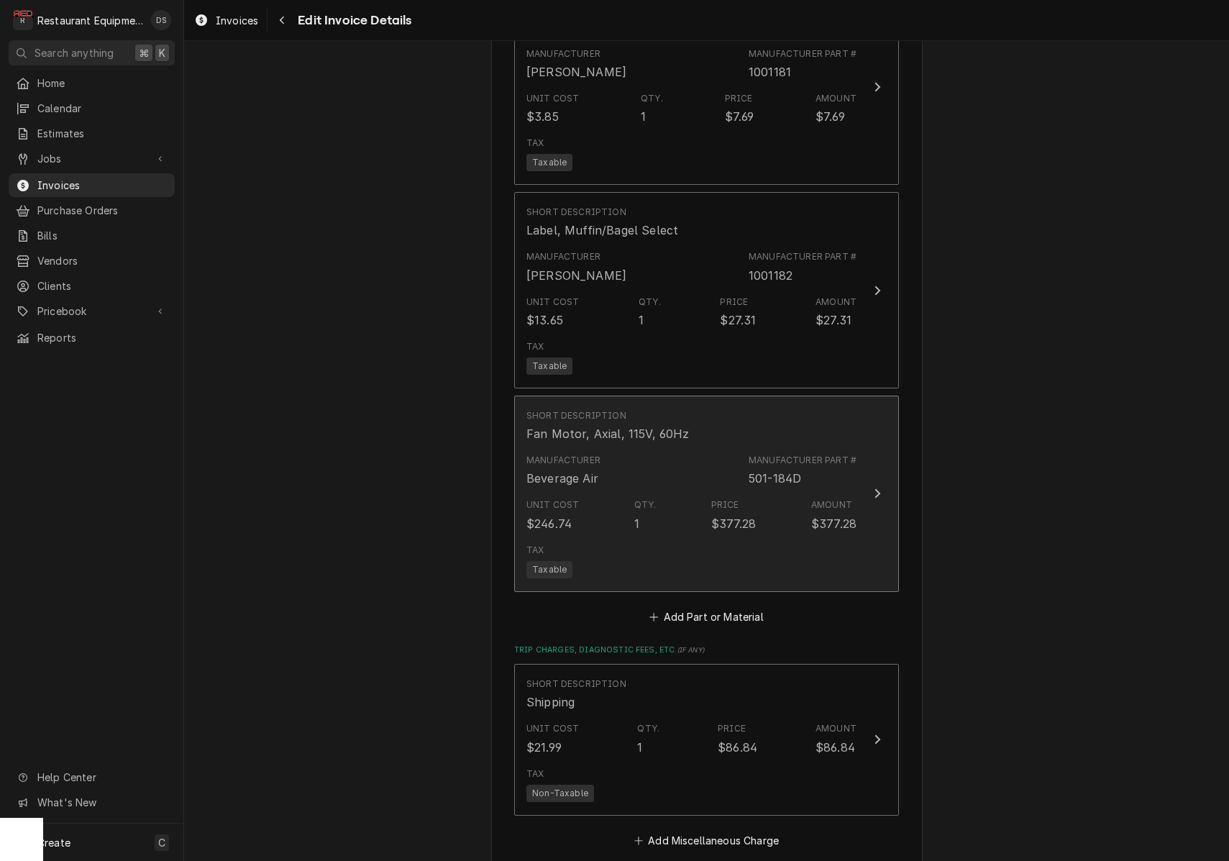
click at [634, 498] on div "Unit Cost $246.74 Qty. 1 Price $377.28 Amount $377.28" at bounding box center [692, 515] width 330 height 45
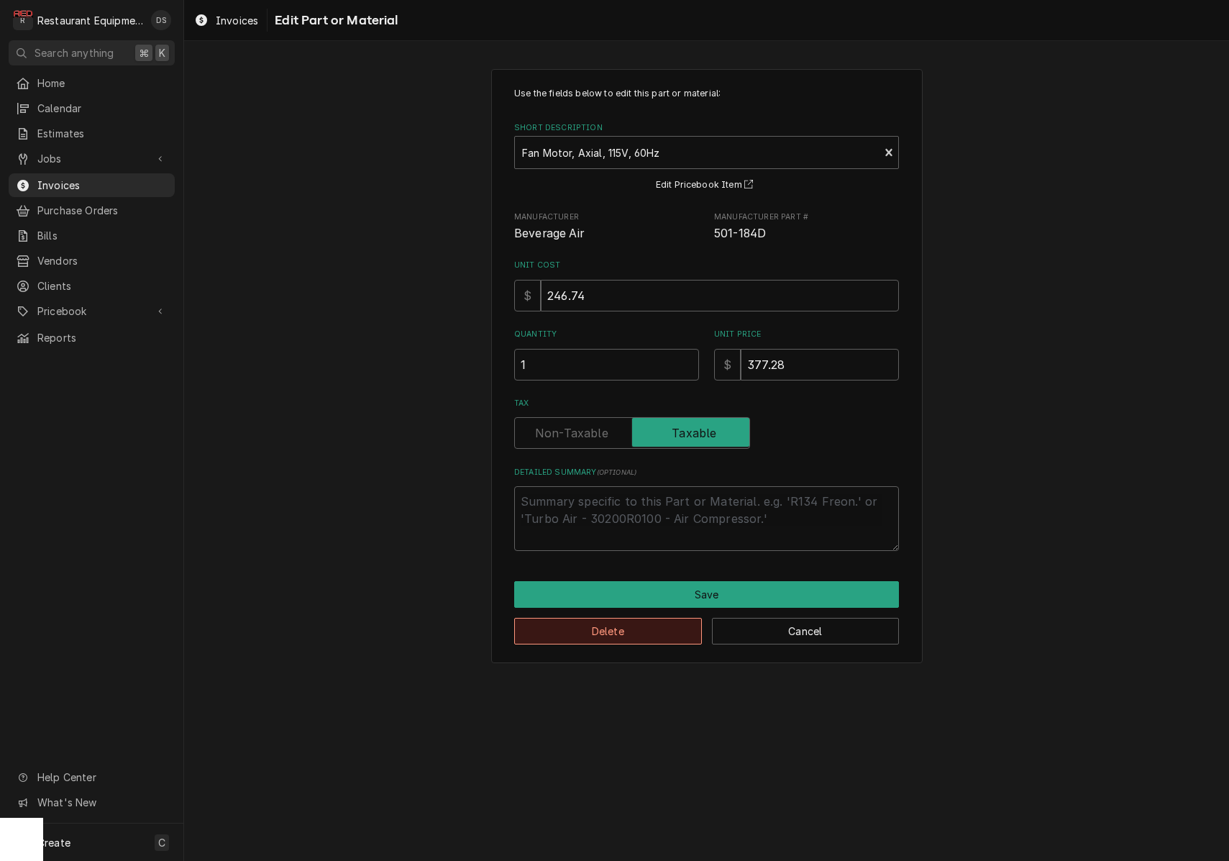
click at [637, 630] on button "Delete" at bounding box center [608, 631] width 188 height 27
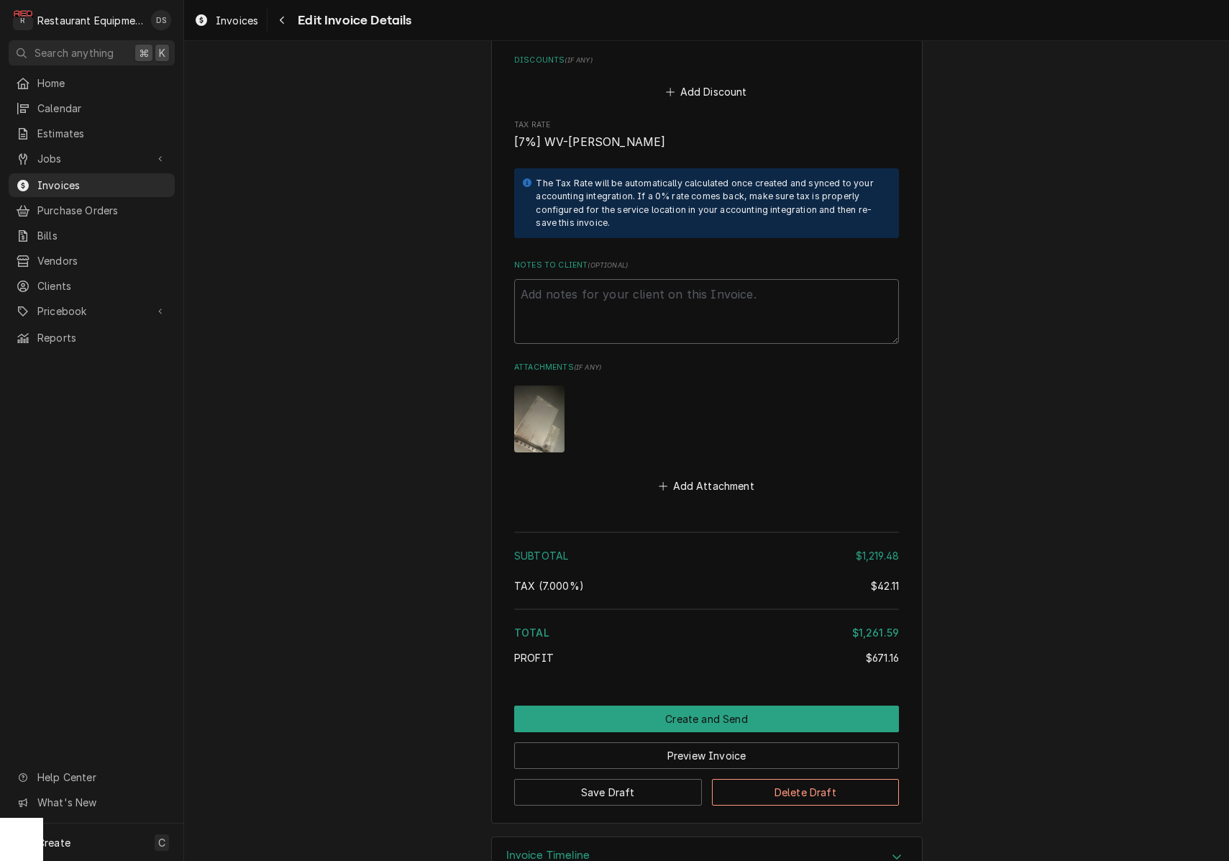
scroll to position [4554, 0]
click at [701, 706] on button "Create and Send" at bounding box center [706, 719] width 385 height 27
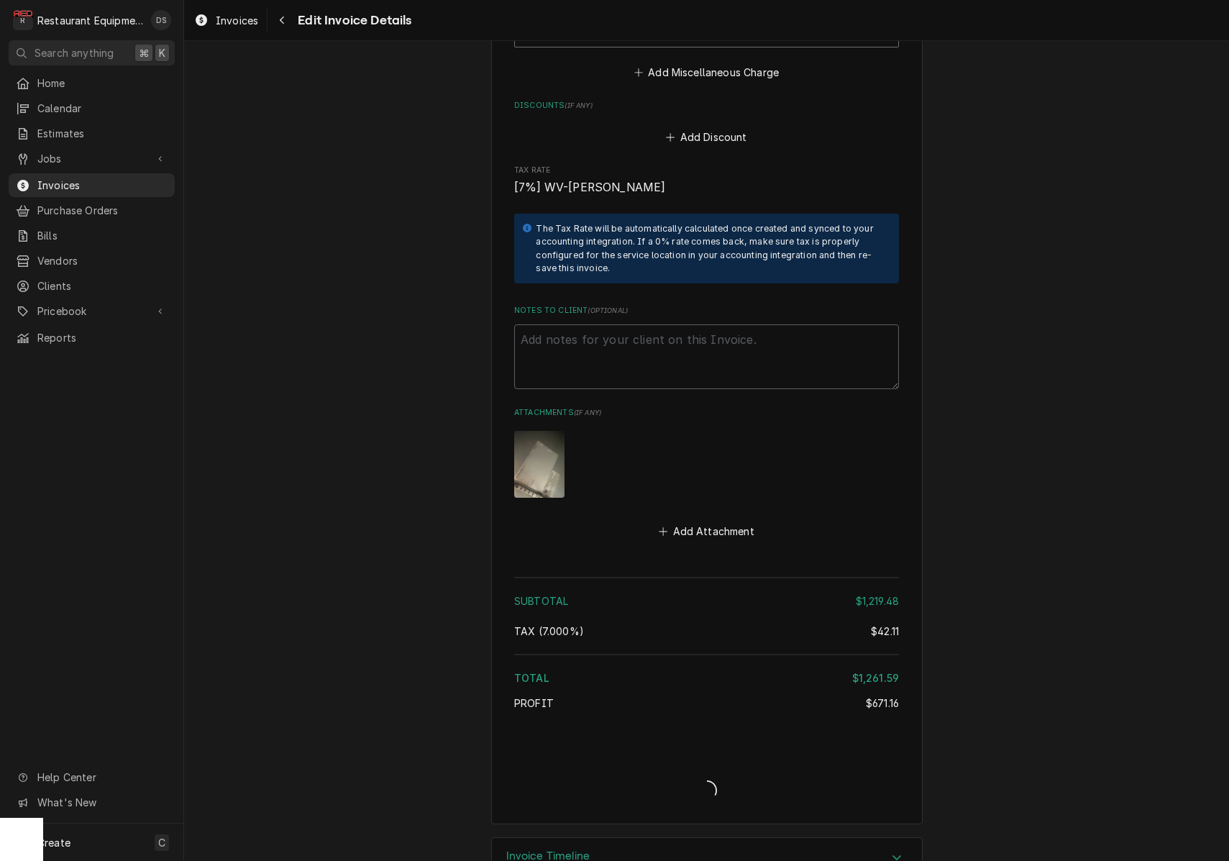
type textarea "x"
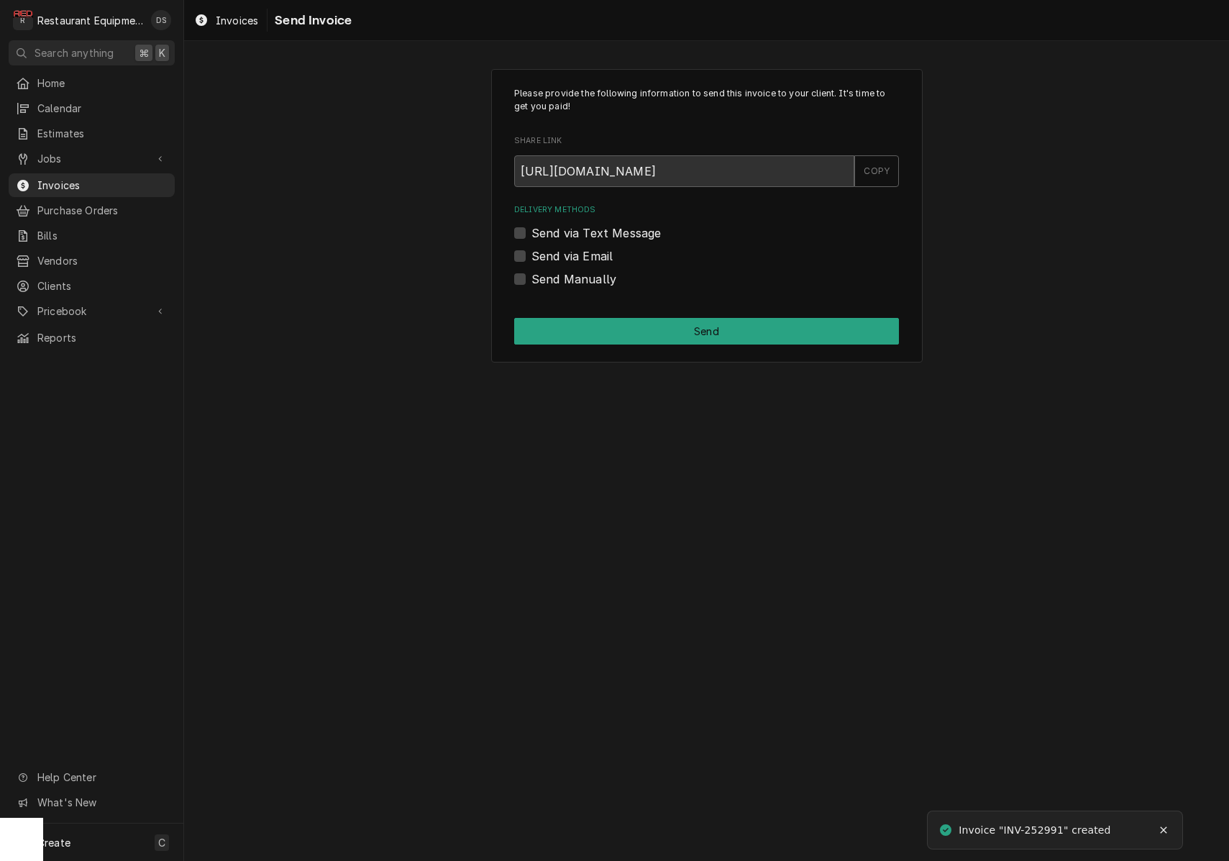
click at [532, 255] on label "Send via Email" at bounding box center [572, 255] width 81 height 17
click at [532, 255] on input "Send via Email" at bounding box center [724, 263] width 385 height 32
checkbox input "true"
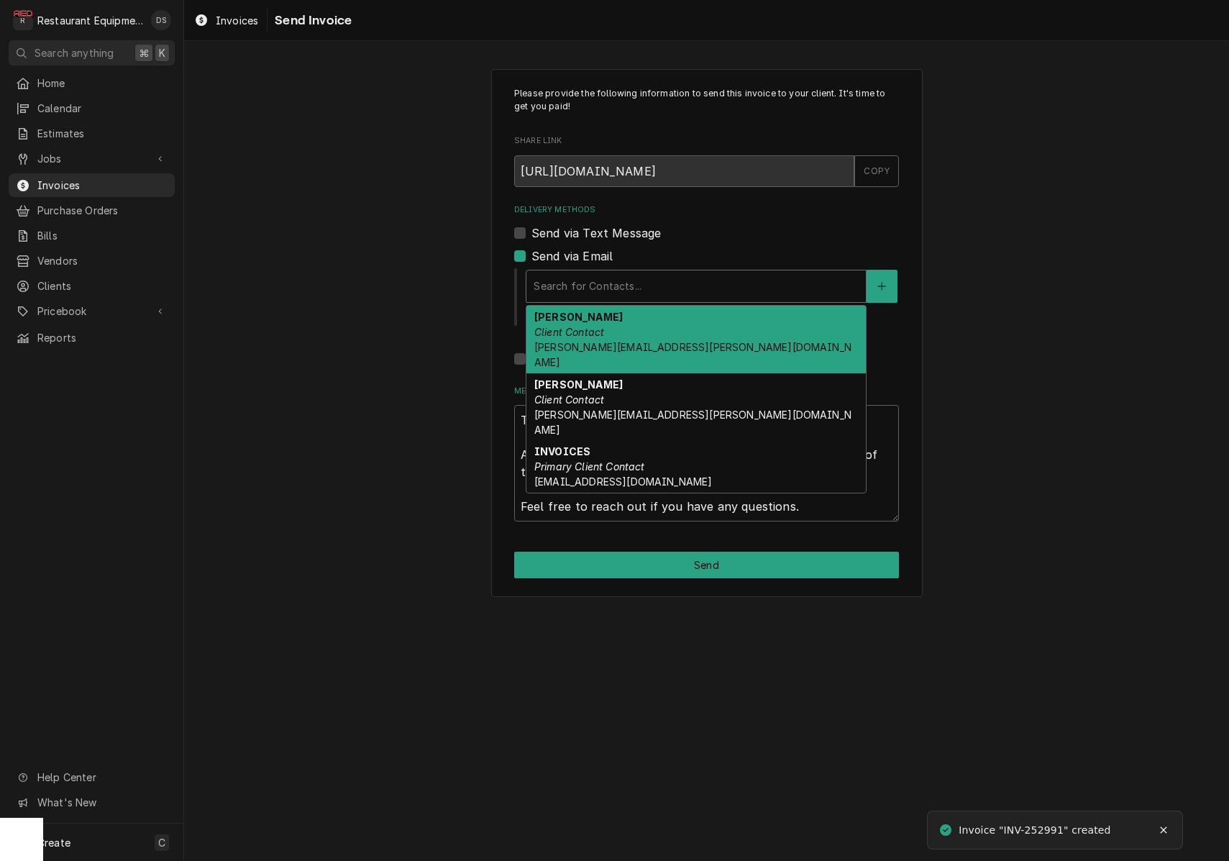
click at [641, 276] on div "Delivery Methods" at bounding box center [696, 286] width 325 height 26
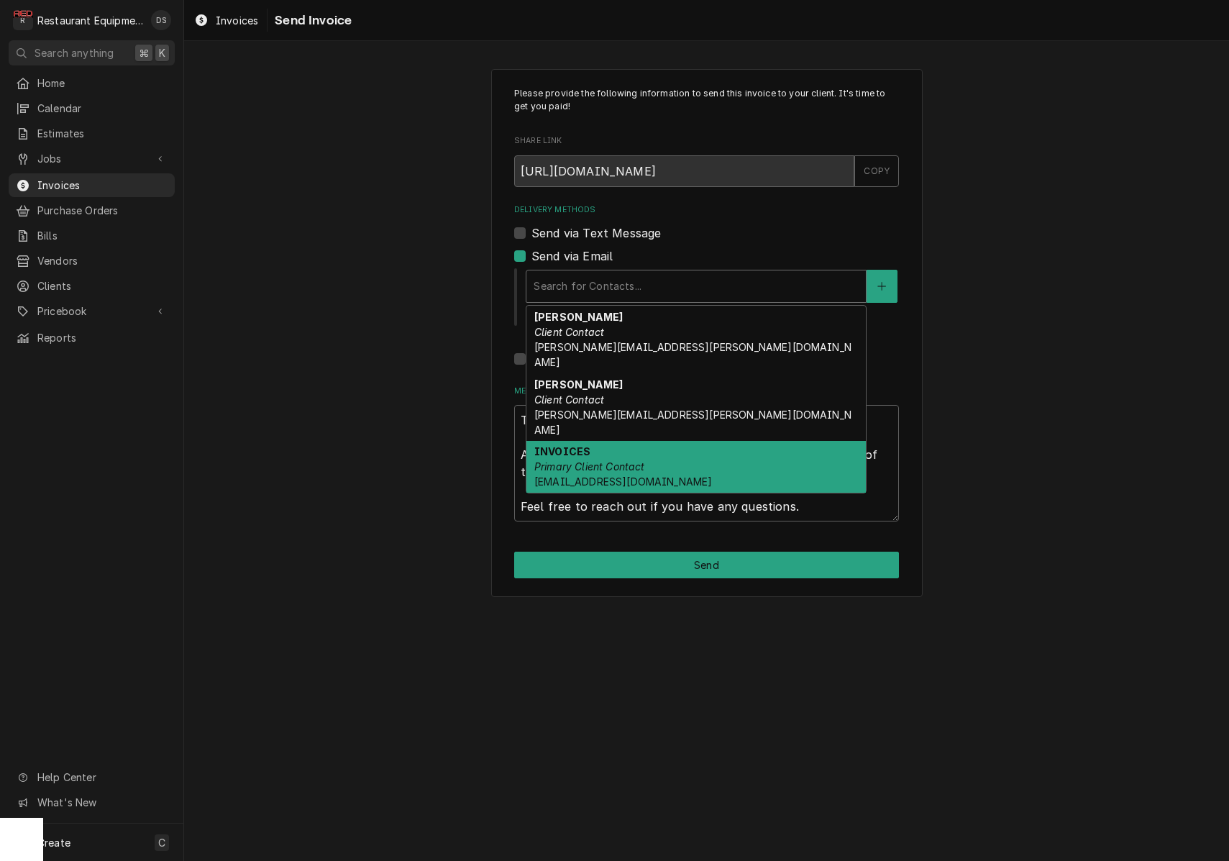
click at [648, 441] on div "INVOICES Primary Client Contact Coalfield.mac@us.stores.mcd.com" at bounding box center [696, 467] width 339 height 53
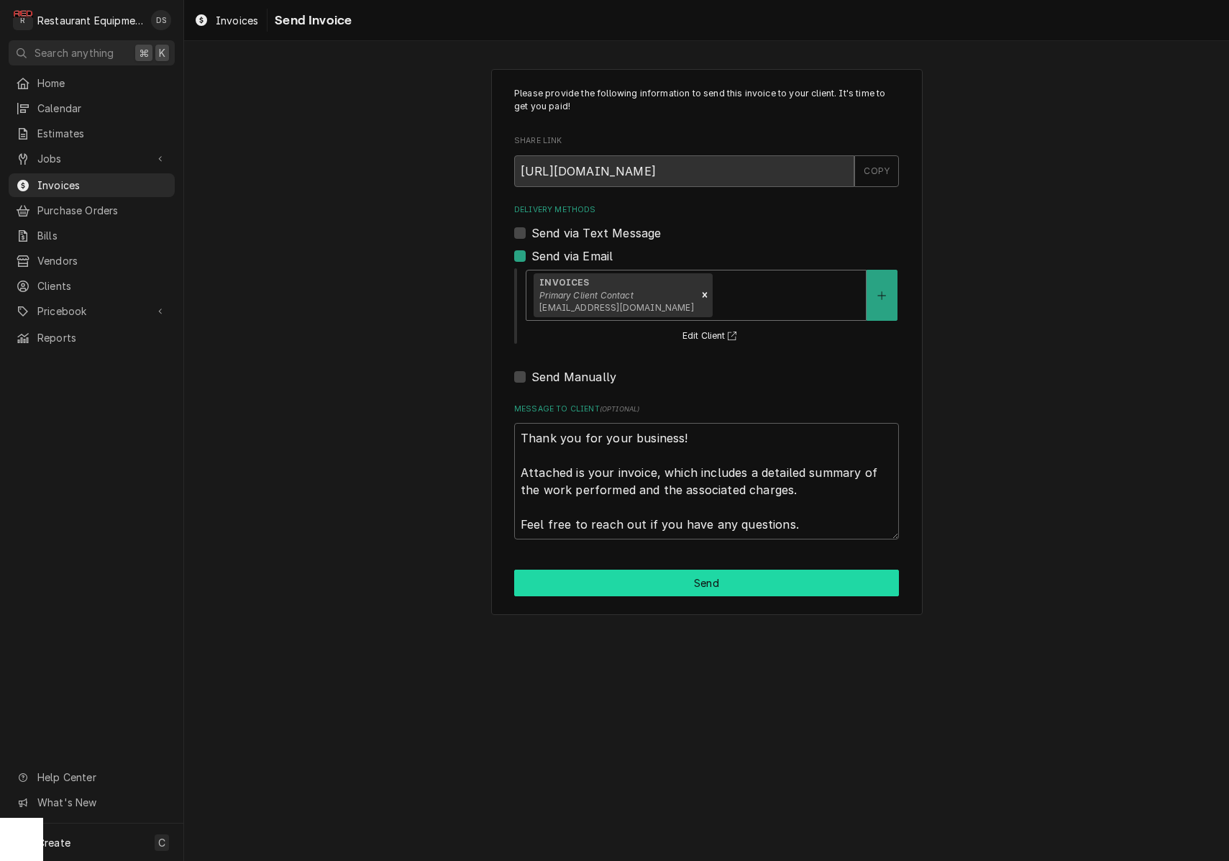
click at [713, 574] on button "Send" at bounding box center [706, 583] width 385 height 27
type textarea "x"
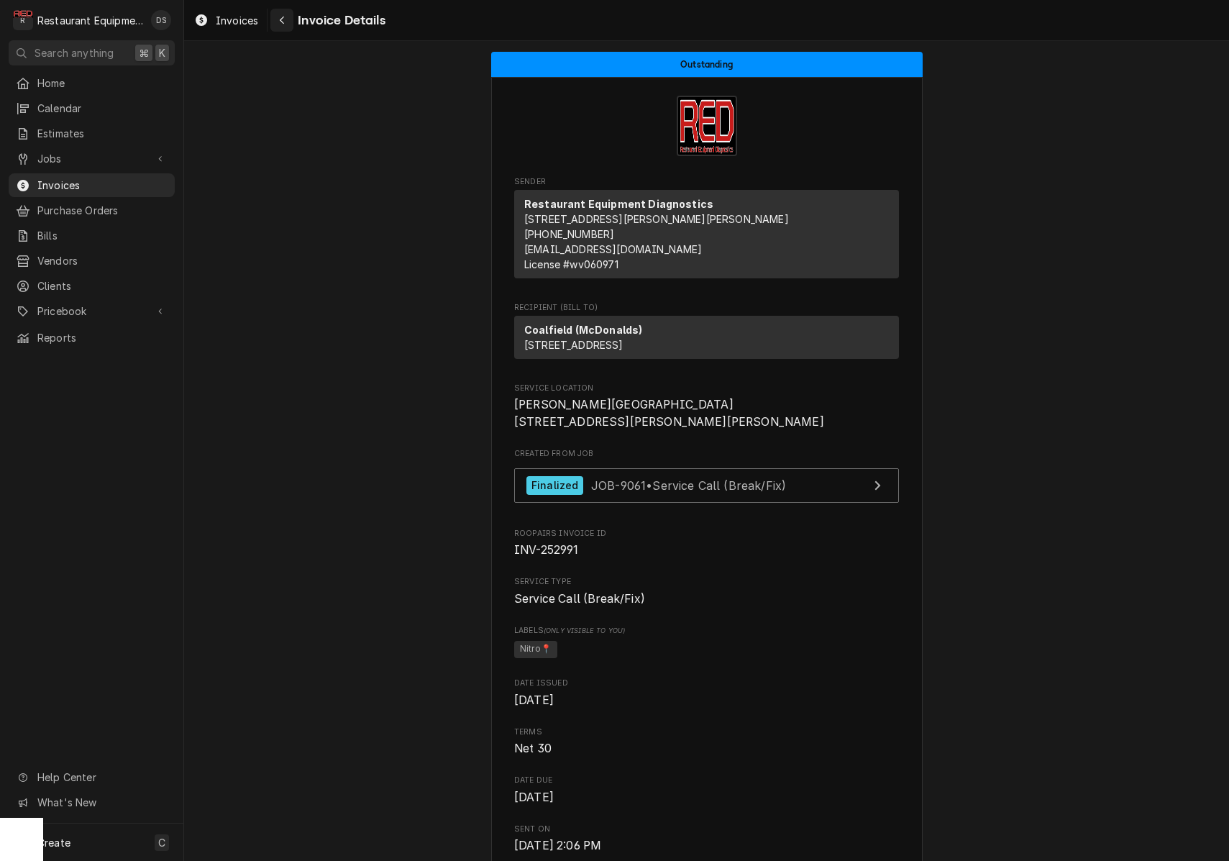
click at [281, 20] on icon "Navigate back" at bounding box center [282, 21] width 4 height 8
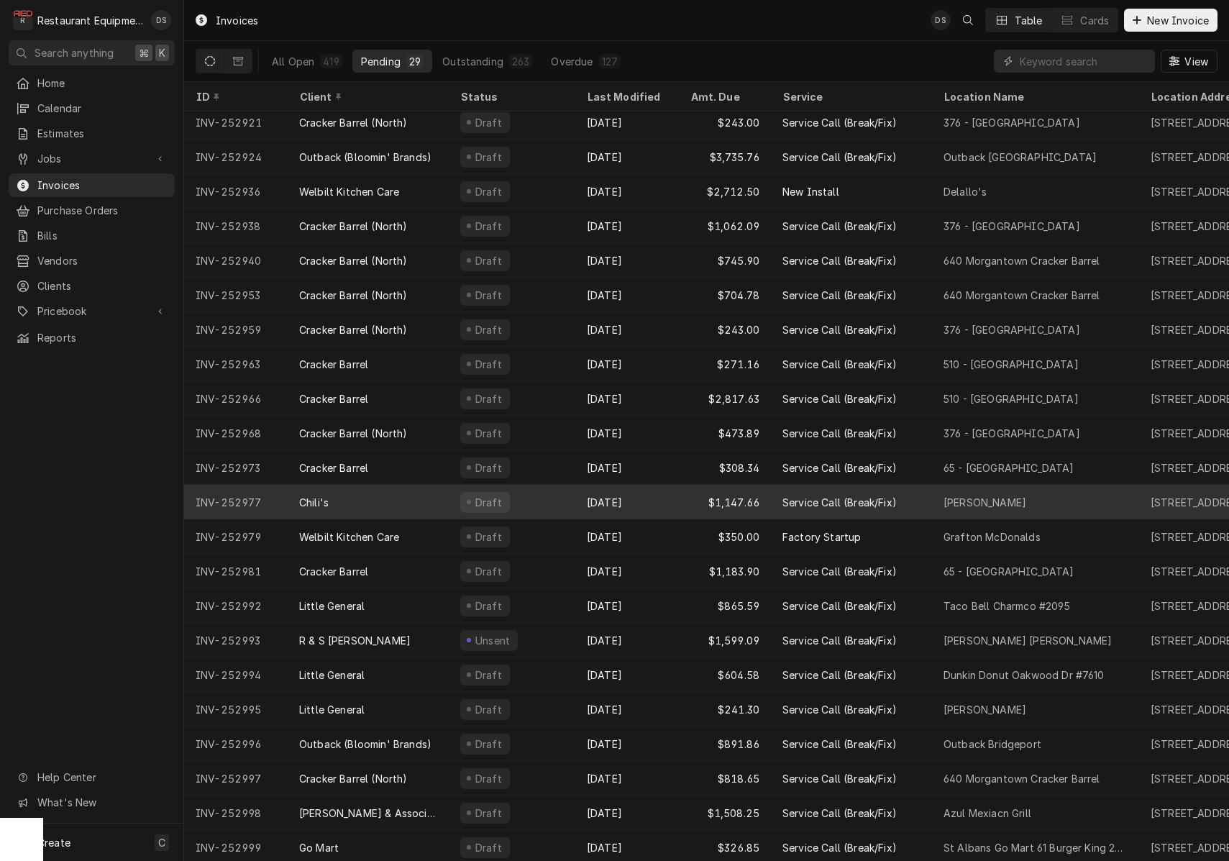
click at [549, 495] on div "Draft" at bounding box center [512, 502] width 127 height 35
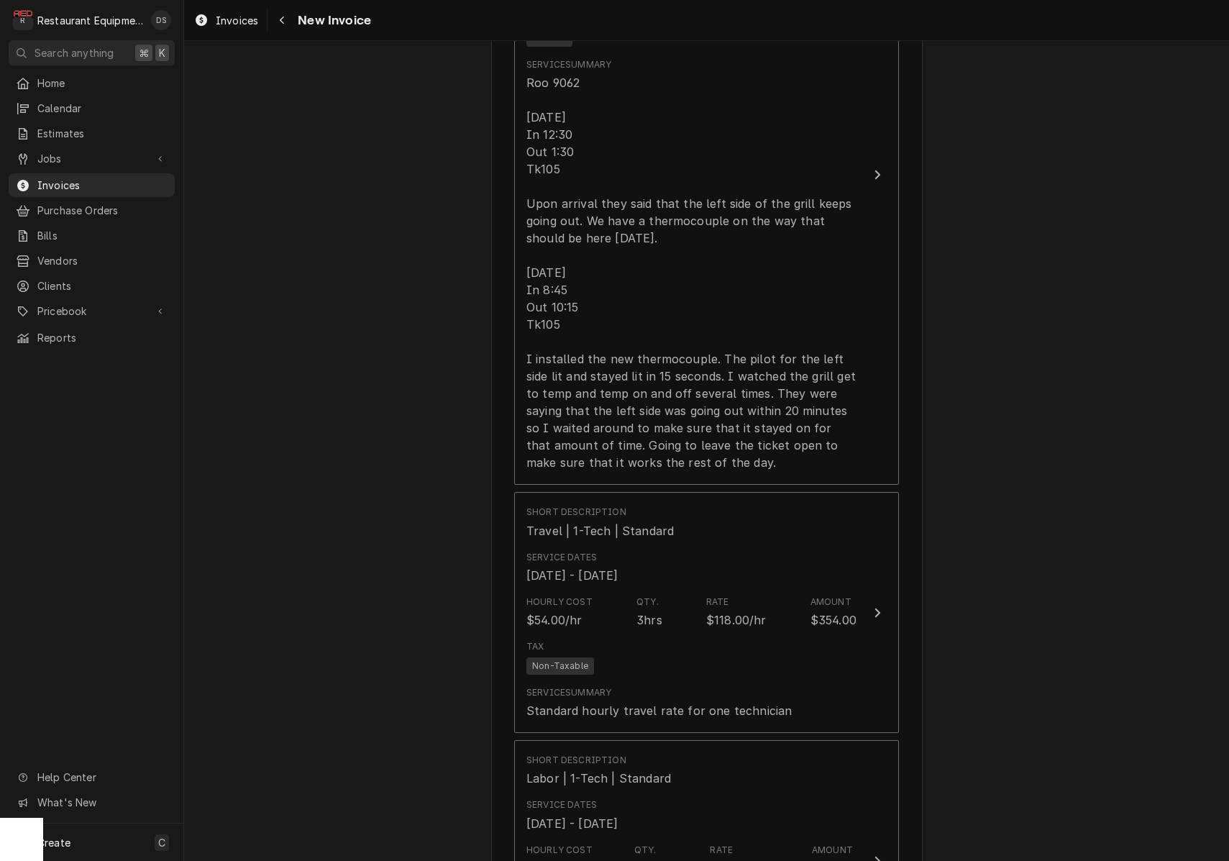
scroll to position [1106, 0]
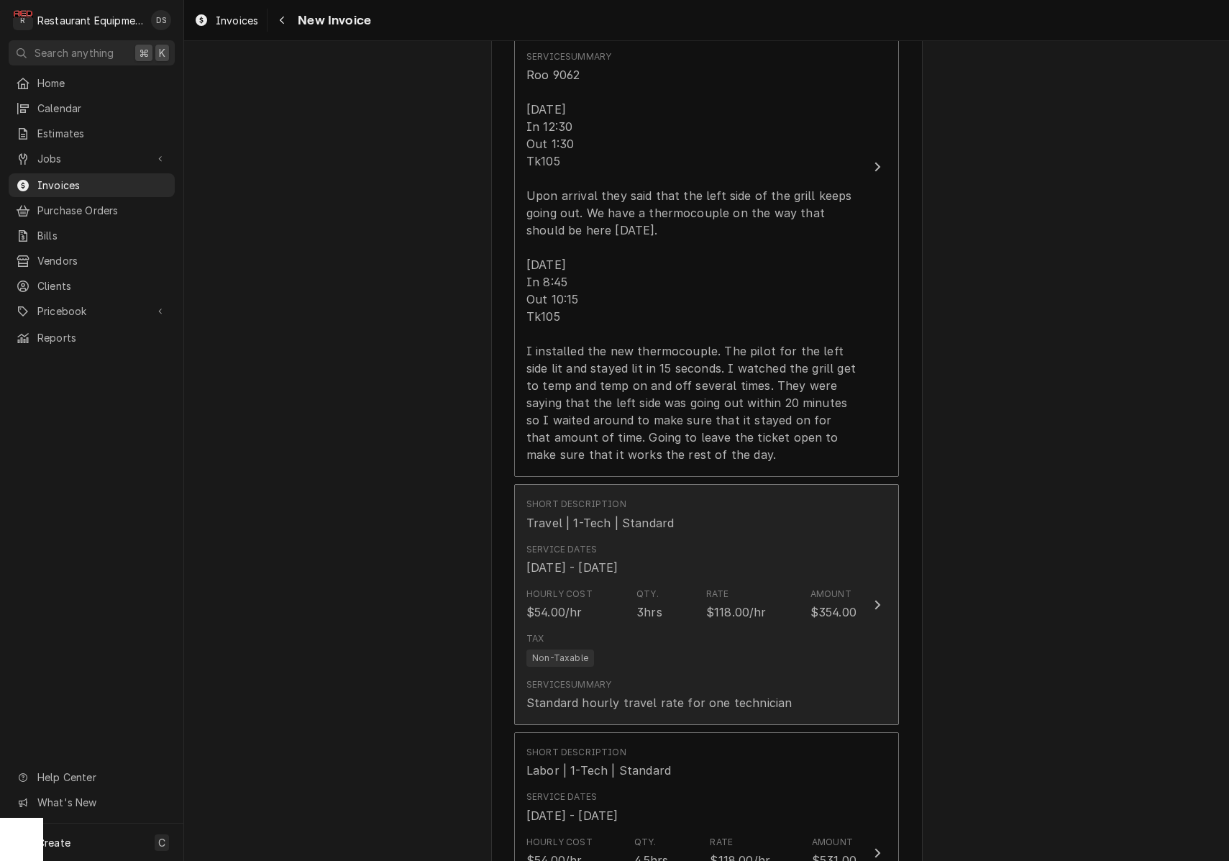
click at [794, 514] on div "Short Description Travel | 1-Tech | Standard" at bounding box center [692, 514] width 330 height 45
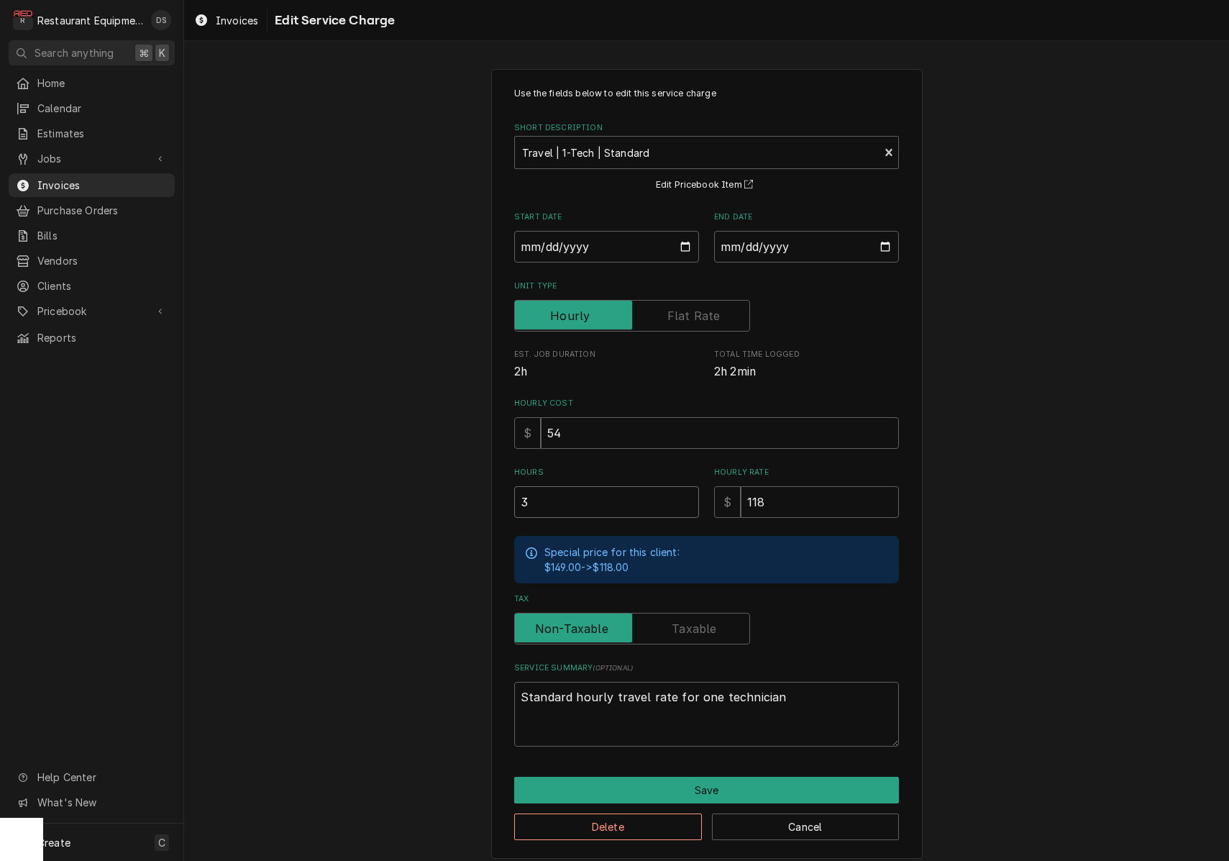
drag, startPoint x: 496, startPoint y: 491, endPoint x: 442, endPoint y: 486, distance: 54.1
click at [445, 487] on div "Use the fields below to edit this service charge Short Description Travel | 1-T…" at bounding box center [706, 463] width 1045 height 815
type textarea "x"
type input "2"
click at [736, 778] on button "Save" at bounding box center [706, 790] width 385 height 27
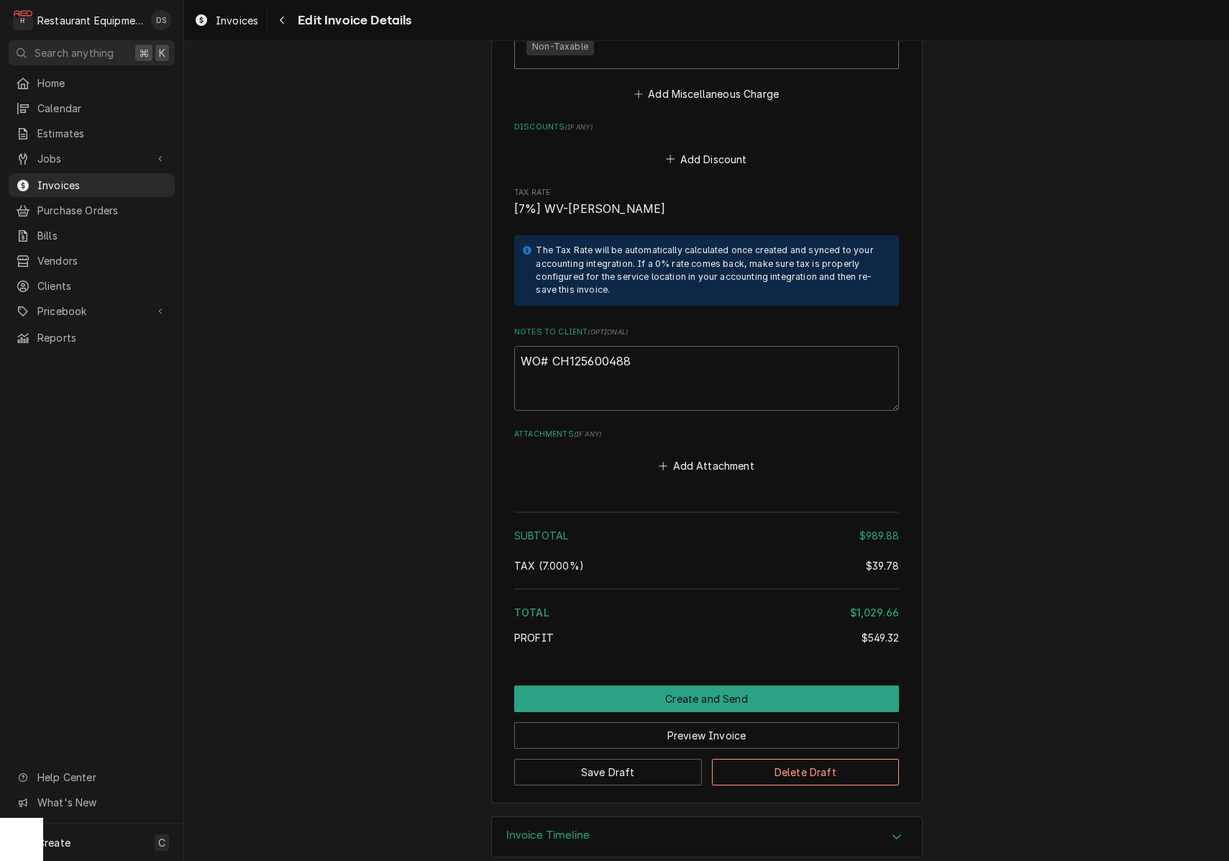
scroll to position [2766, 0]
click at [639, 355] on textarea "WO# CH125600488" at bounding box center [706, 379] width 385 height 65
drag, startPoint x: 640, startPoint y: 343, endPoint x: 553, endPoint y: 339, distance: 87.1
click at [553, 347] on textarea "WO# CH125600488" at bounding box center [706, 379] width 385 height 65
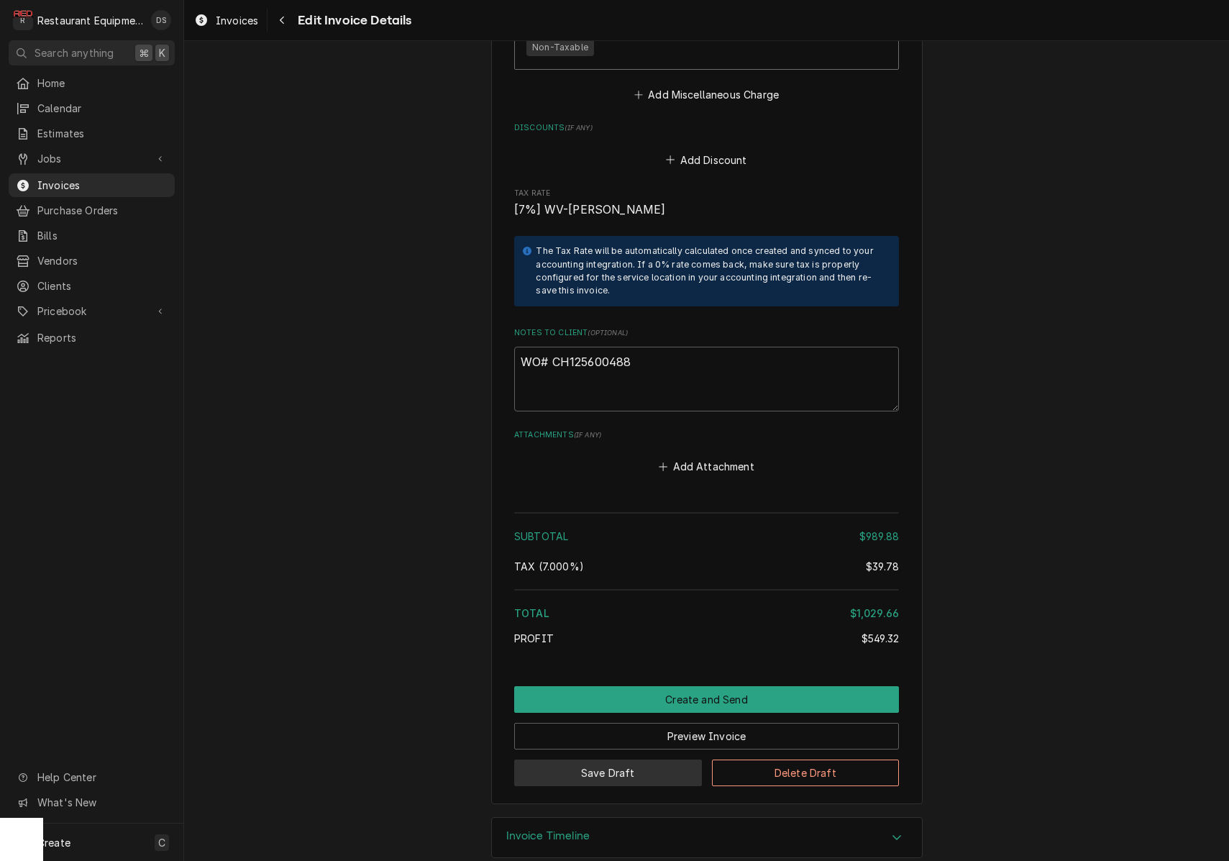
click at [629, 760] on button "Save Draft" at bounding box center [608, 773] width 188 height 27
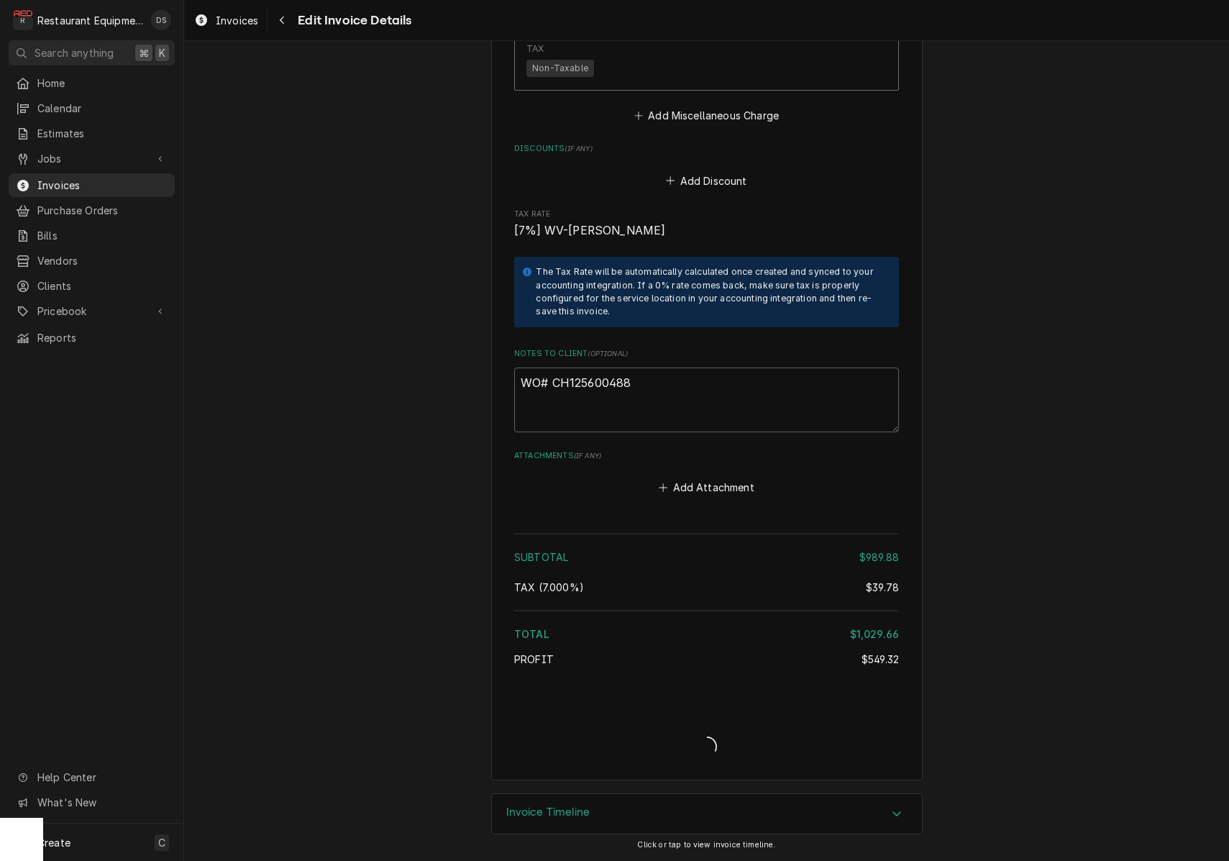
type textarea "x"
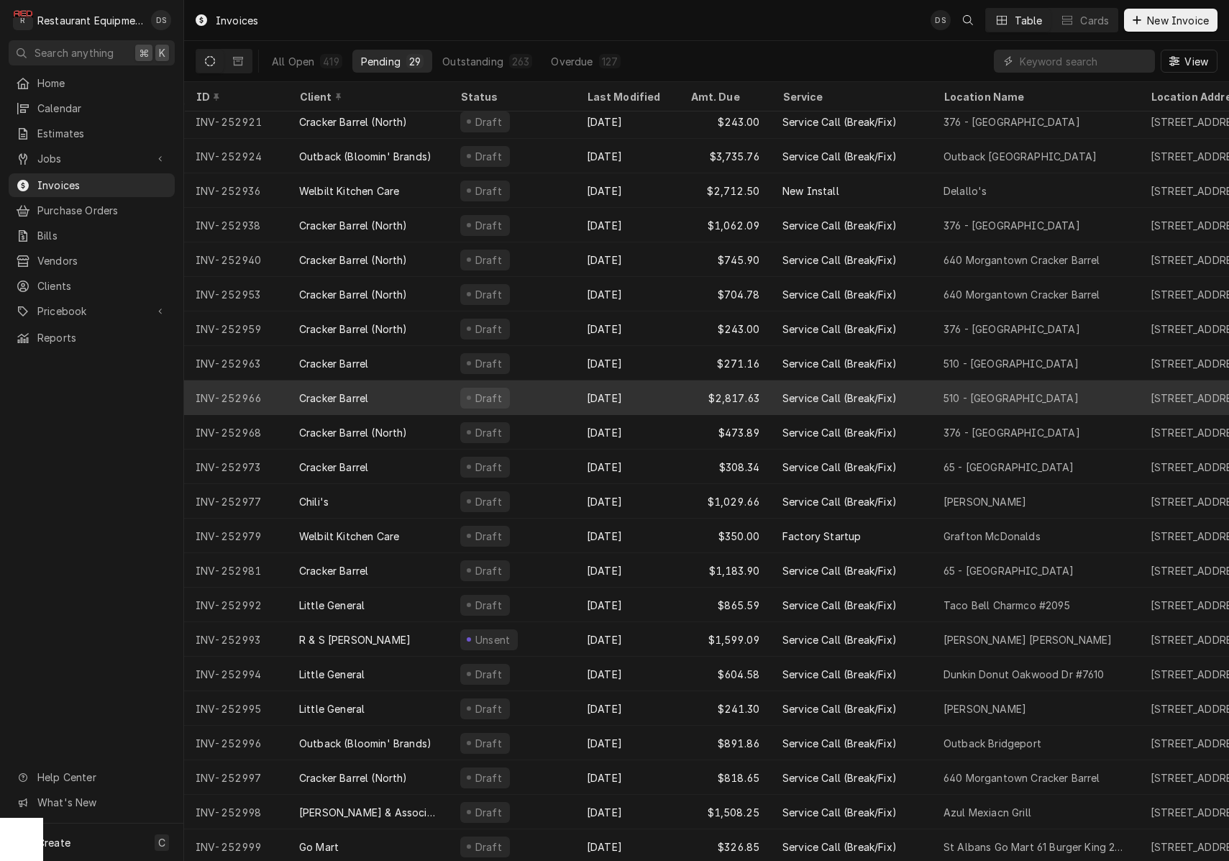
scroll to position [248, 0]
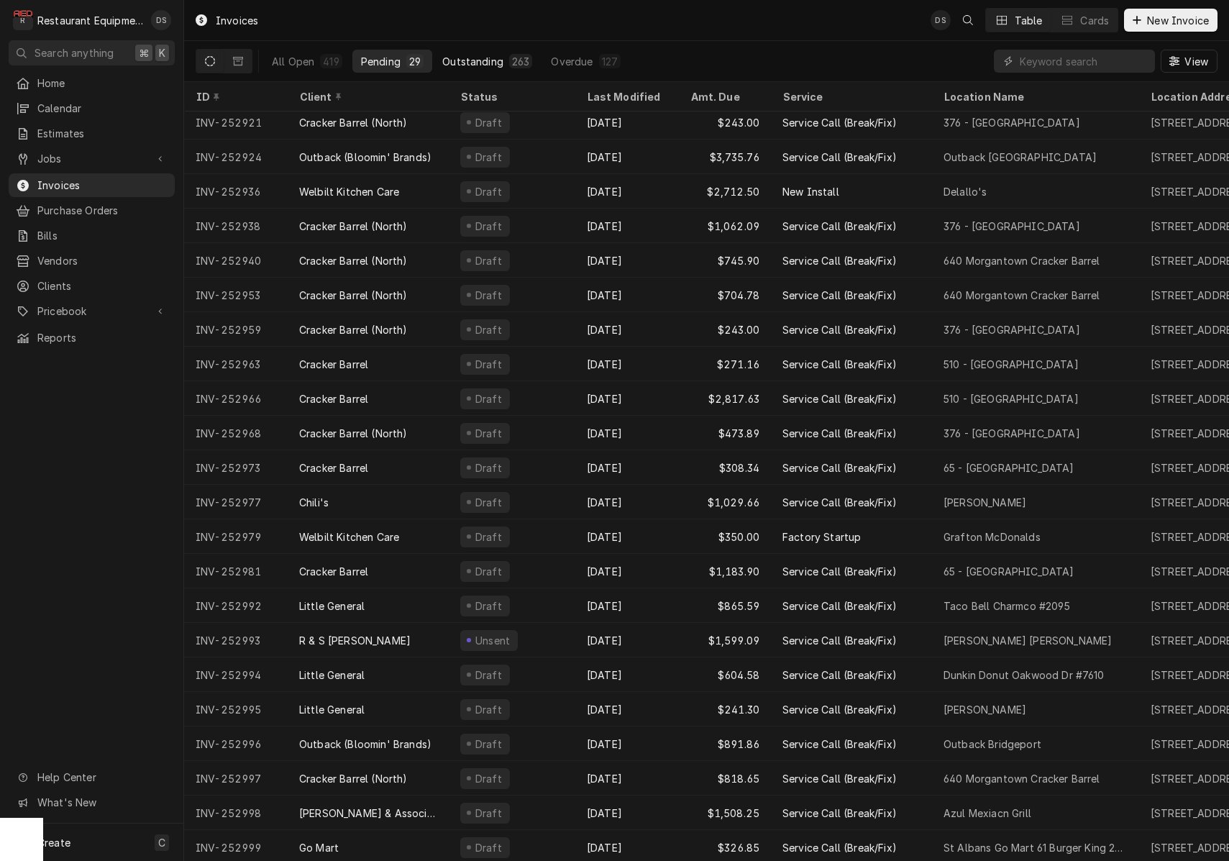
click at [483, 60] on div "Outstanding" at bounding box center [472, 61] width 61 height 15
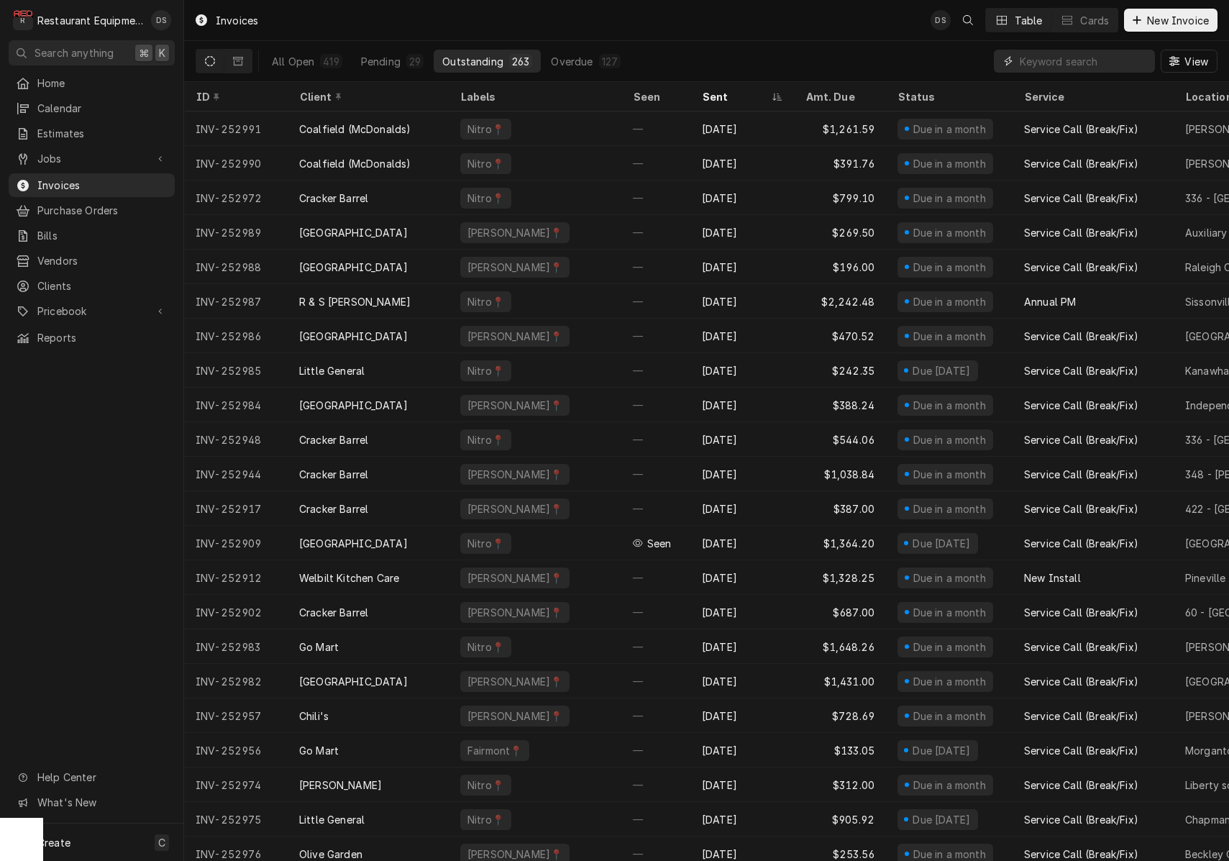
click at [1045, 60] on input "Dynamic Content Wrapper" at bounding box center [1084, 61] width 128 height 23
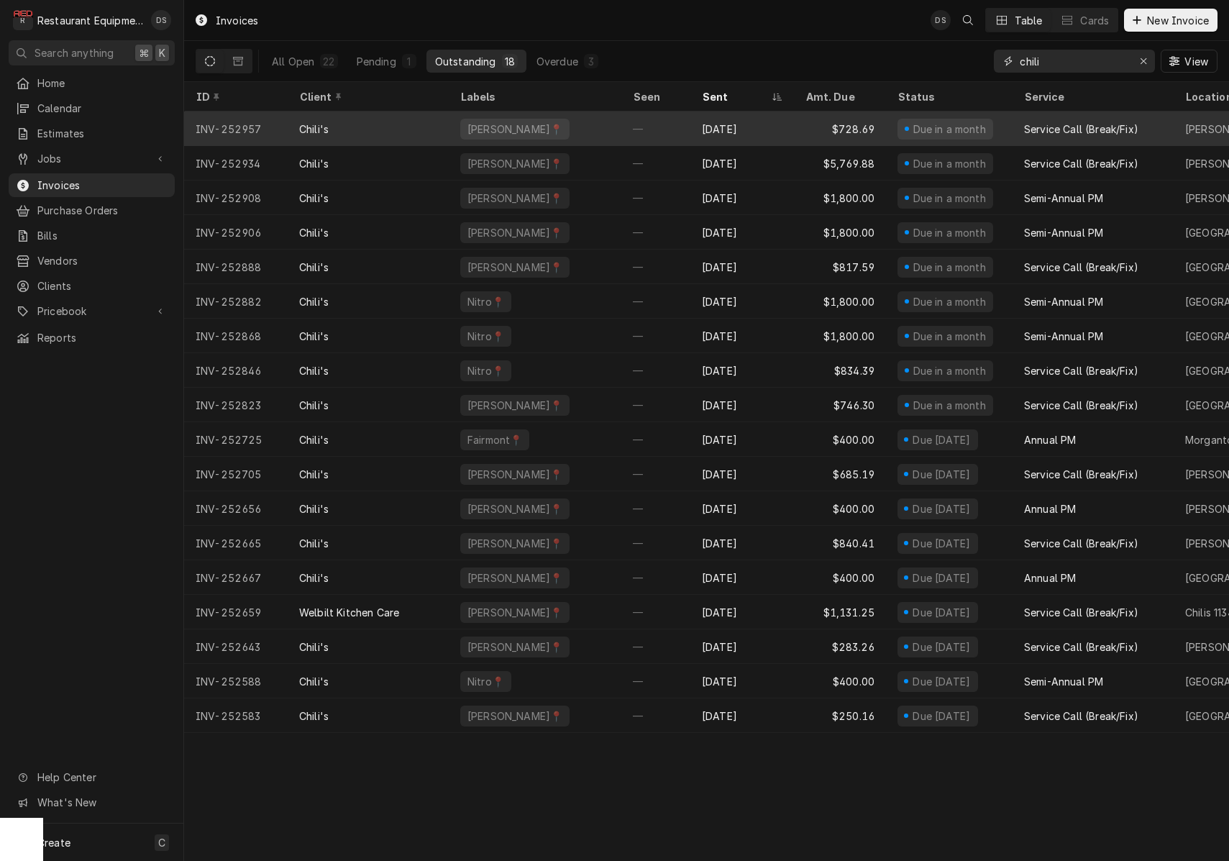
type input "chili"
click at [820, 128] on div "$728.69" at bounding box center [840, 128] width 92 height 35
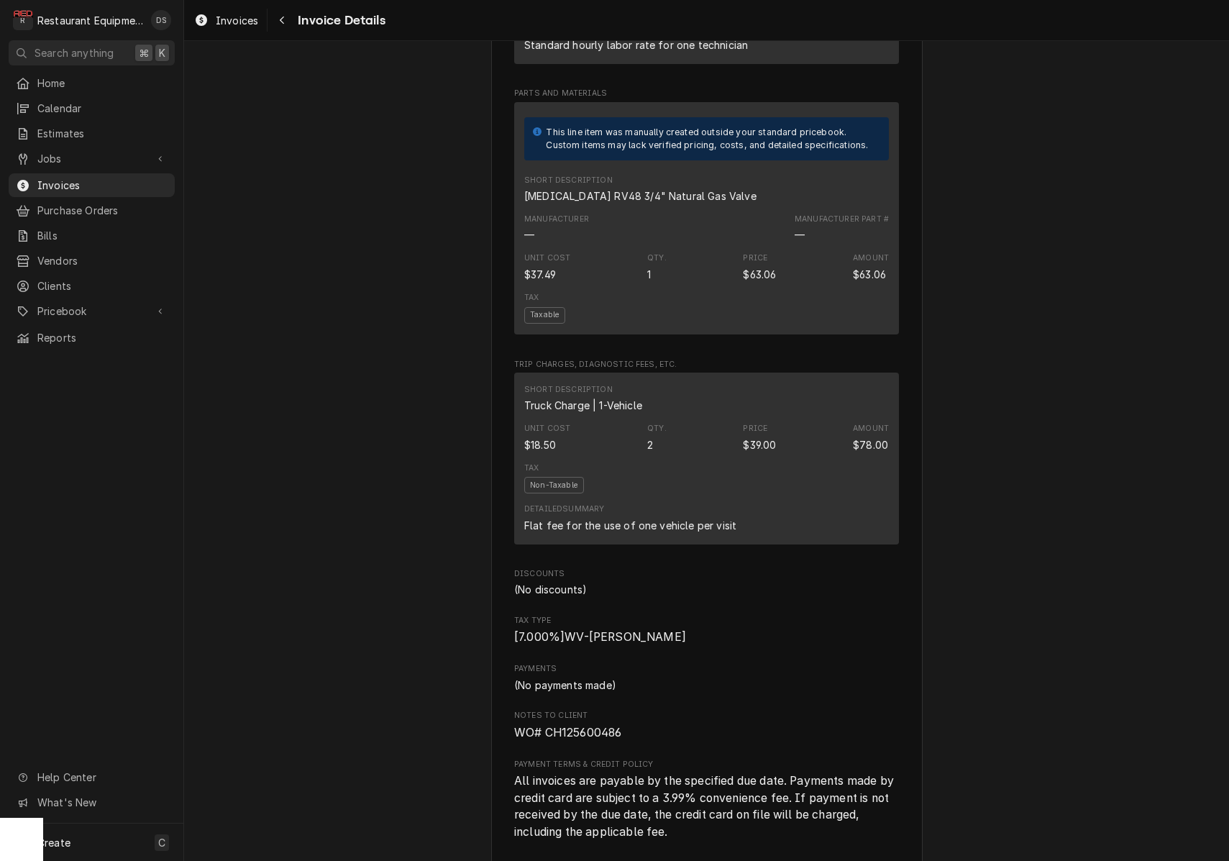
scroll to position [1823, 0]
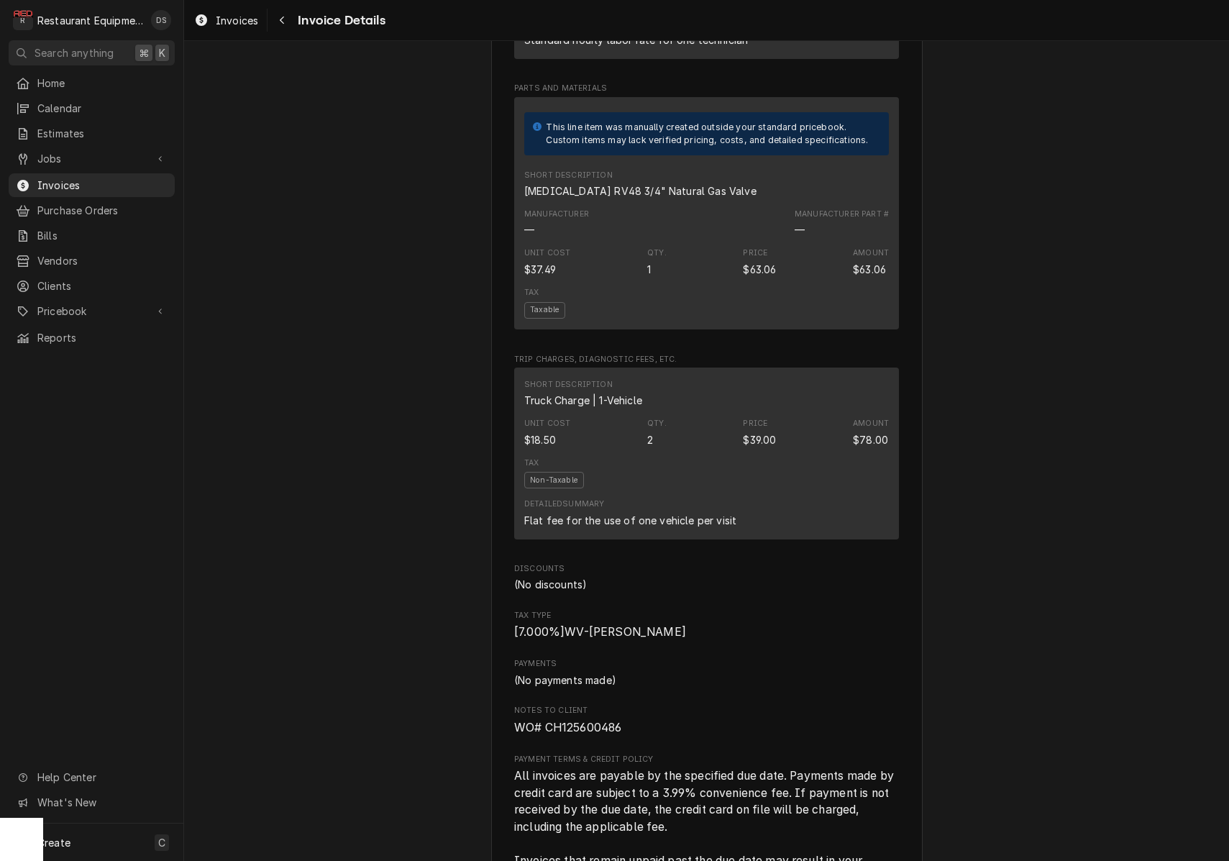
drag, startPoint x: 619, startPoint y: 727, endPoint x: 617, endPoint y: 737, distance: 10.3
click at [619, 716] on span "Notes to Client" at bounding box center [706, 711] width 385 height 12
drag, startPoint x: 626, startPoint y: 743, endPoint x: 548, endPoint y: 746, distance: 78.5
click at [548, 737] on span "WO# CH125600486" at bounding box center [706, 727] width 385 height 17
copy span "CH125600486"
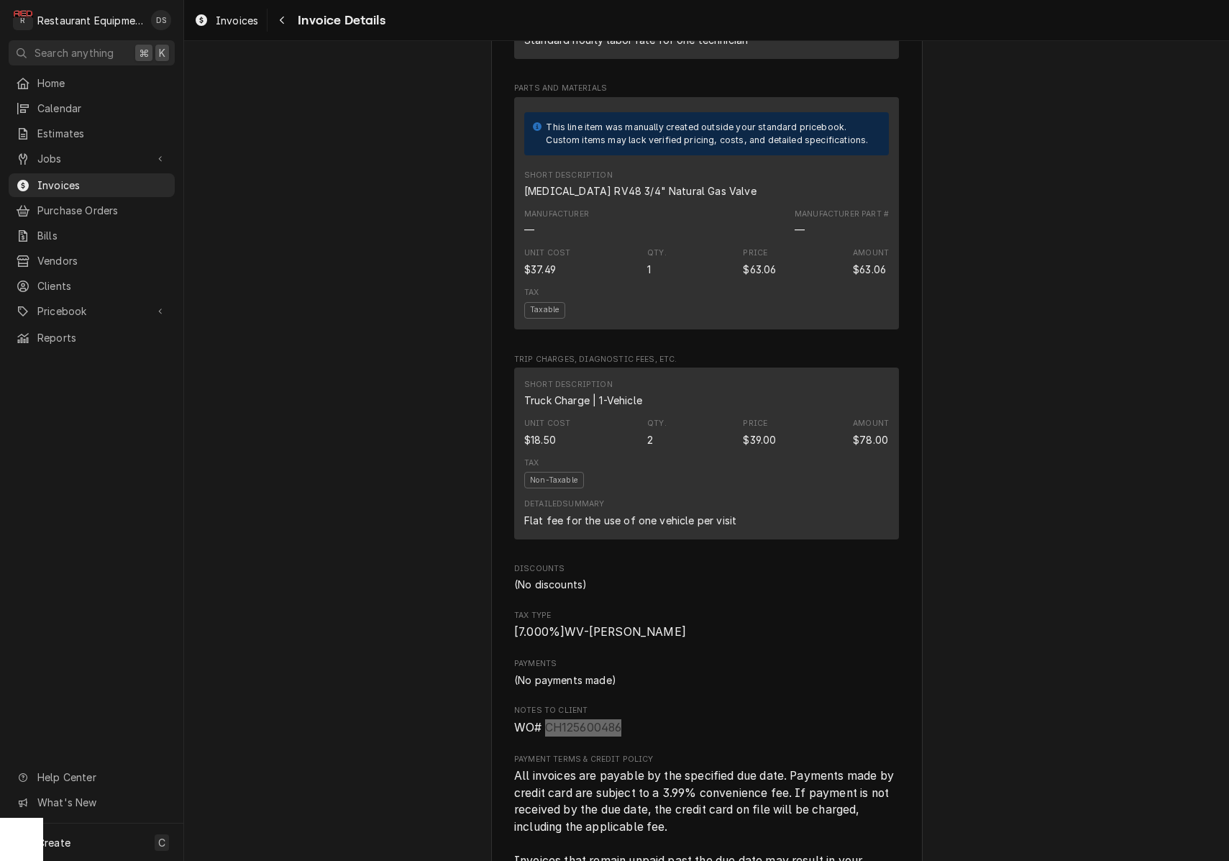
scroll to position [1822, 0]
click at [284, 23] on icon "Navigate back" at bounding box center [282, 20] width 6 height 10
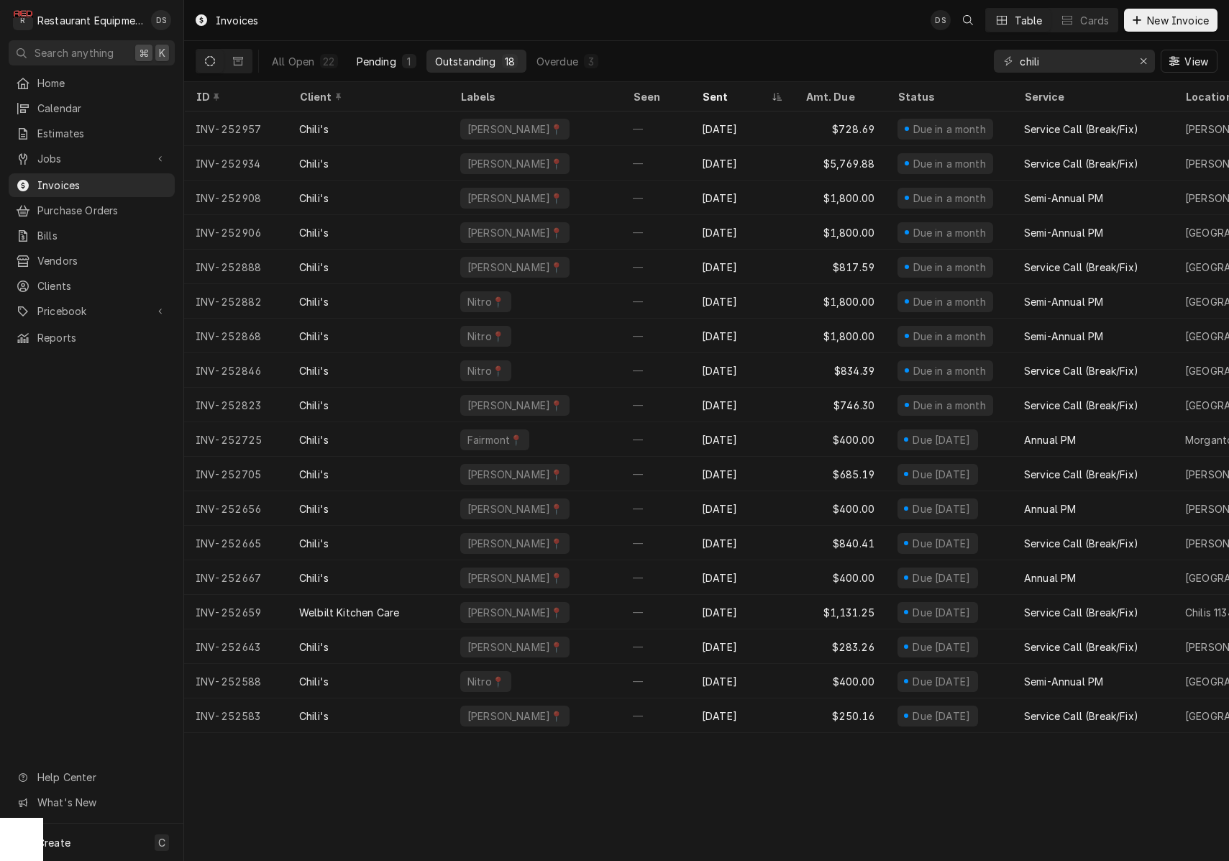
click at [383, 59] on div "Pending" at bounding box center [377, 61] width 40 height 15
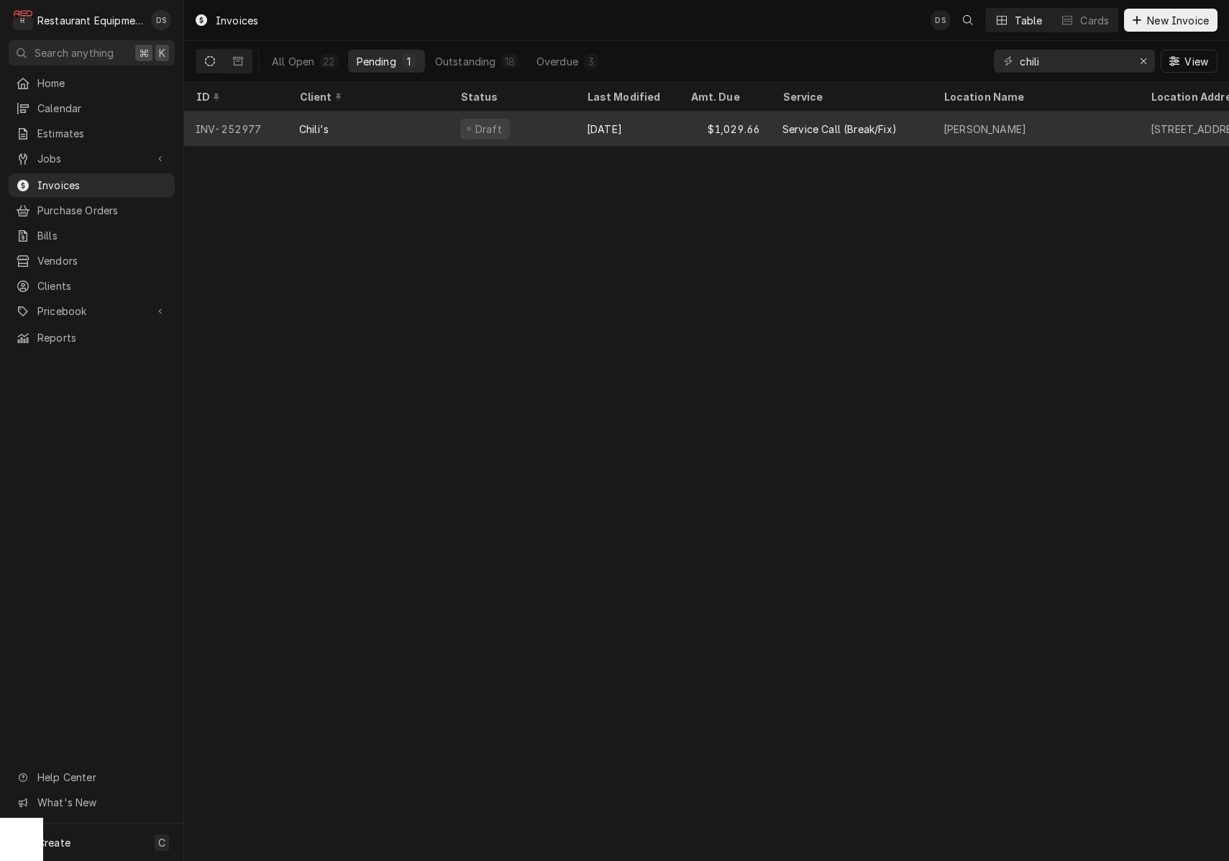
click at [426, 124] on div "Chili's" at bounding box center [368, 128] width 161 height 35
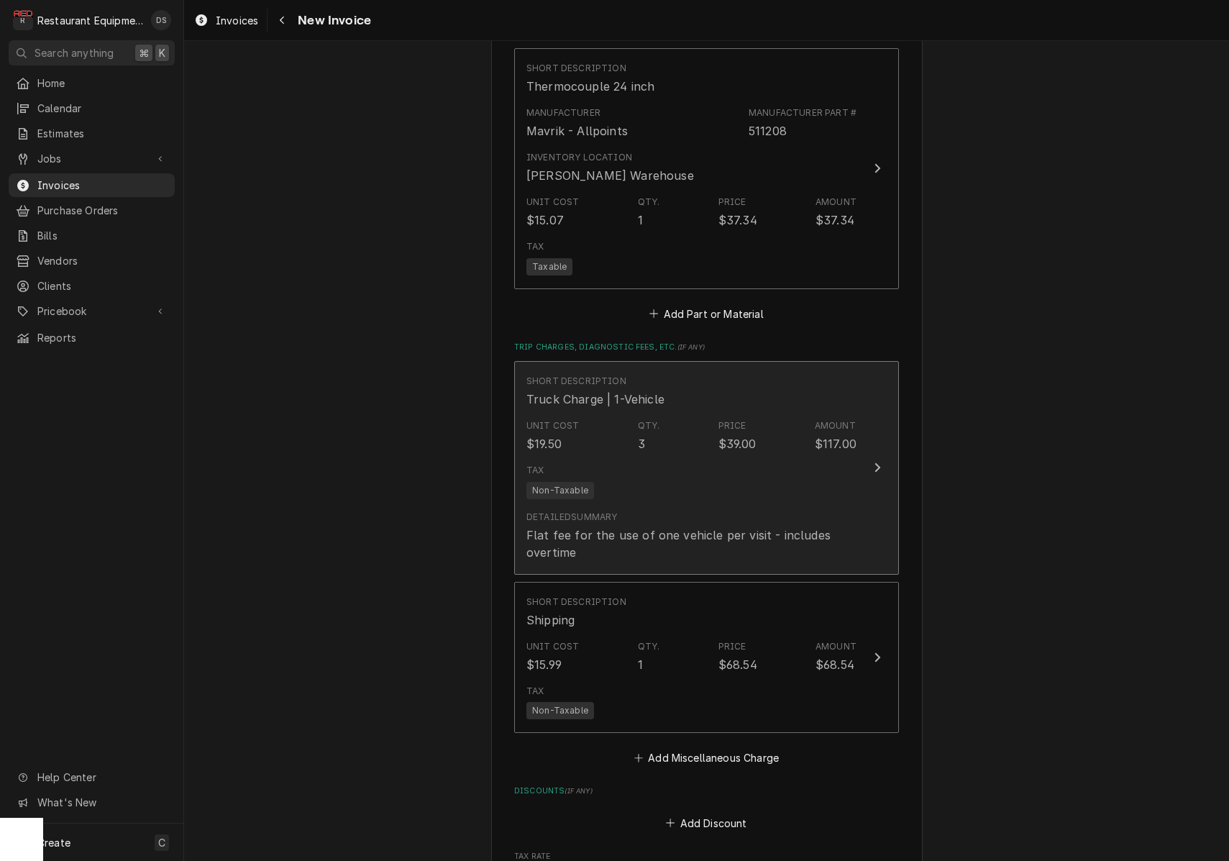
scroll to position [2105, 0]
click at [682, 525] on div "Flat fee for the use of one vehicle per visit - includes overtime" at bounding box center [692, 542] width 330 height 35
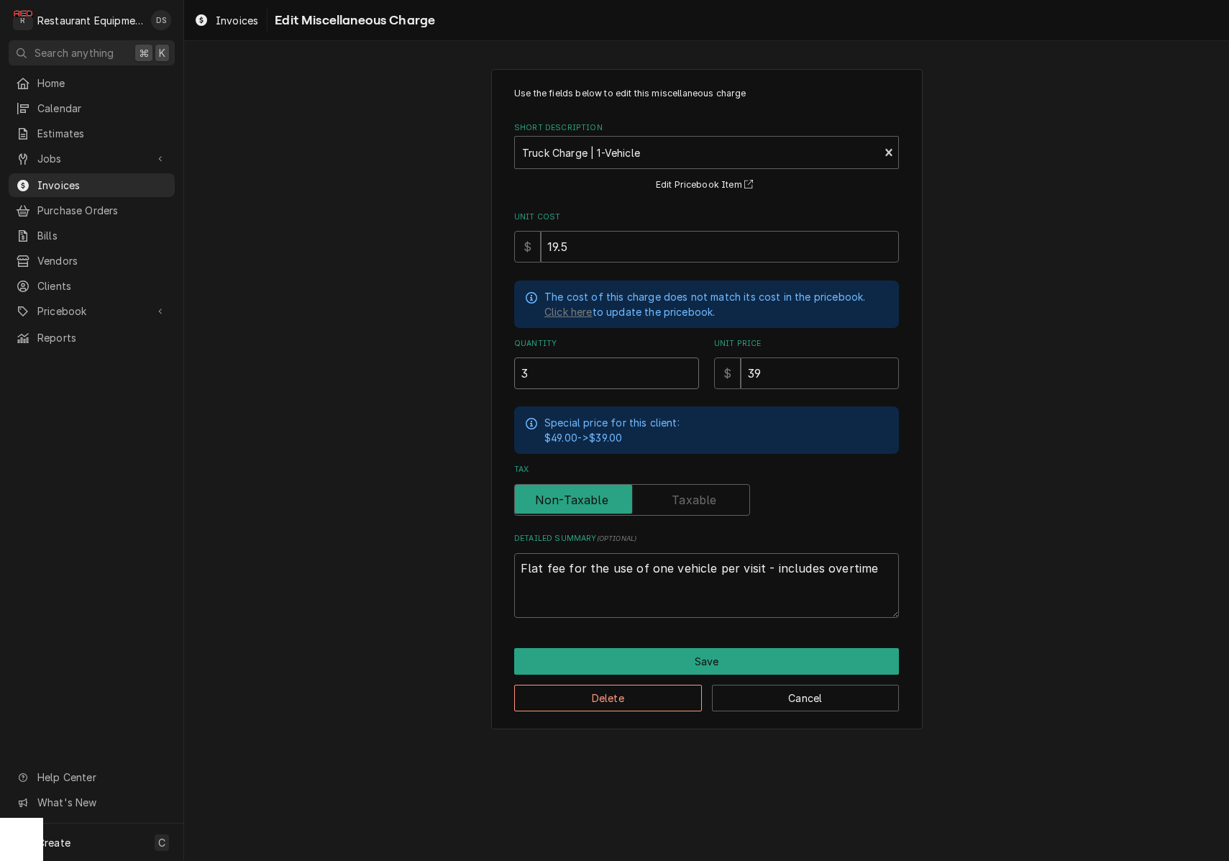
drag, startPoint x: 545, startPoint y: 375, endPoint x: 427, endPoint y: 360, distance: 118.9
click at [428, 360] on div "Use the fields below to edit this miscellaneous charge Short Description Truck …" at bounding box center [706, 399] width 1045 height 686
type textarea "x"
type input "1"
click at [711, 663] on button "Save" at bounding box center [706, 661] width 385 height 27
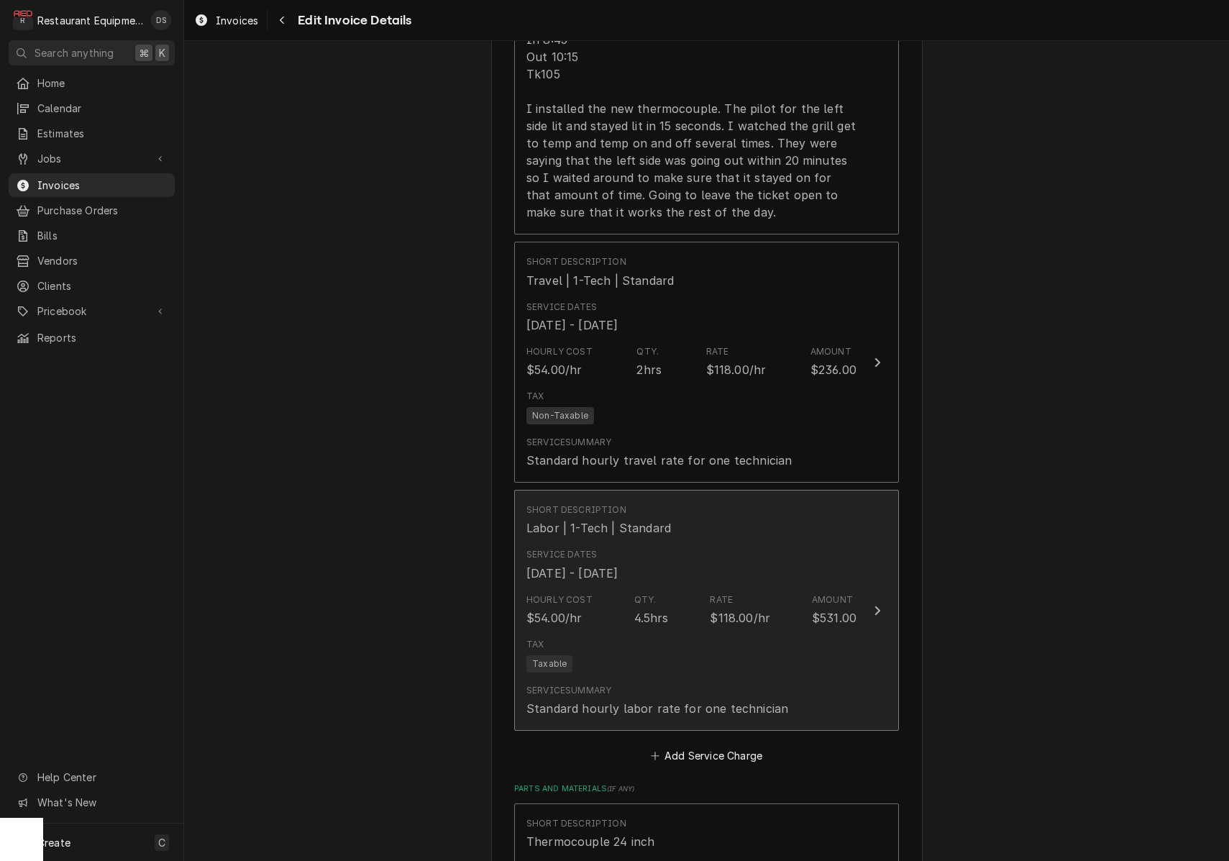
scroll to position [1279, 0]
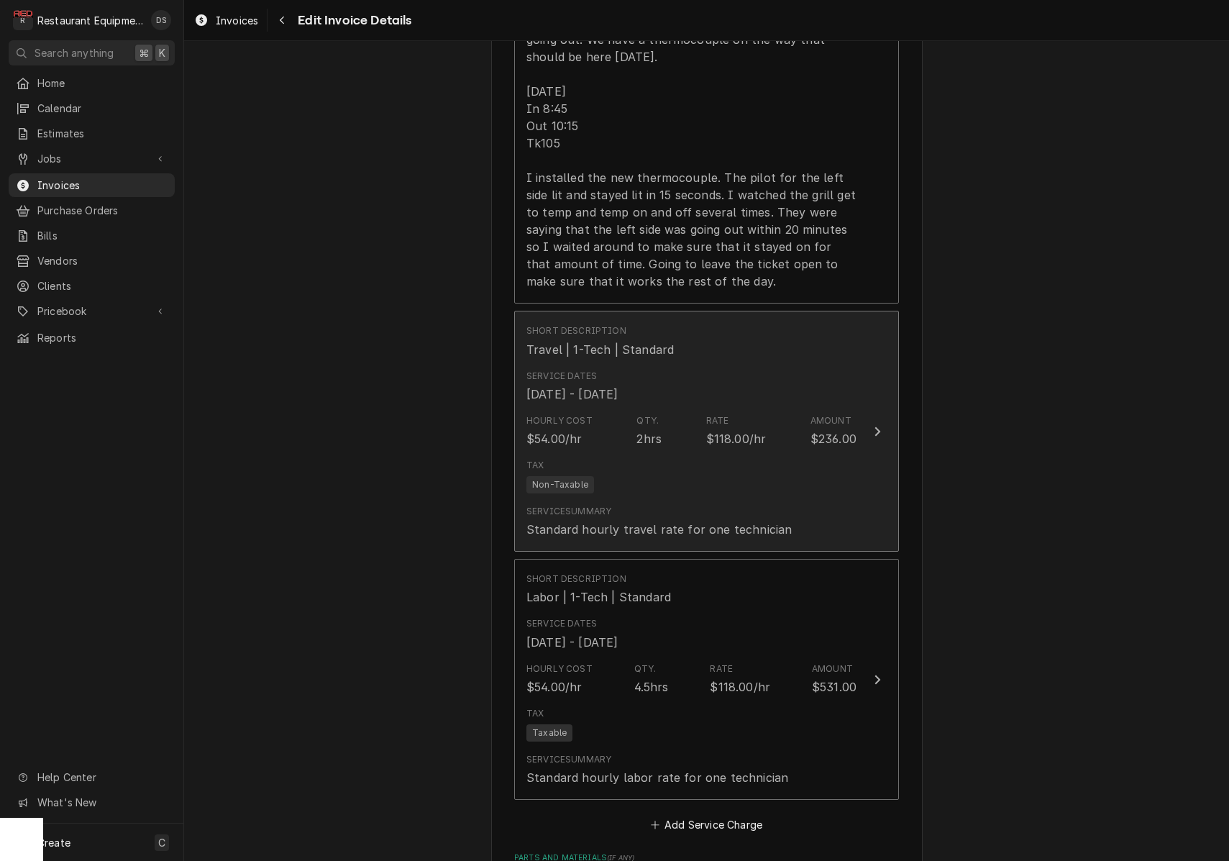
click at [742, 505] on div "Service Summary Standard hourly travel rate for one technician" at bounding box center [659, 521] width 265 height 33
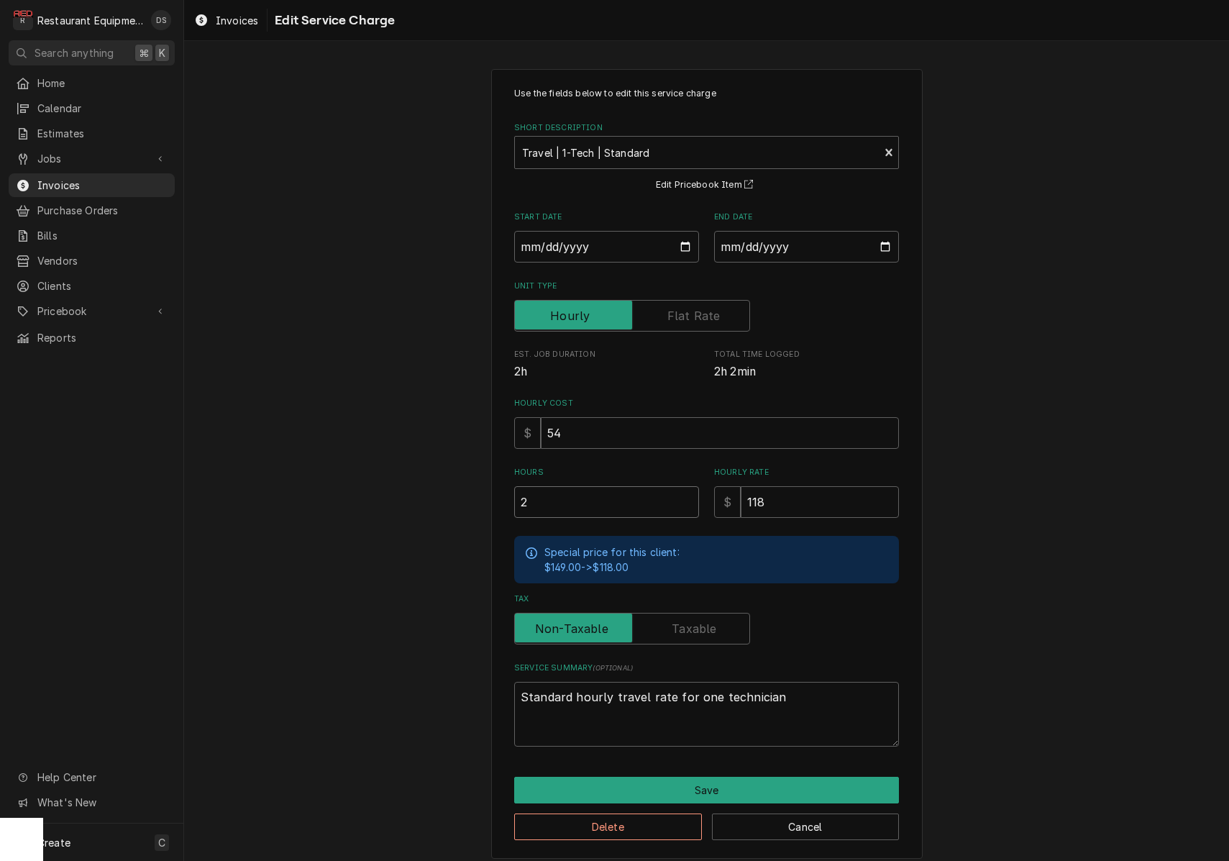
drag, startPoint x: 527, startPoint y: 491, endPoint x: 398, endPoint y: 483, distance: 129.0
click at [405, 486] on div "Use the fields below to edit this service charge Short Description Travel | 1-T…" at bounding box center [706, 463] width 1045 height 815
type textarea "x"
type input "1"
click at [688, 777] on button "Save" at bounding box center [706, 790] width 385 height 27
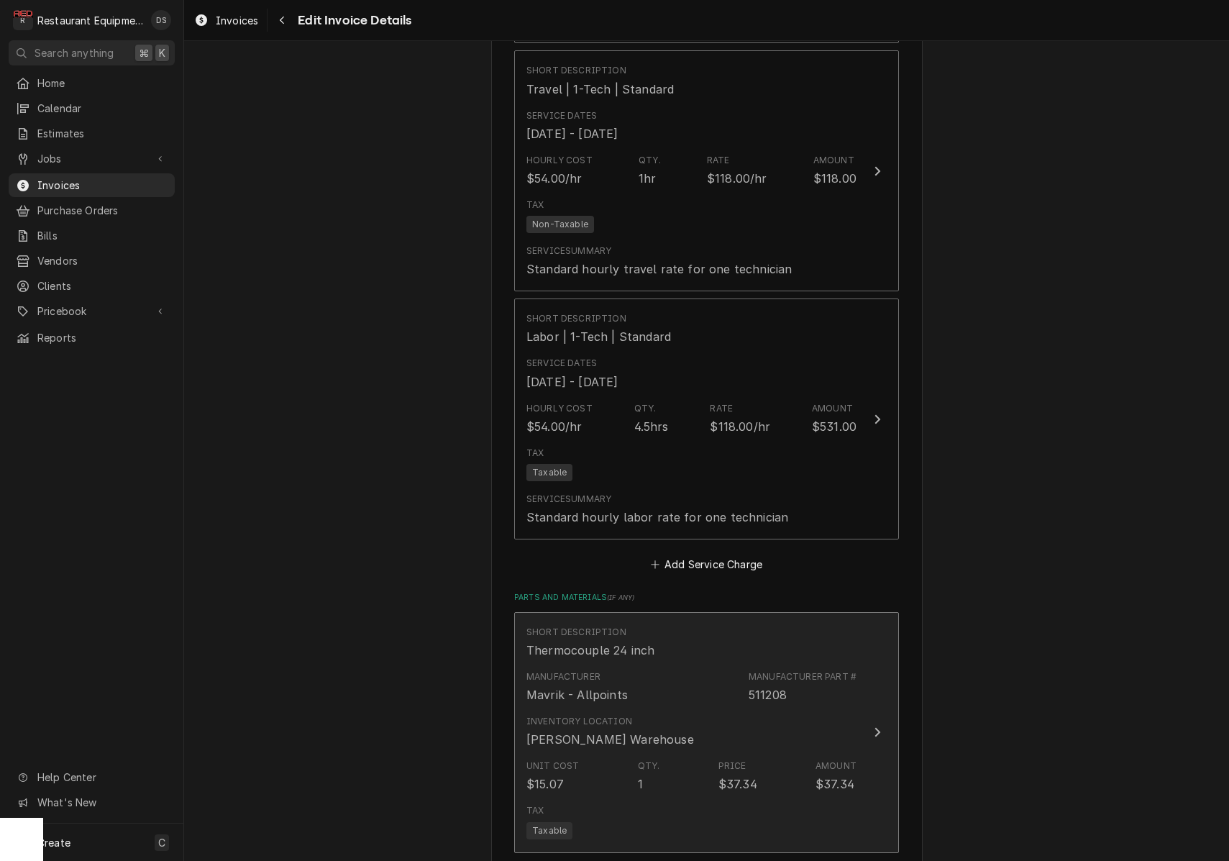
scroll to position [1470, 0]
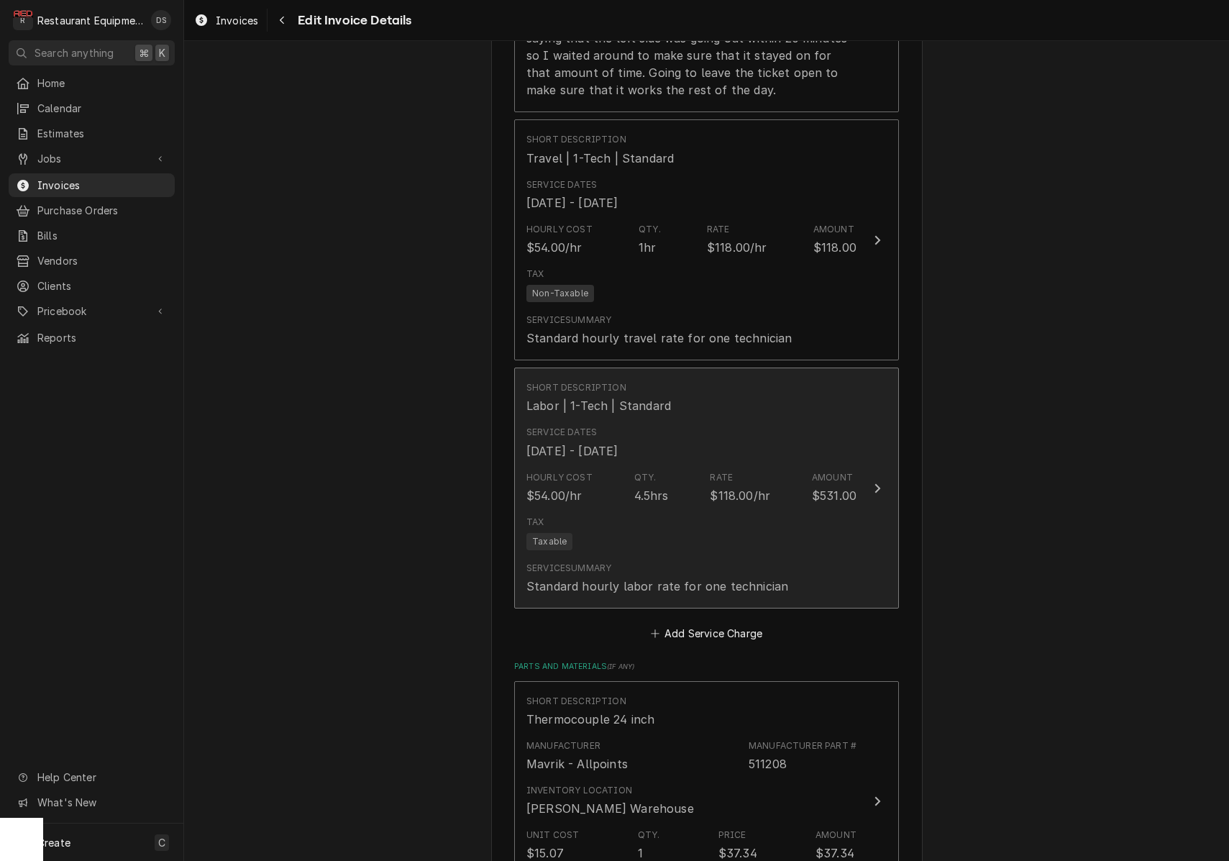
click at [707, 578] on div "Standard hourly labor rate for one technician" at bounding box center [658, 586] width 262 height 17
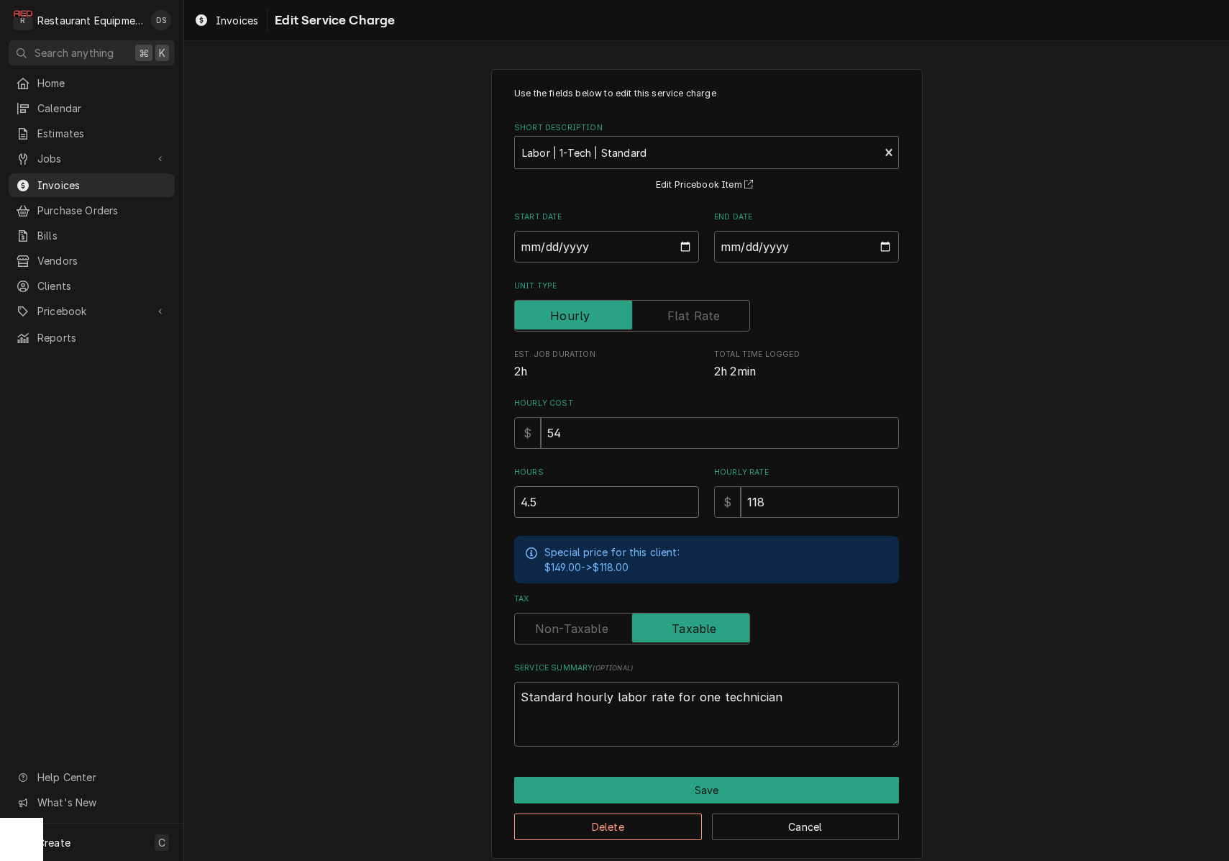
drag, startPoint x: 518, startPoint y: 491, endPoint x: 398, endPoint y: 473, distance: 121.6
click at [398, 473] on div "Use the fields below to edit this service charge Short Description Labor | 1-Te…" at bounding box center [706, 463] width 1045 height 815
type textarea "x"
type input "2"
type textarea "x"
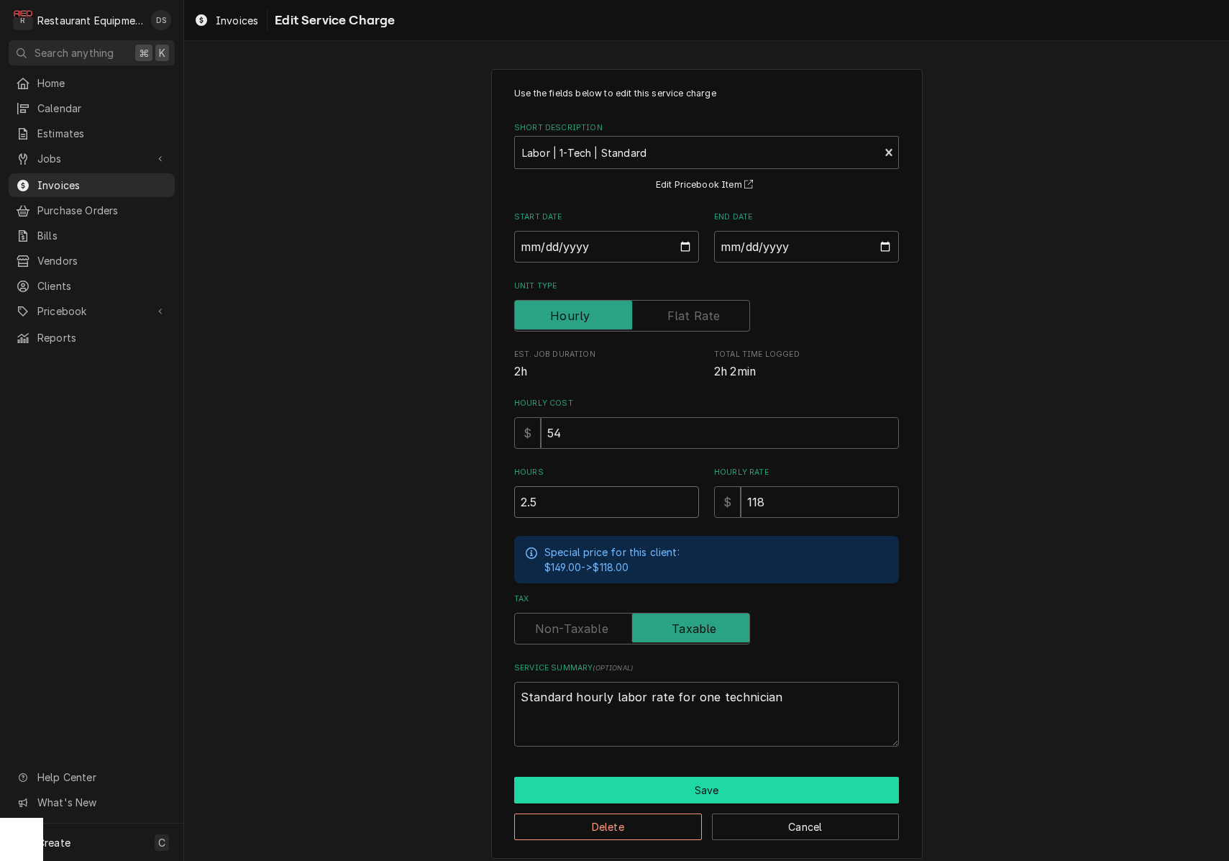
type input "2.5"
click at [690, 796] on button "Save" at bounding box center [706, 790] width 385 height 27
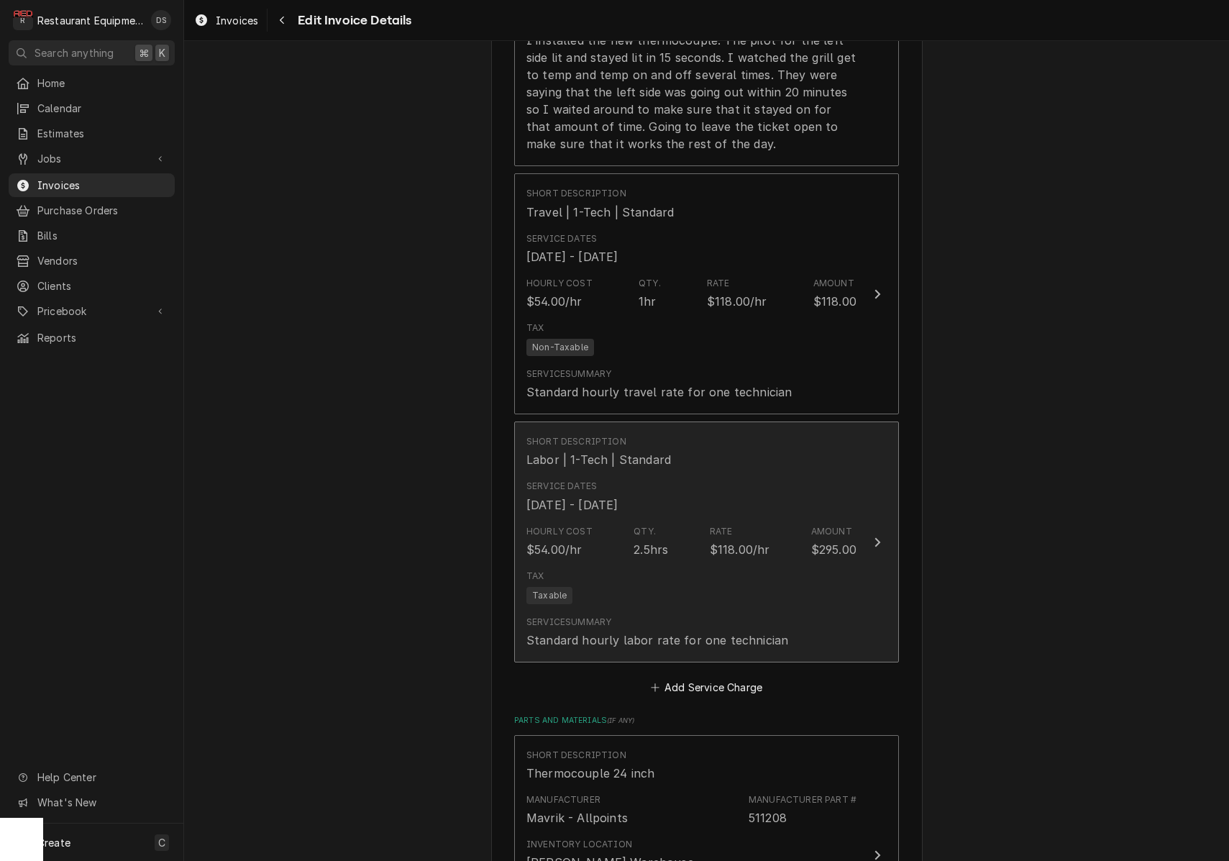
scroll to position [1413, 0]
click at [680, 567] on div "Tax Taxable" at bounding box center [692, 590] width 330 height 46
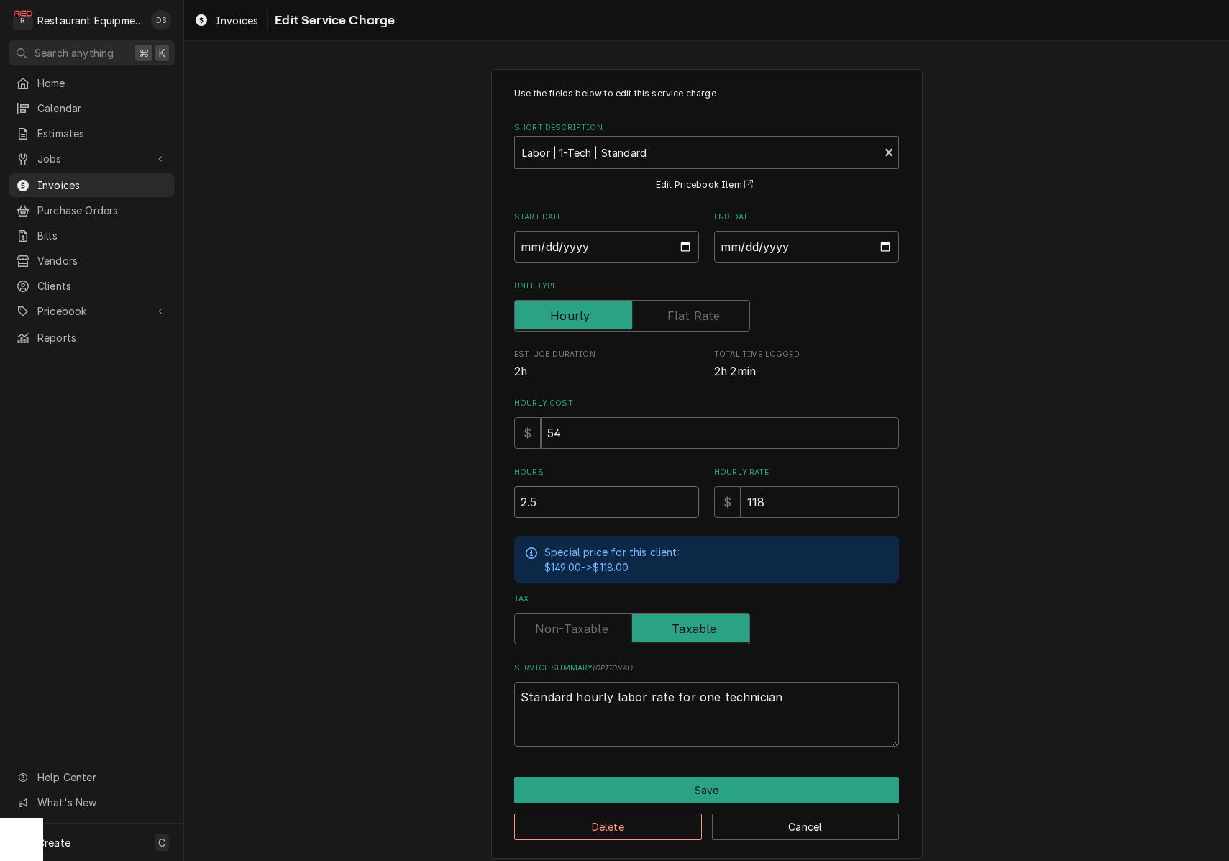
drag, startPoint x: 562, startPoint y: 501, endPoint x: 444, endPoint y: 490, distance: 118.5
click at [445, 490] on div "Use the fields below to edit this service charge Short Description Labor | 1-Te…" at bounding box center [706, 463] width 1045 height 815
type textarea "x"
type input "3"
type textarea "x"
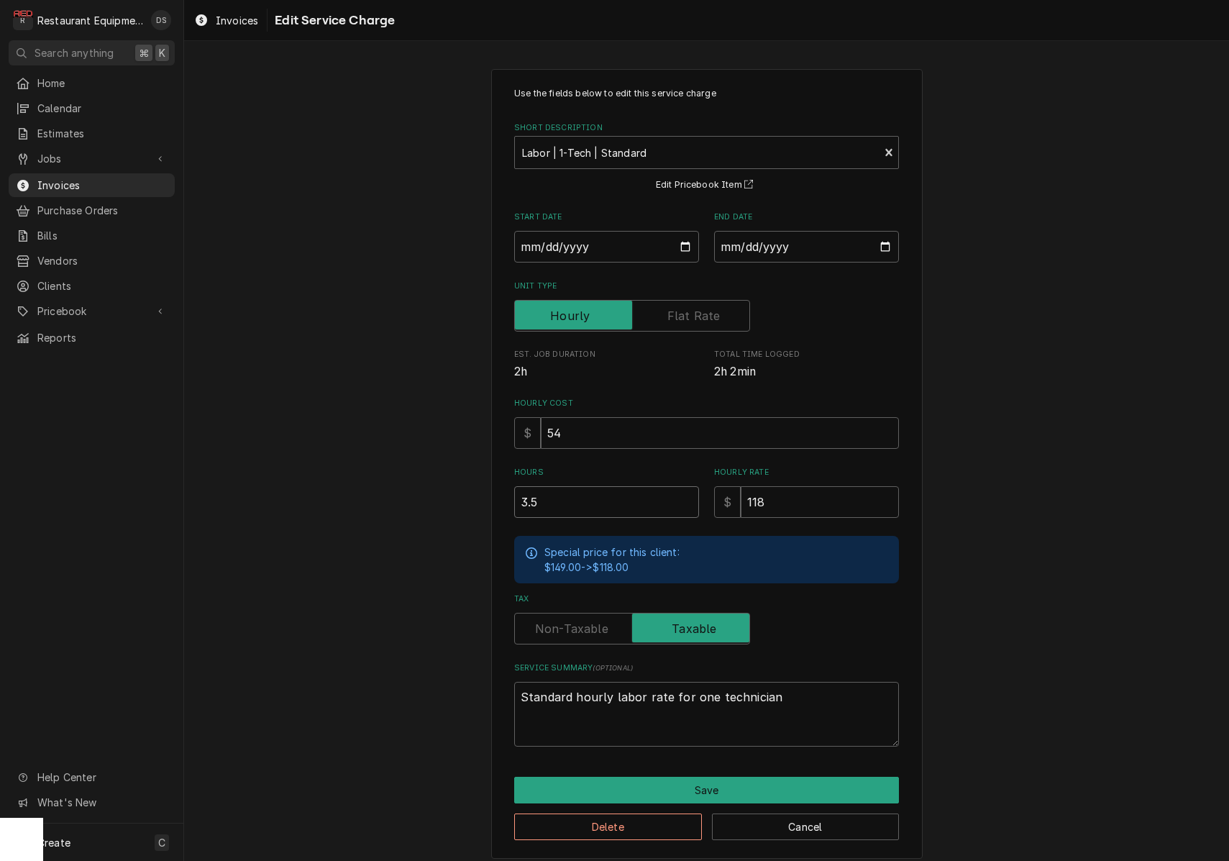
type input "3.5"
click at [744, 790] on button "Save" at bounding box center [706, 790] width 385 height 27
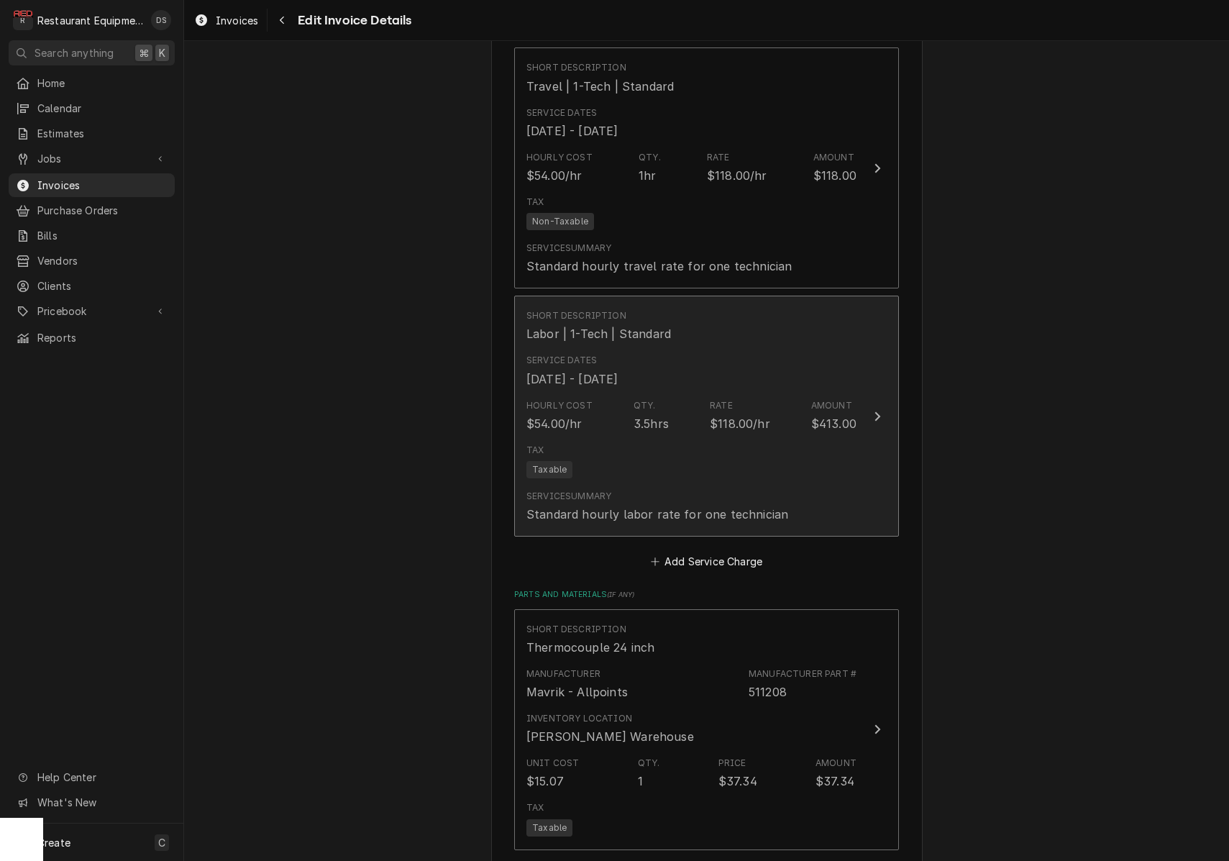
scroll to position [1529, 0]
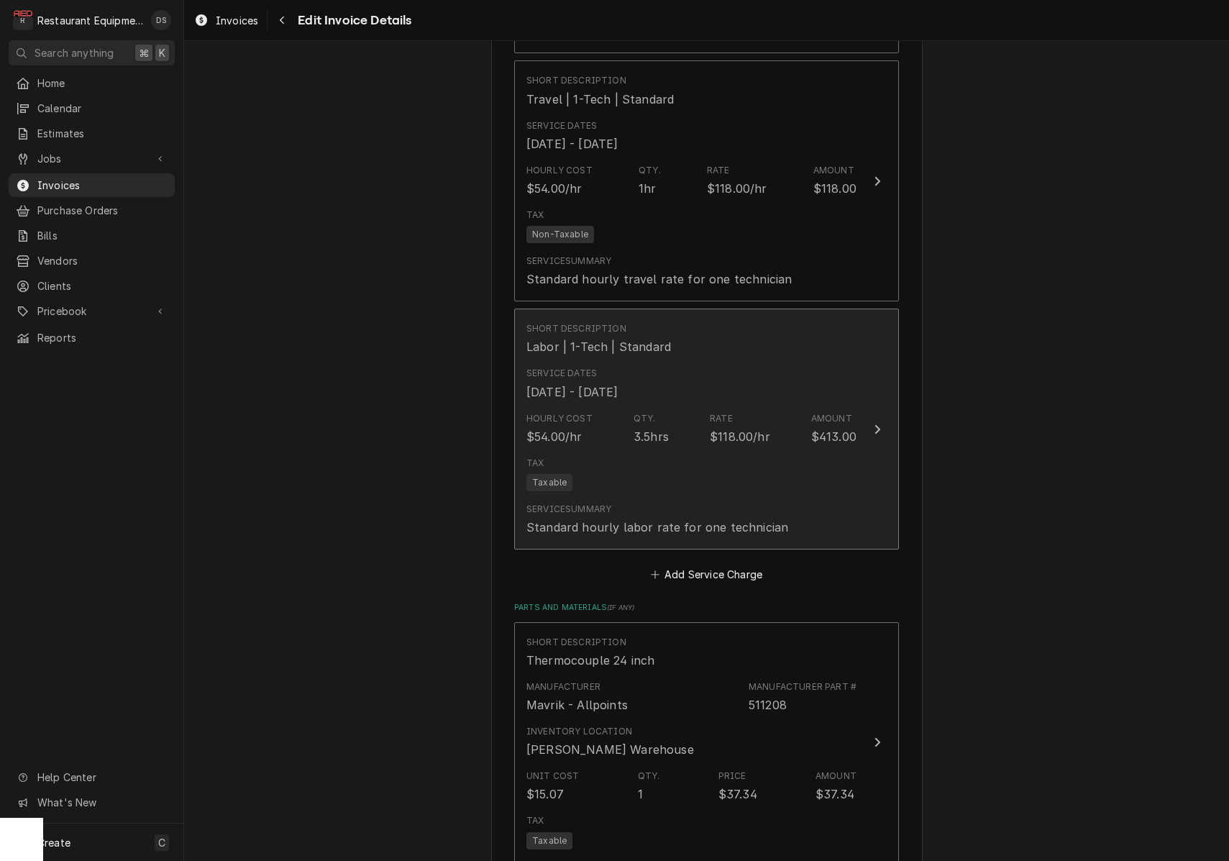
click at [803, 497] on div "Service Summary Standard hourly labor rate for one technician" at bounding box center [692, 519] width 330 height 45
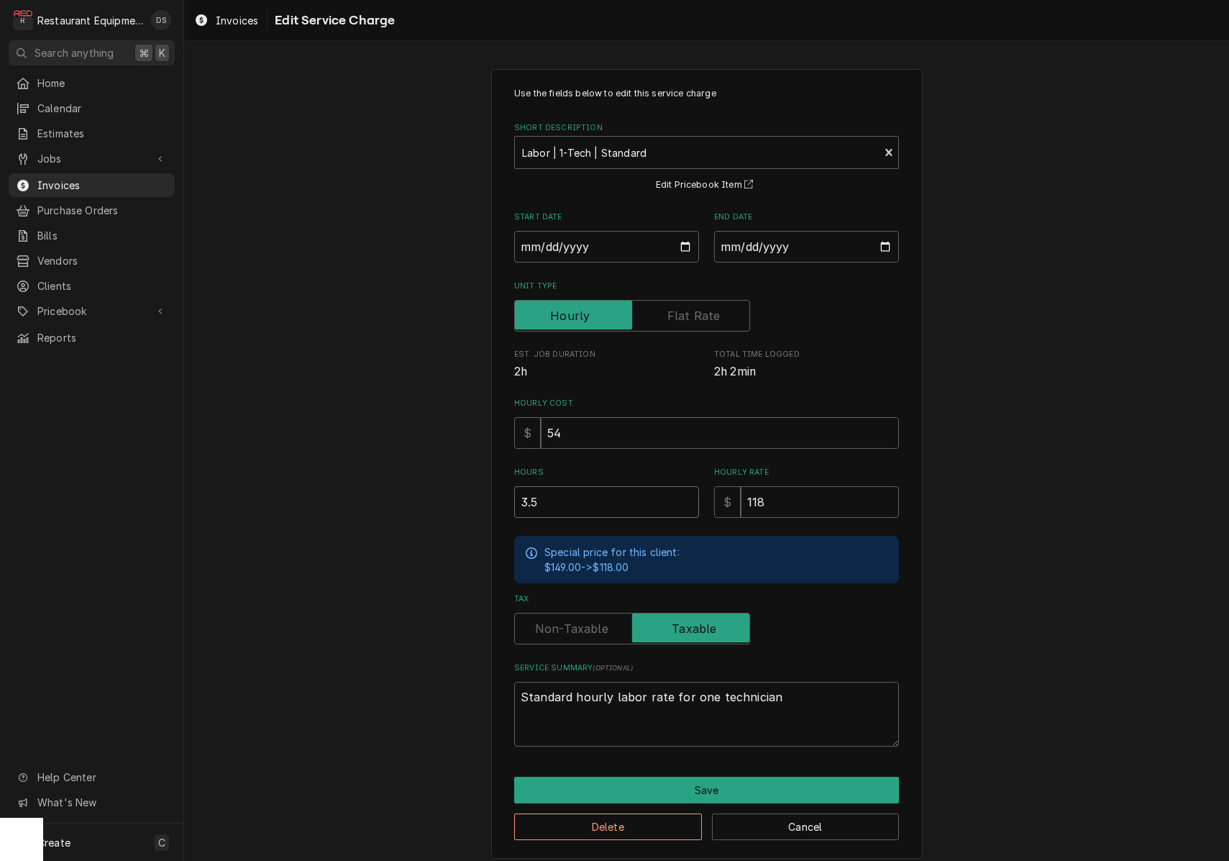
drag, startPoint x: 582, startPoint y: 503, endPoint x: 435, endPoint y: 478, distance: 148.9
click at [436, 478] on div "Use the fields below to edit this service charge Short Description Labor | 1-Te…" at bounding box center [706, 463] width 1045 height 815
type textarea "x"
type input "4"
click at [741, 788] on button "Save" at bounding box center [706, 790] width 385 height 27
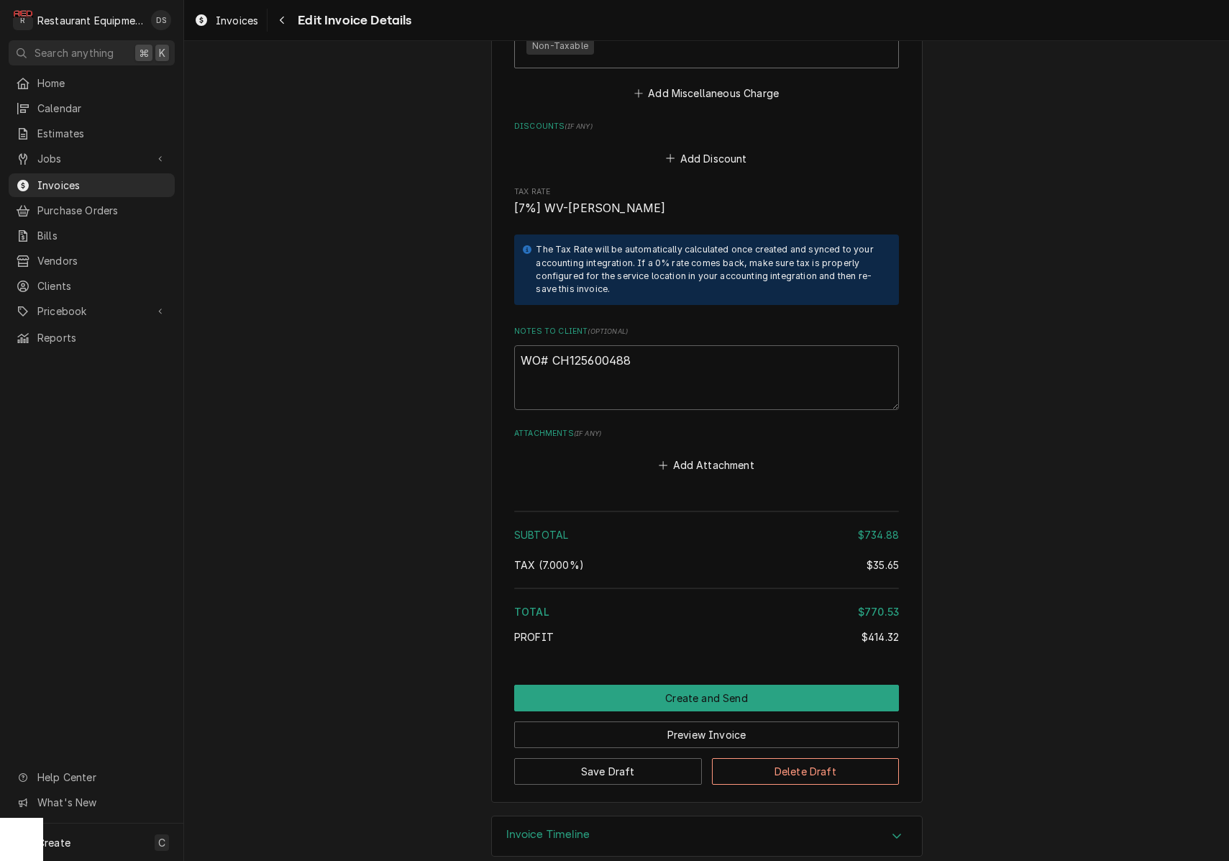
scroll to position [2766, 0]
drag, startPoint x: 640, startPoint y: 341, endPoint x: 555, endPoint y: 339, distance: 84.9
click at [555, 347] on textarea "WO# CH125600488" at bounding box center [706, 379] width 385 height 65
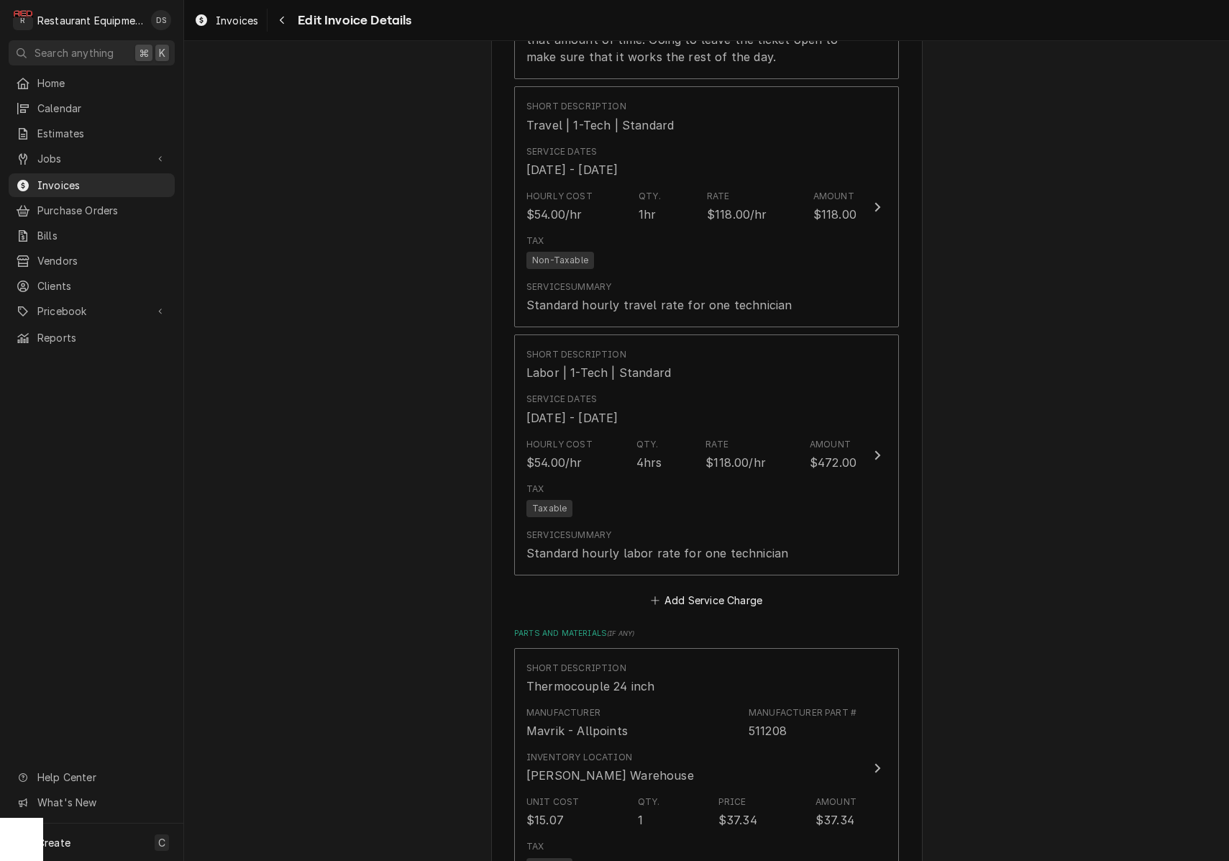
scroll to position [1460, 0]
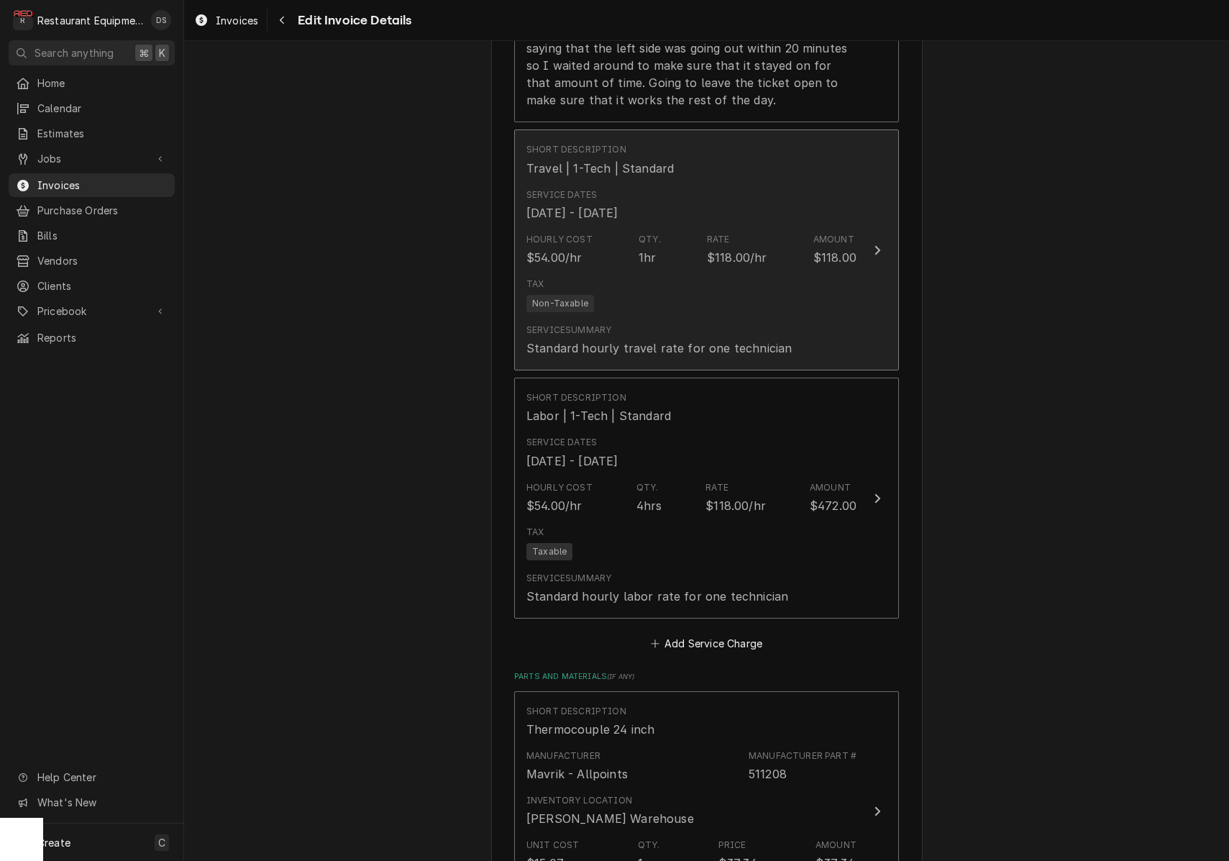
click at [793, 272] on div "Tax Non-Taxable" at bounding box center [692, 295] width 330 height 46
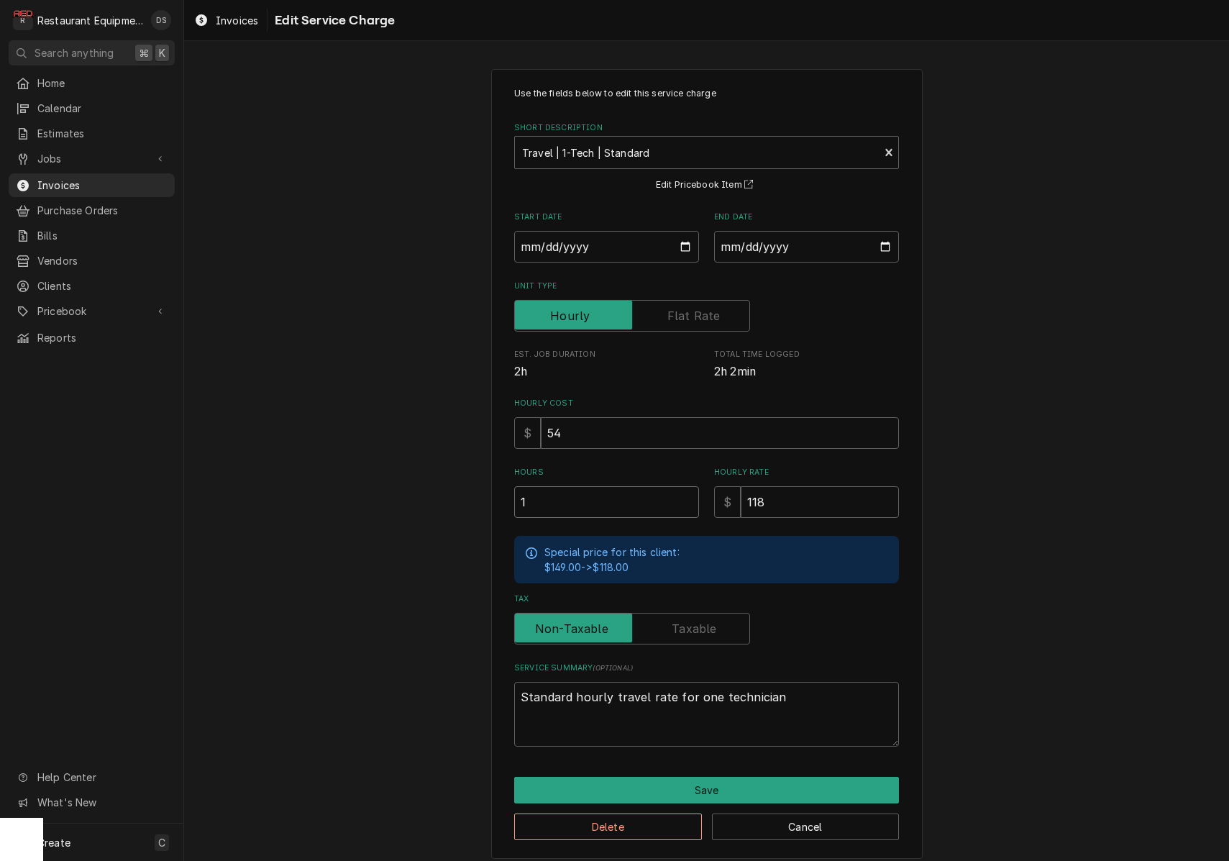
drag, startPoint x: 594, startPoint y: 498, endPoint x: 452, endPoint y: 484, distance: 142.4
click at [453, 484] on div "Use the fields below to edit this service charge Short Description Travel | 1-T…" at bounding box center [706, 463] width 1045 height 815
type textarea "x"
type input "2"
click at [734, 778] on button "Save" at bounding box center [706, 790] width 385 height 27
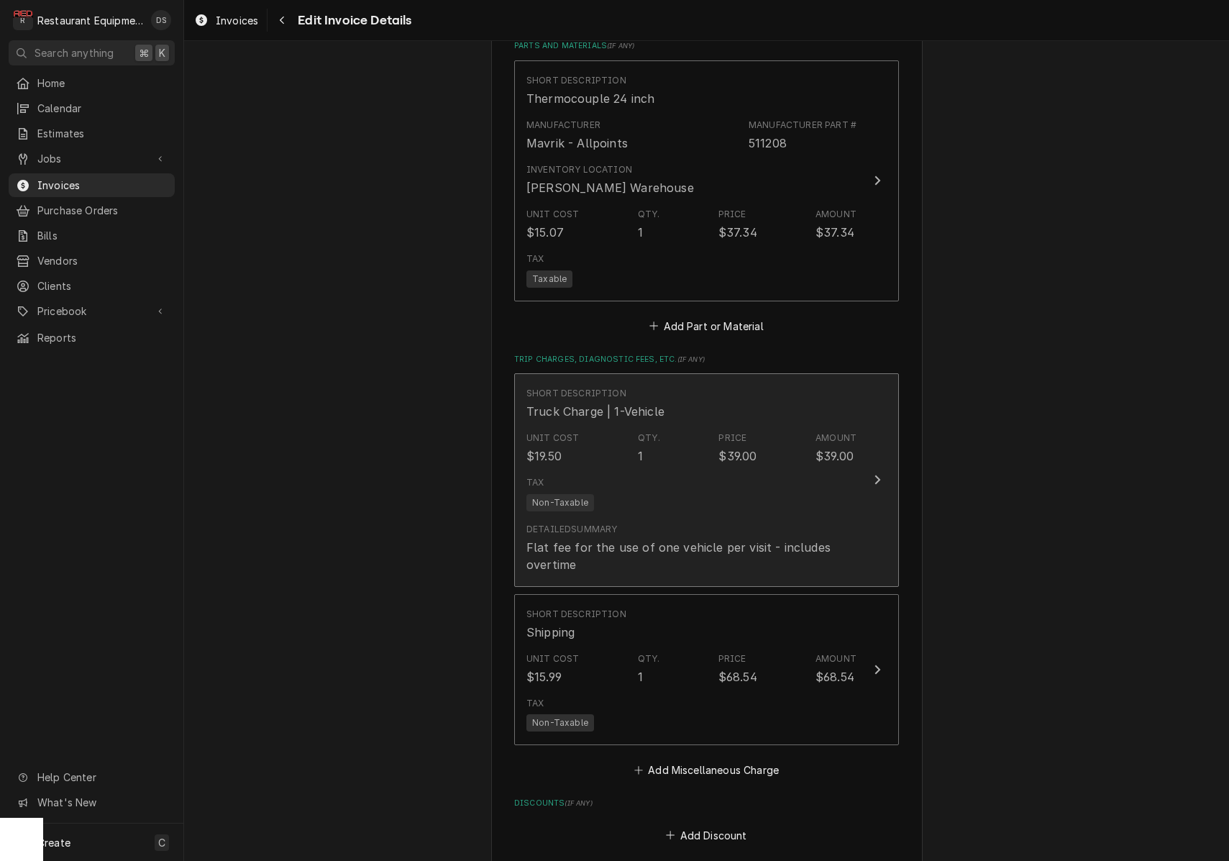
scroll to position [2085, 0]
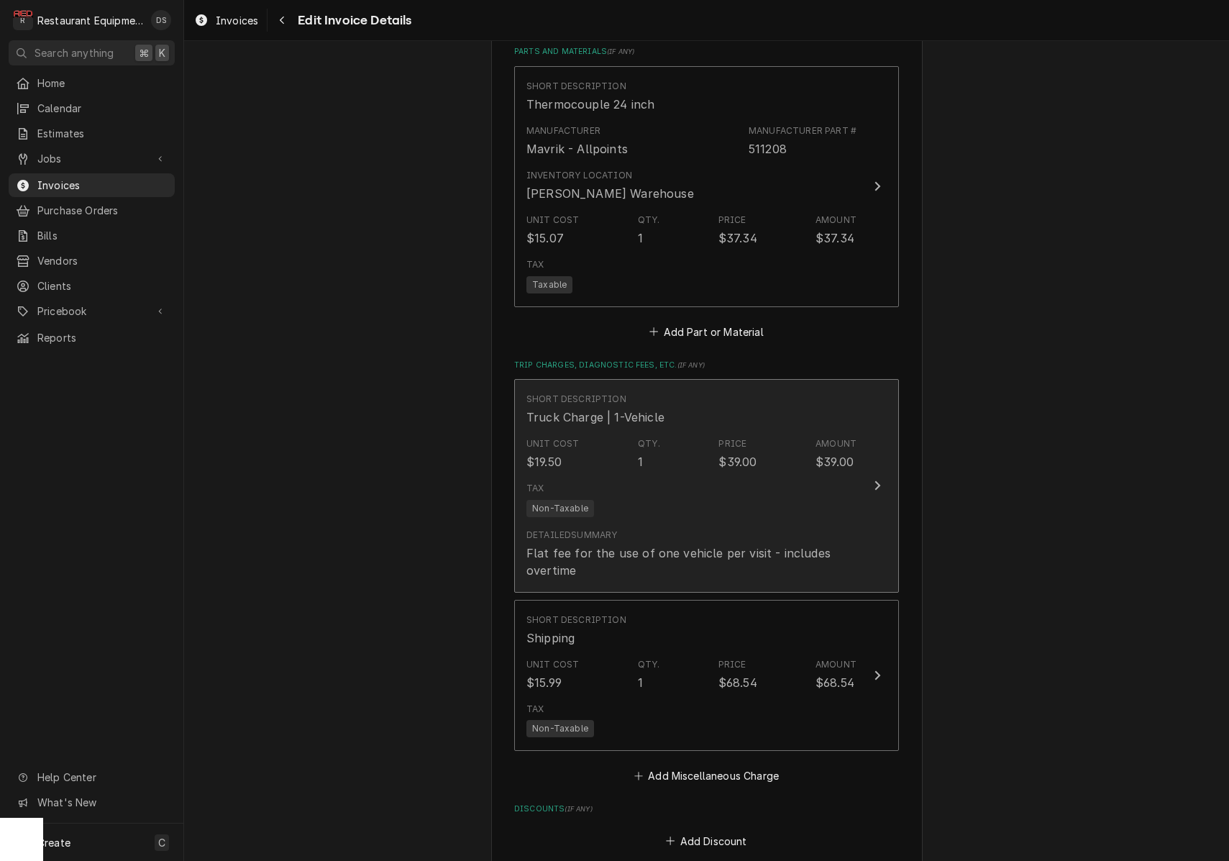
click at [702, 476] on div "Tax Non-Taxable" at bounding box center [692, 499] width 330 height 46
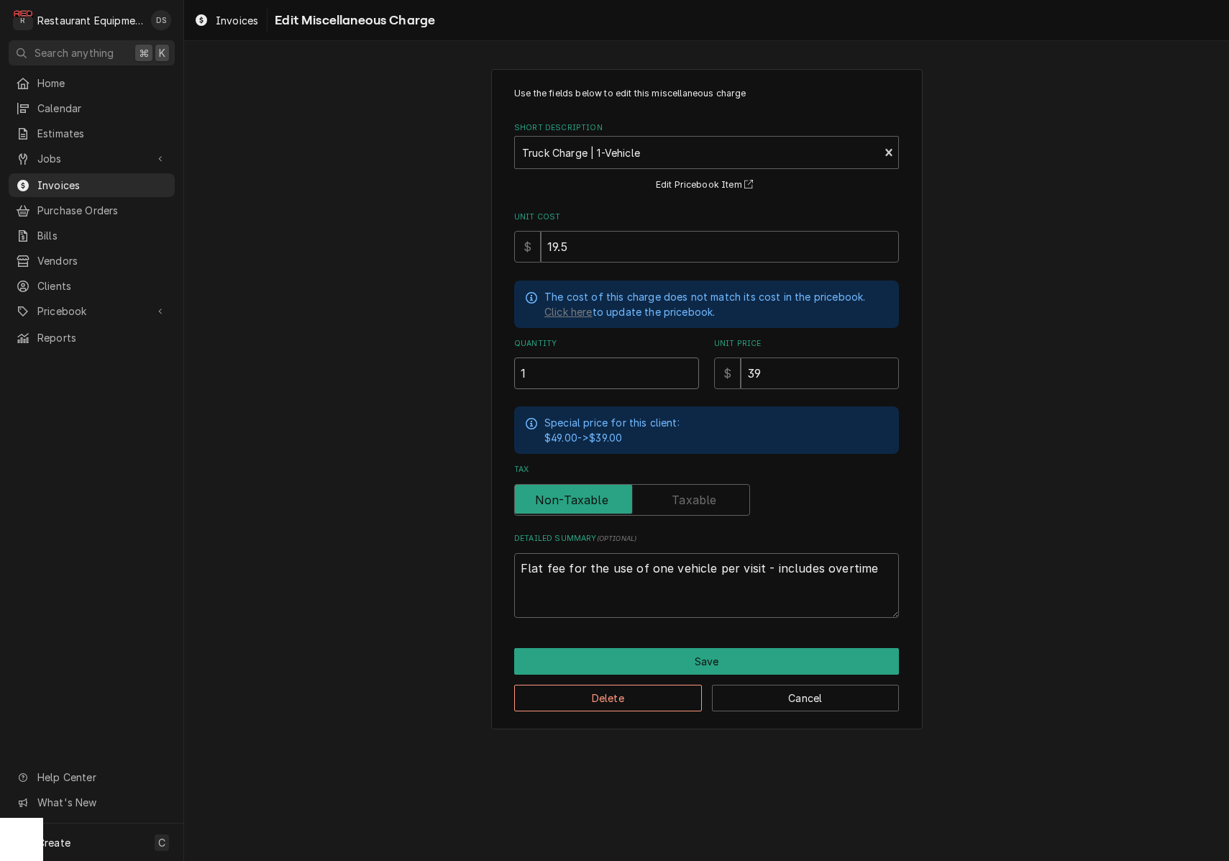
drag, startPoint x: 570, startPoint y: 371, endPoint x: 447, endPoint y: 361, distance: 122.7
click at [450, 362] on div "Use the fields below to edit this miscellaneous charge Short Description Truck …" at bounding box center [706, 399] width 1045 height 686
type textarea "x"
type input "2"
click at [688, 648] on button "Save" at bounding box center [706, 661] width 385 height 27
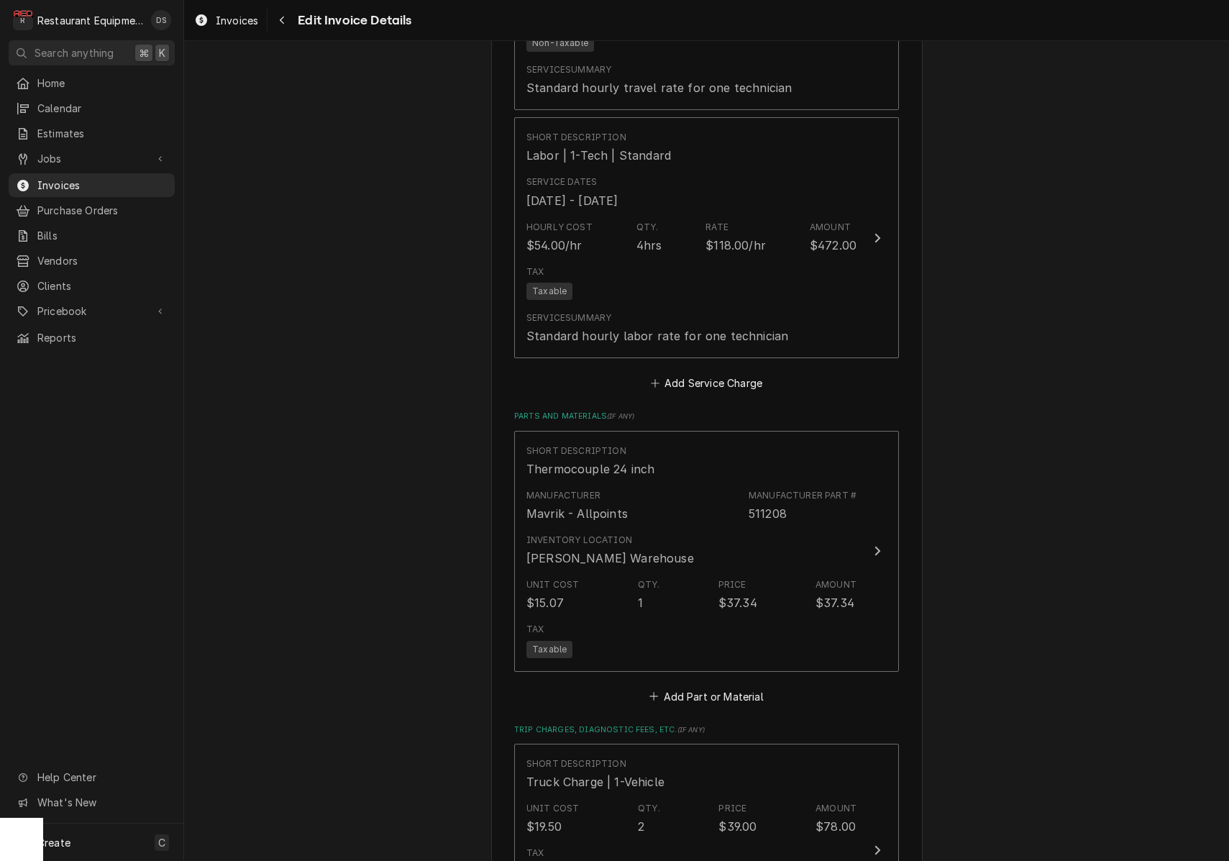
scroll to position [1550, 0]
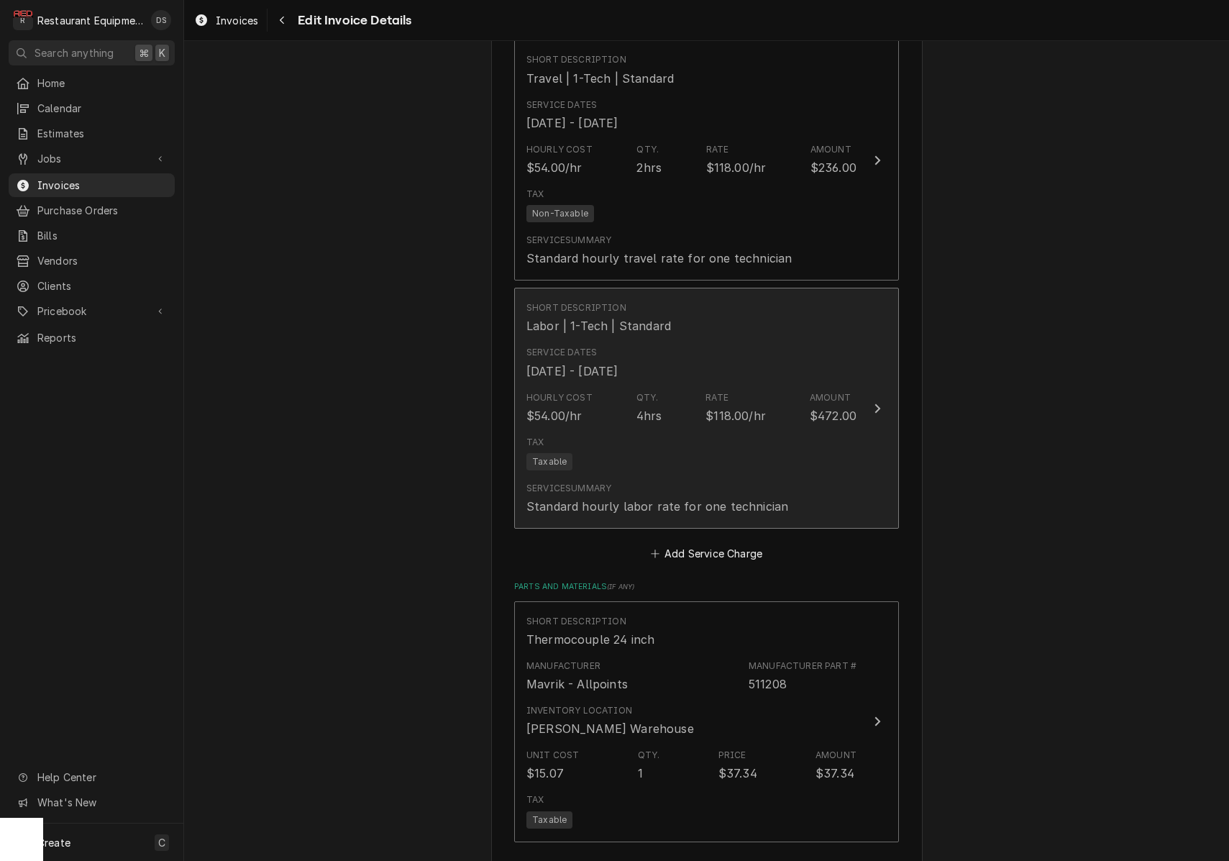
click at [693, 436] on div "Tax Taxable" at bounding box center [692, 453] width 330 height 46
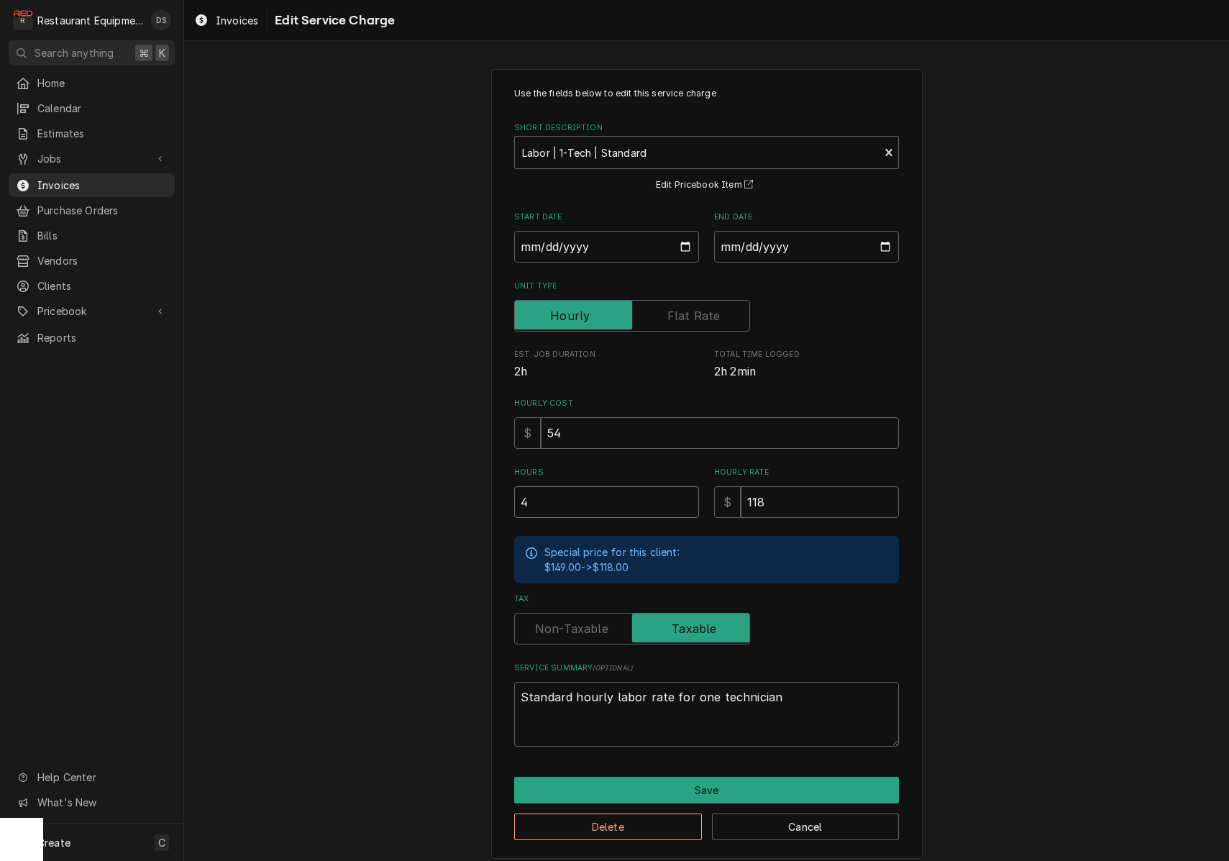
drag, startPoint x: 518, startPoint y: 496, endPoint x: 492, endPoint y: 491, distance: 26.4
click at [493, 491] on div "Use the fields below to edit this service charge Short Description Labor | 1-Te…" at bounding box center [707, 464] width 432 height 790
type textarea "x"
type input "2"
type textarea "x"
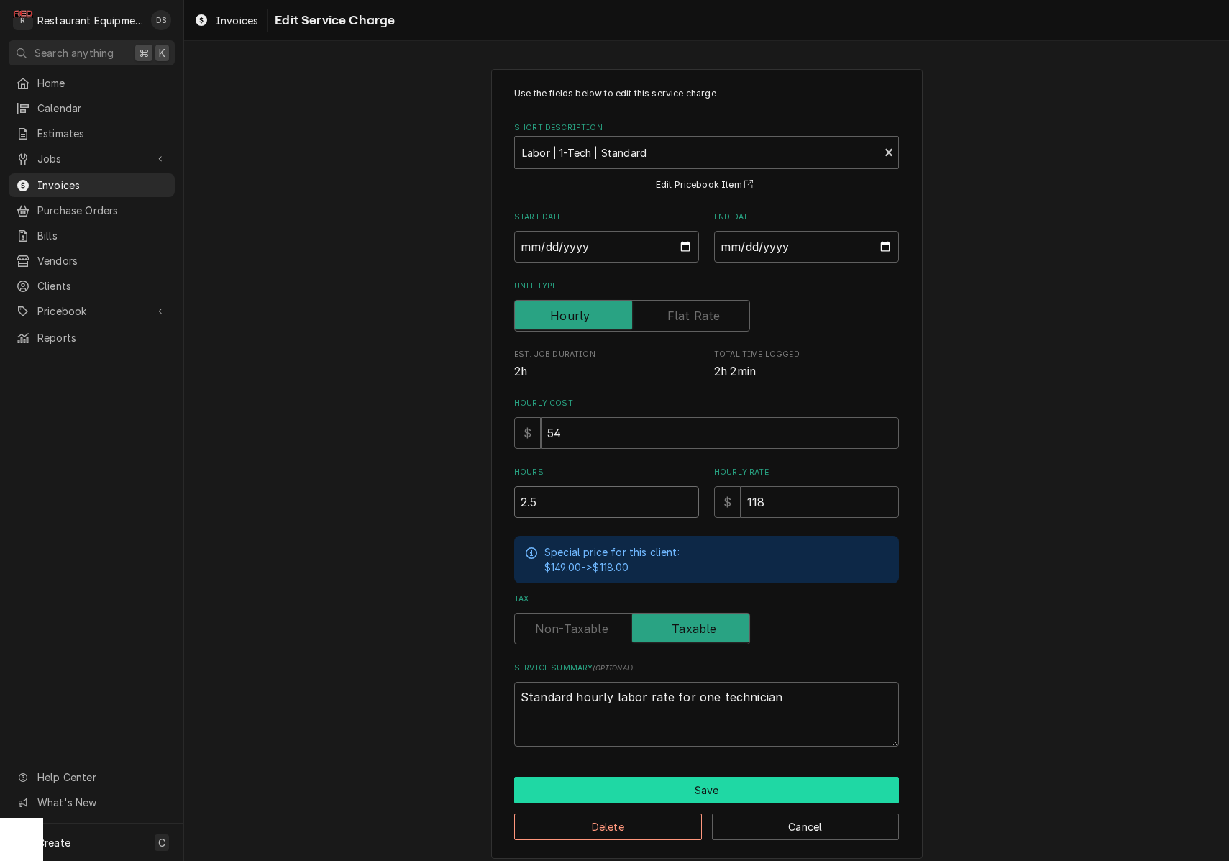
type input "2.5"
click at [735, 777] on button "Save" at bounding box center [706, 790] width 385 height 27
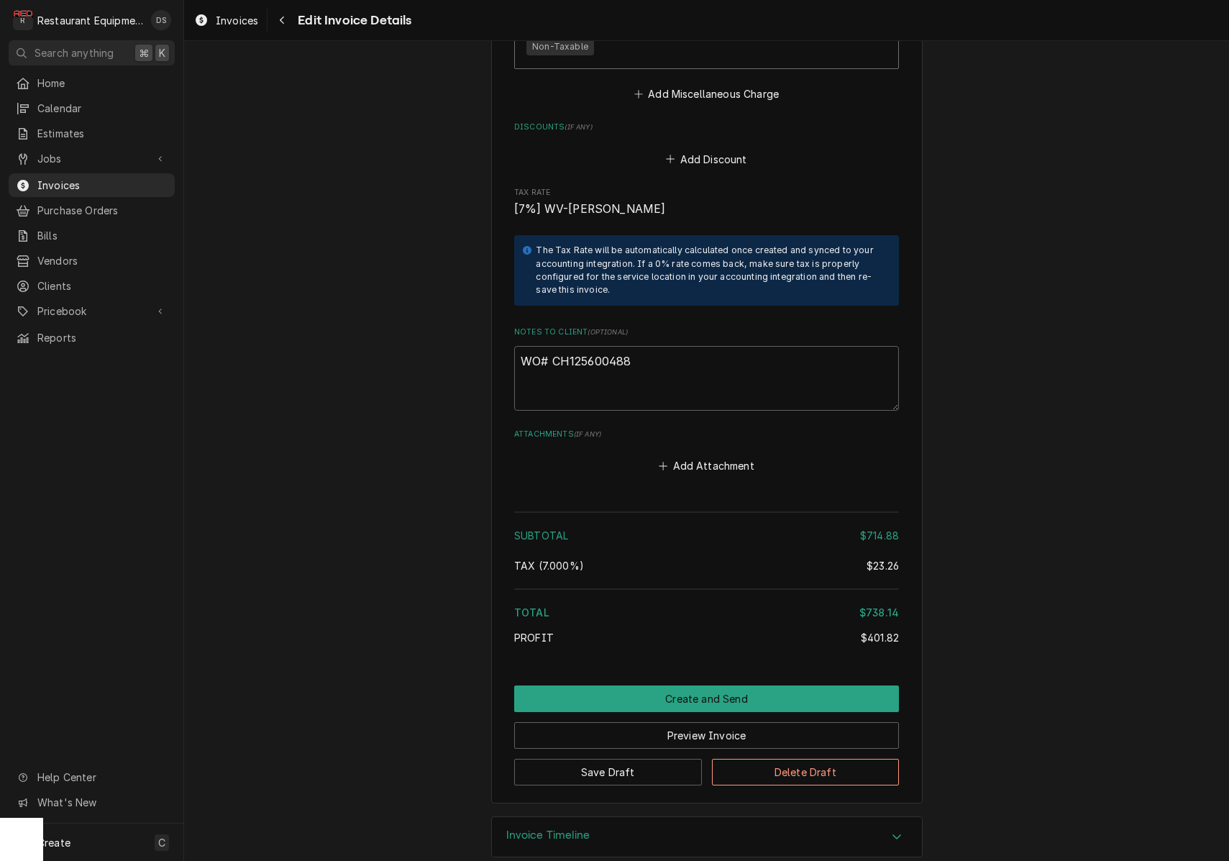
scroll to position [2766, 0]
click at [694, 723] on button "Preview Invoice" at bounding box center [706, 736] width 385 height 27
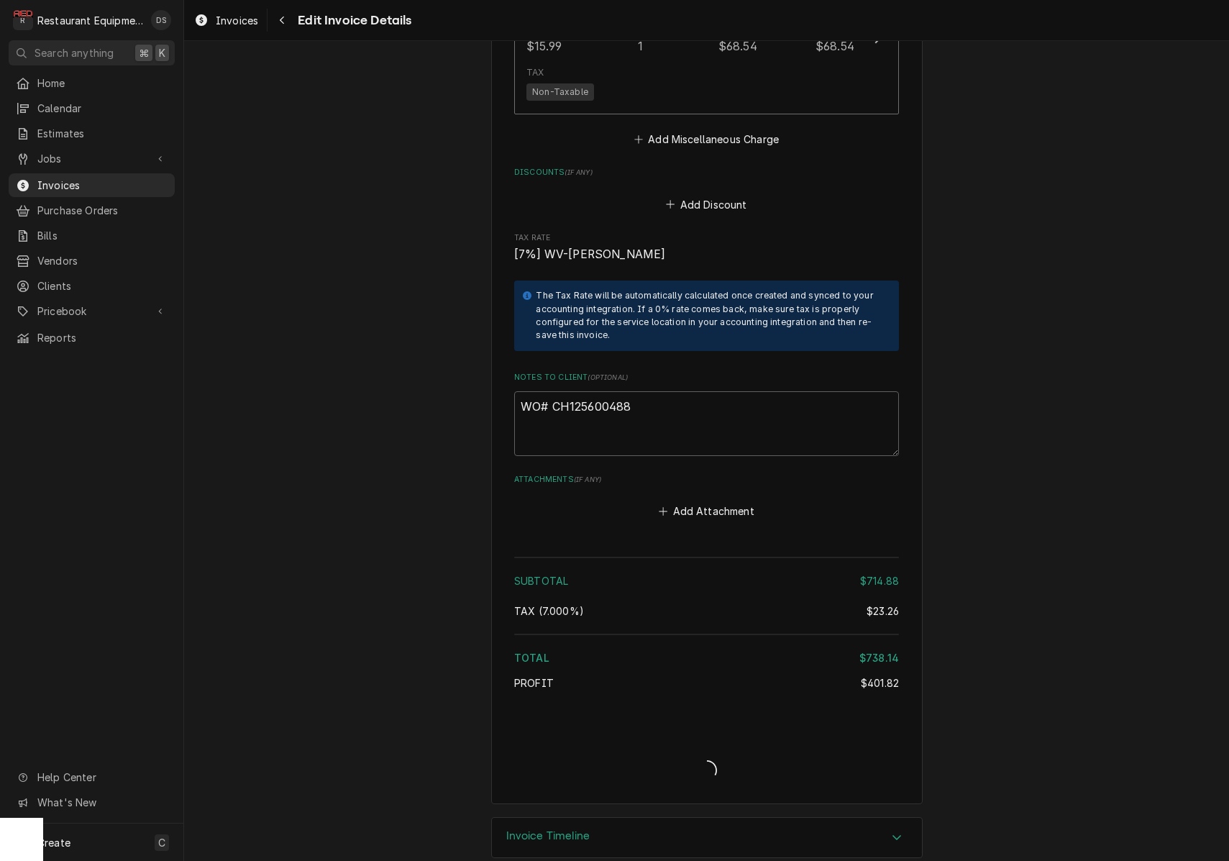
type textarea "x"
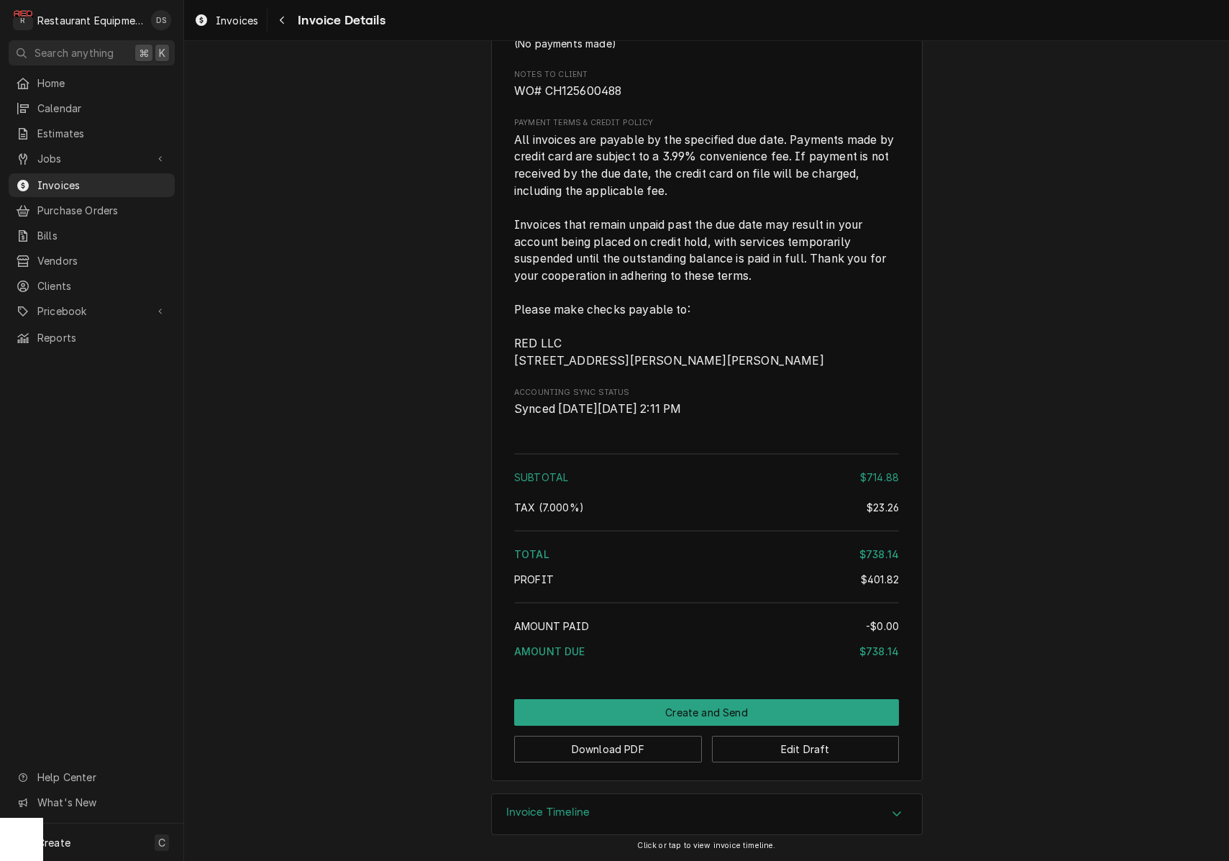
scroll to position [2551, 0]
click at [724, 703] on button "Create and Send" at bounding box center [706, 712] width 385 height 27
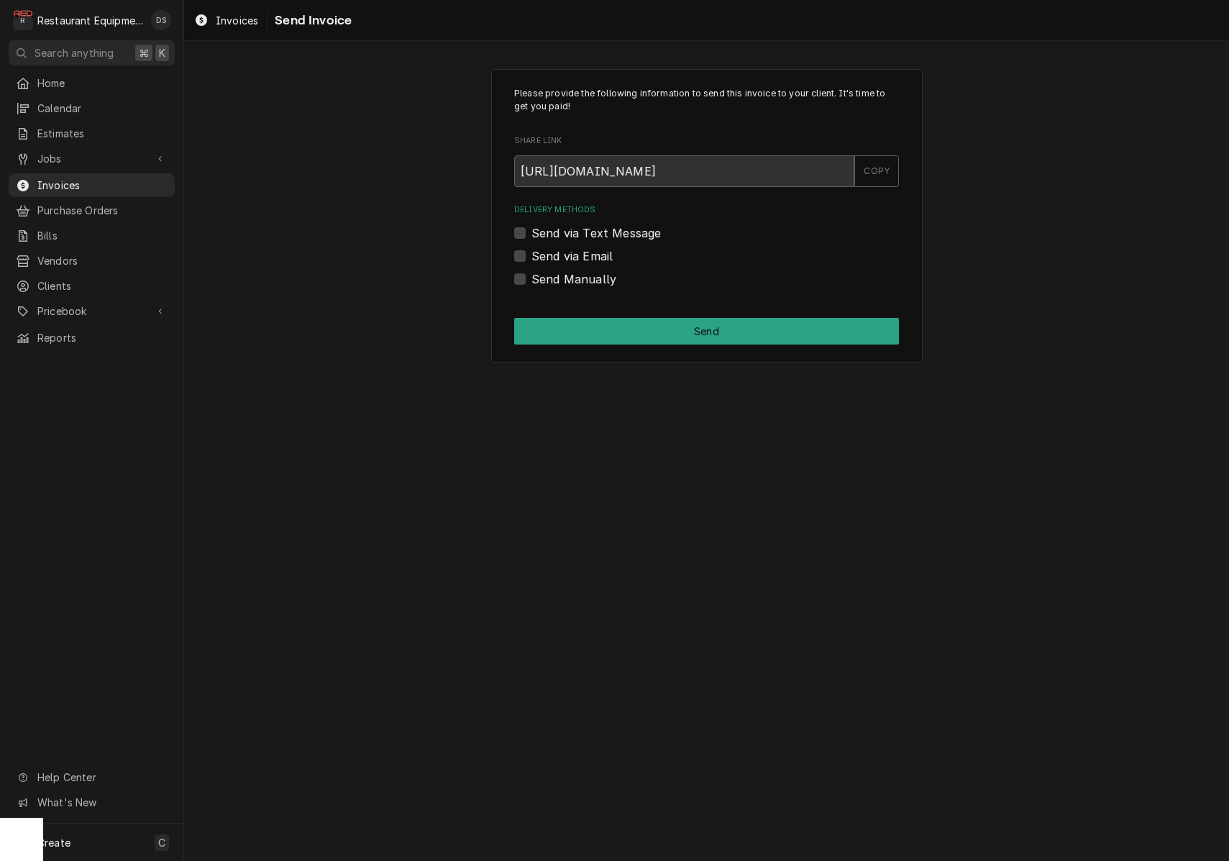
click at [532, 252] on label "Send via Email" at bounding box center [572, 255] width 81 height 17
click at [532, 252] on input "Send via Email" at bounding box center [724, 263] width 385 height 32
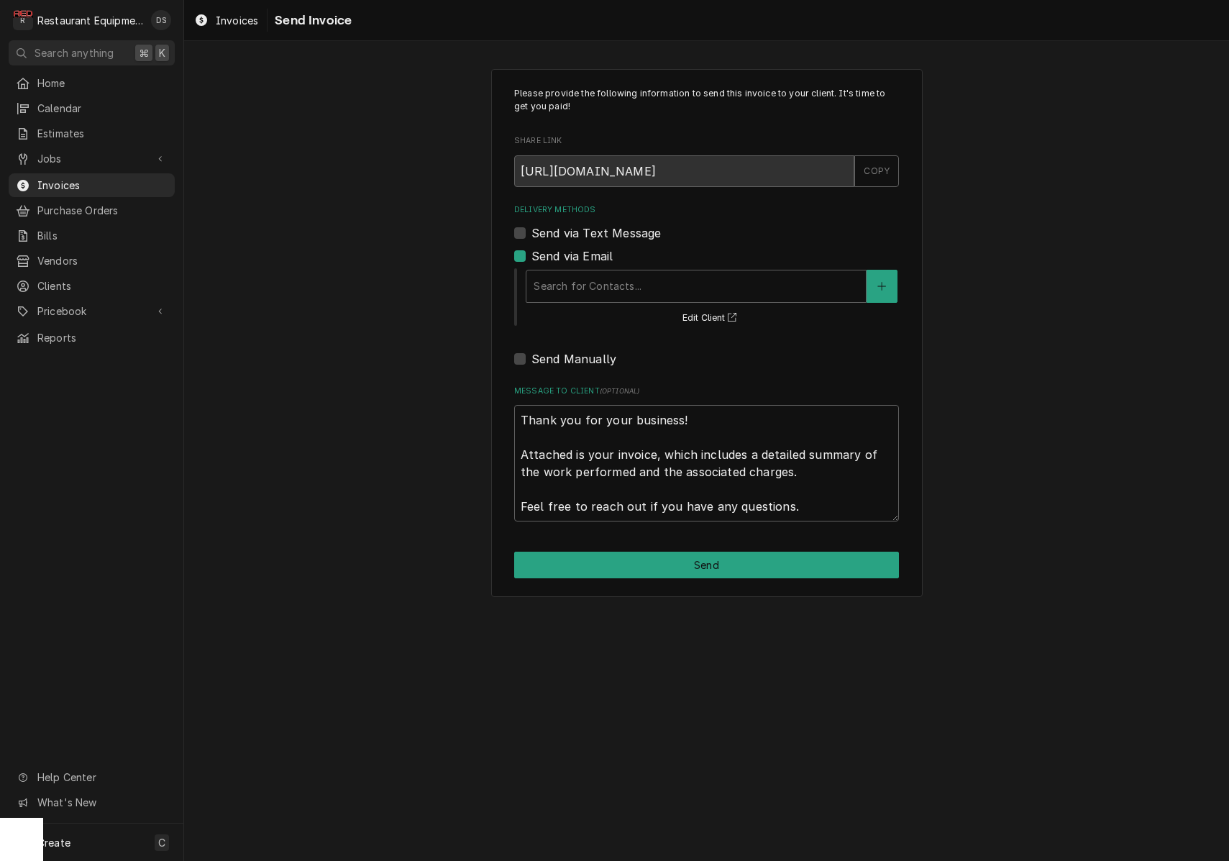
click at [532, 255] on label "Send via Email" at bounding box center [572, 255] width 81 height 17
click at [532, 255] on input "Send via Email" at bounding box center [724, 263] width 385 height 32
checkbox input "false"
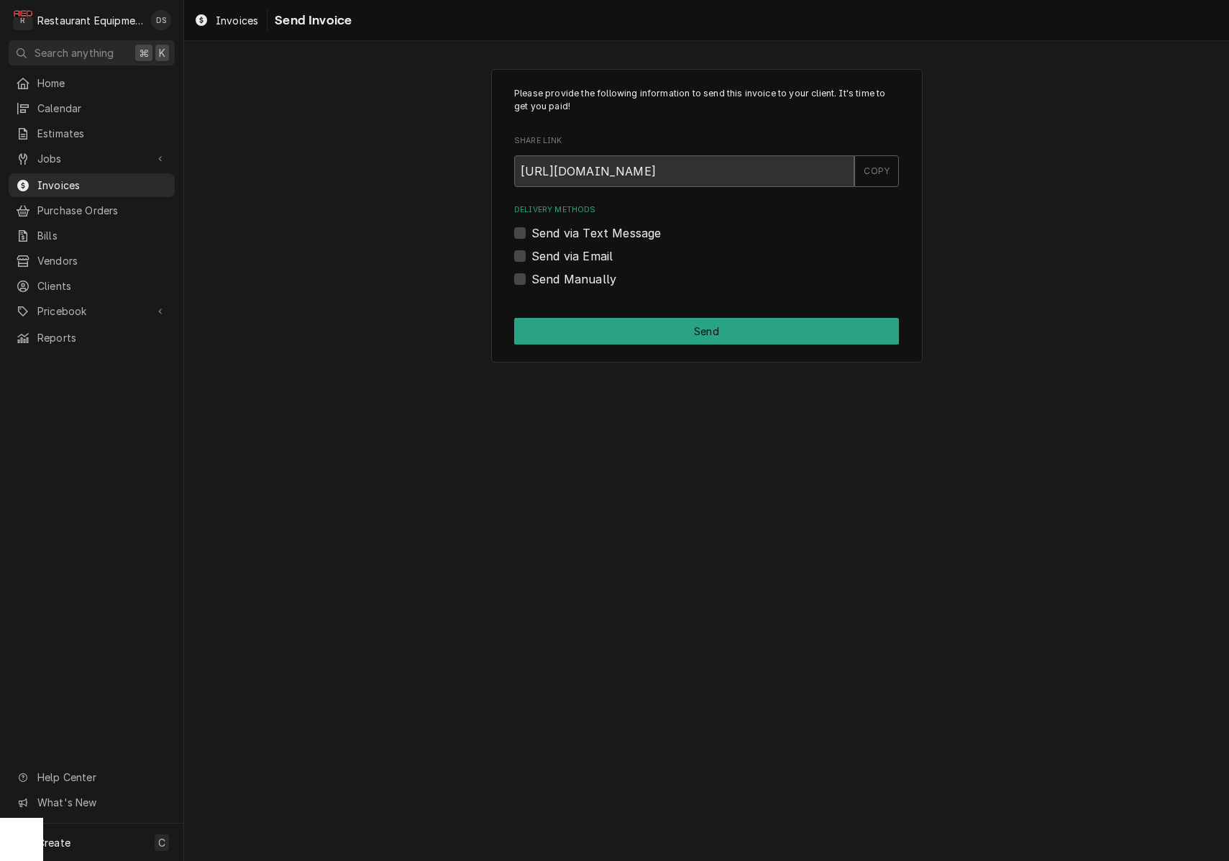
click at [532, 272] on label "Send Manually" at bounding box center [574, 278] width 85 height 17
click at [532, 272] on input "Send Manually" at bounding box center [724, 286] width 385 height 32
checkbox input "true"
click at [675, 340] on button "Send" at bounding box center [706, 331] width 385 height 27
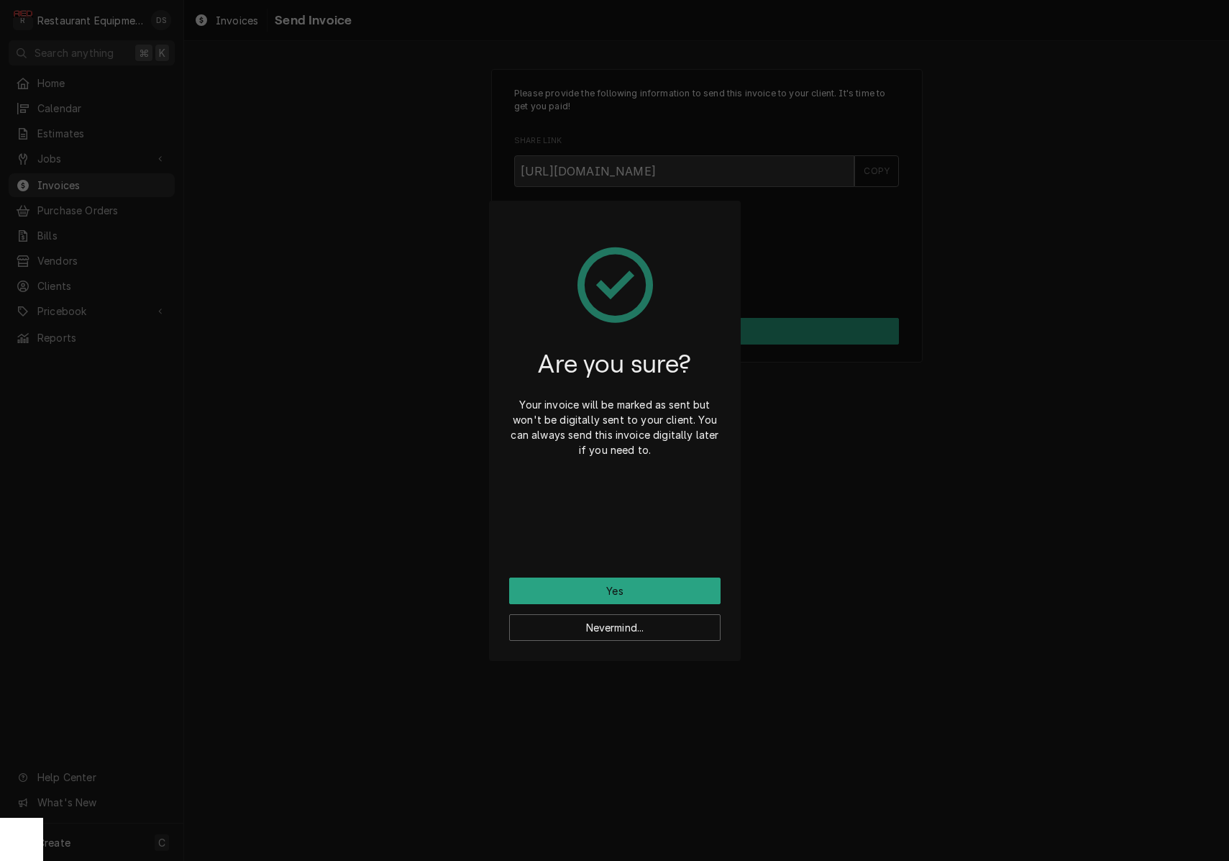
click at [666, 580] on button "Yes" at bounding box center [614, 591] width 211 height 27
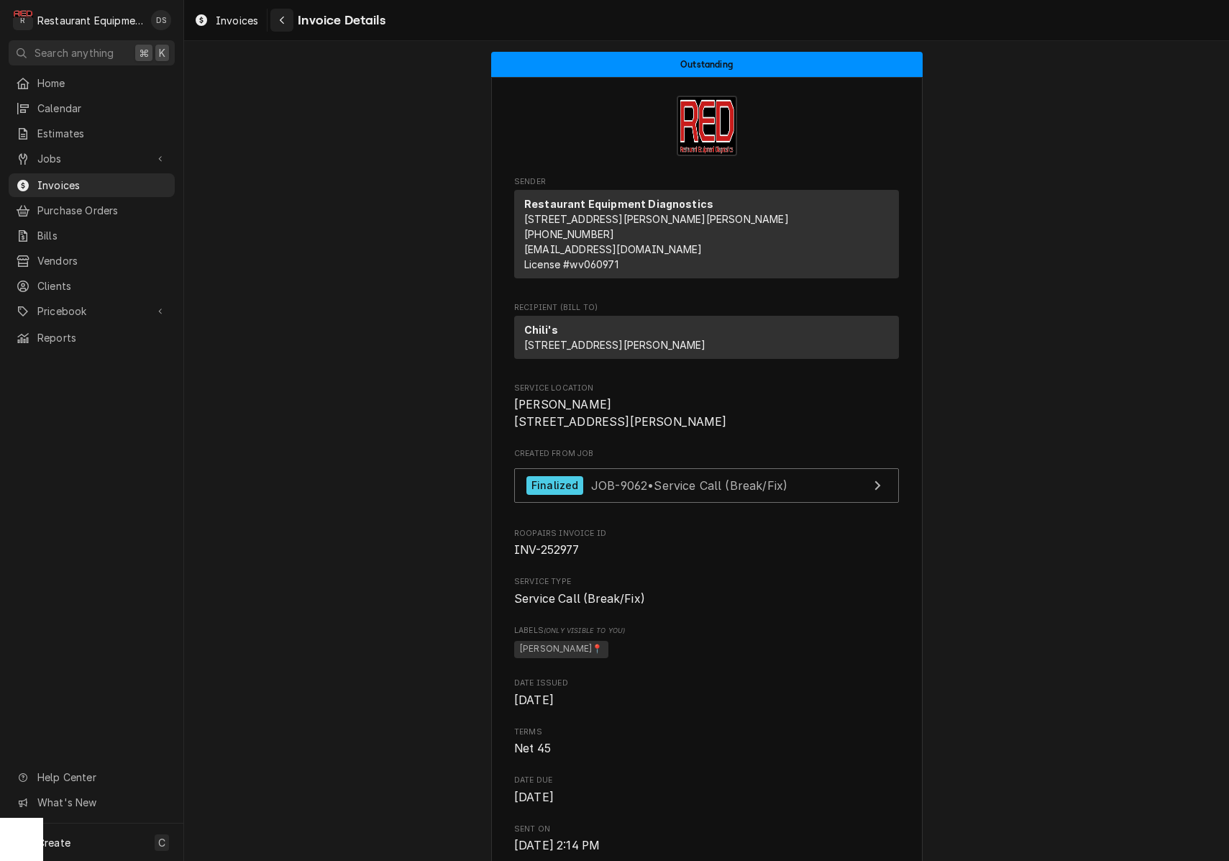
click at [286, 17] on div "Navigate back" at bounding box center [282, 20] width 14 height 14
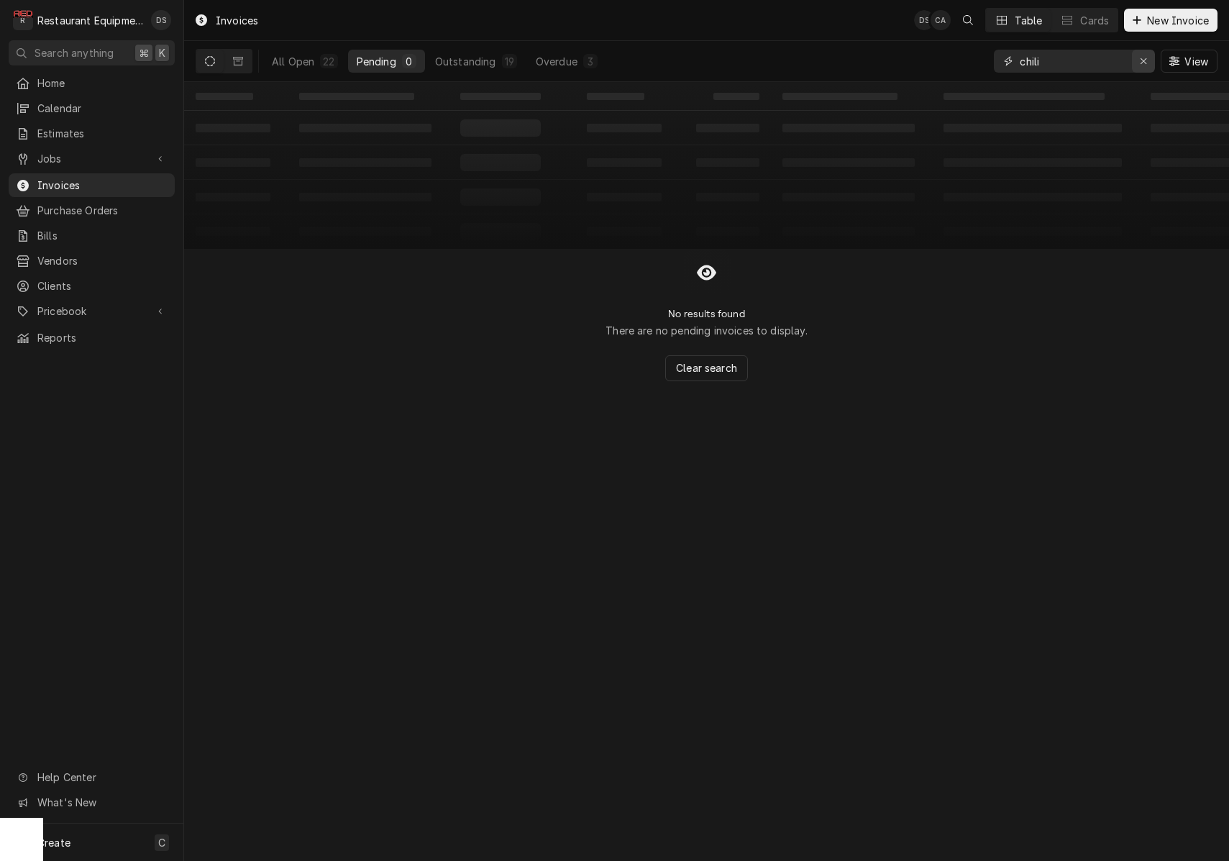
click at [1143, 65] on icon "Erase input" at bounding box center [1144, 61] width 8 height 10
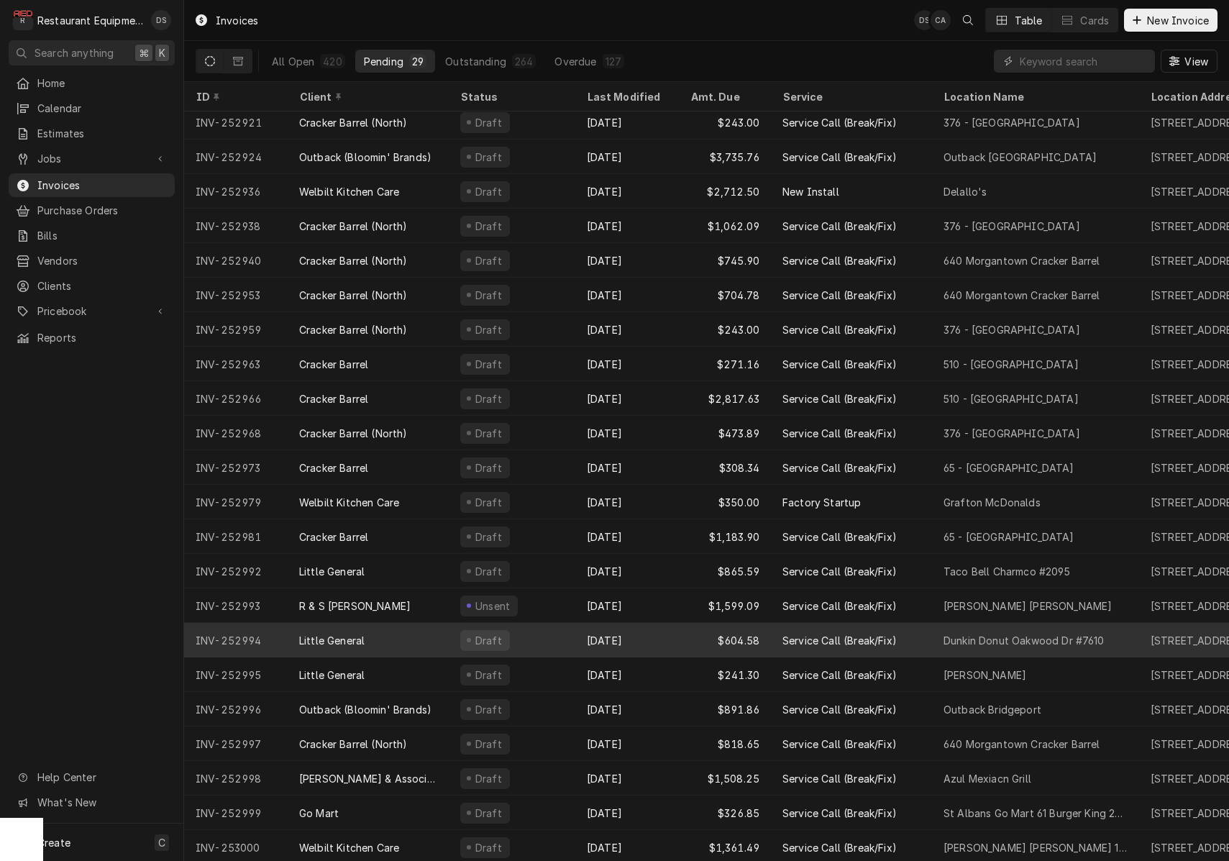
click at [678, 647] on div "Oct 1" at bounding box center [627, 640] width 104 height 35
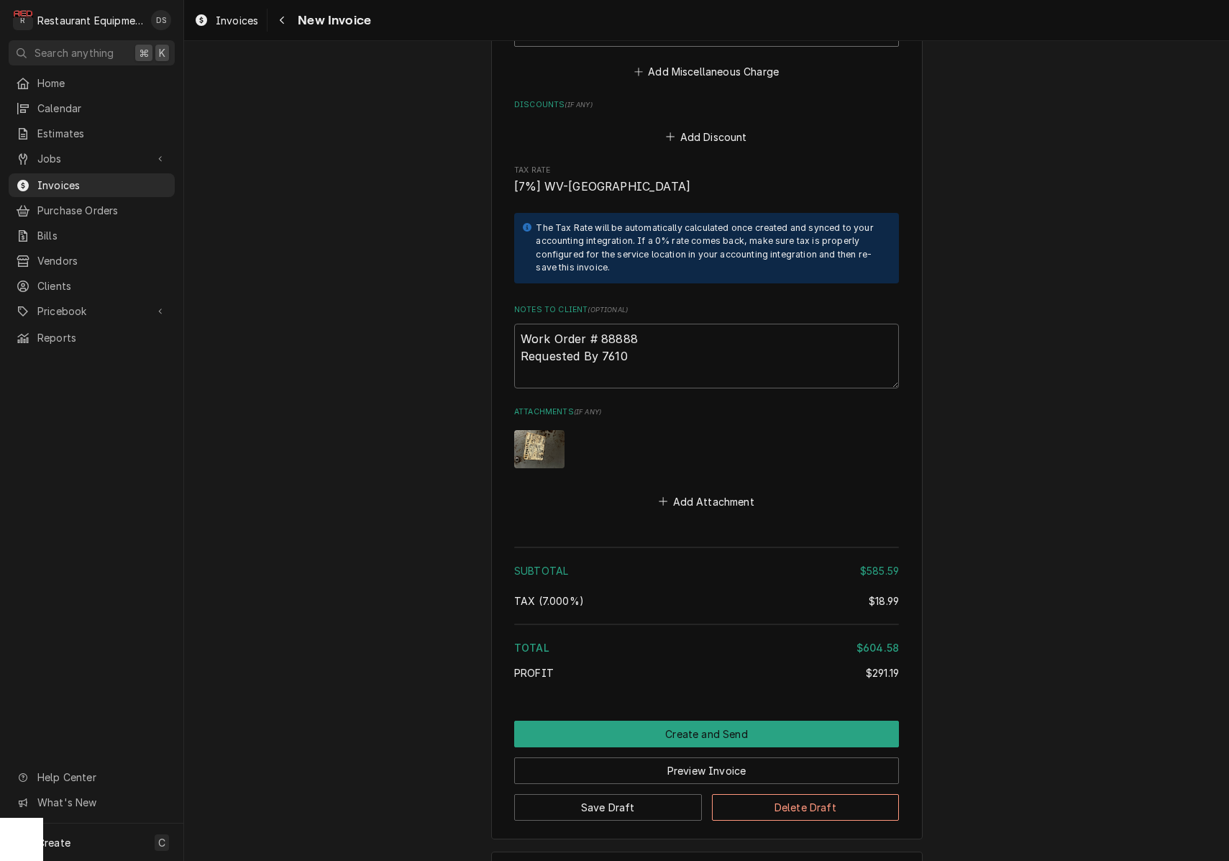
click at [713, 721] on button "Create and Send" at bounding box center [706, 734] width 385 height 27
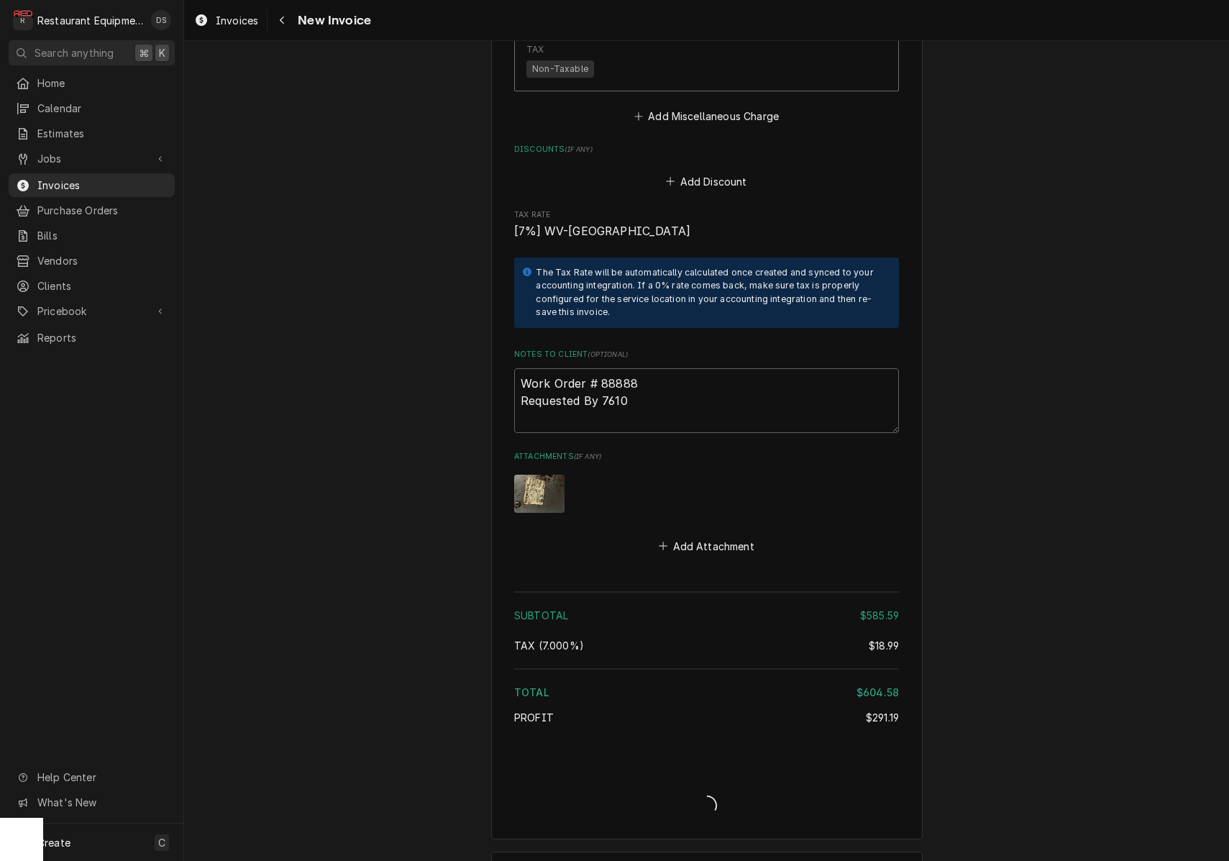
type textarea "x"
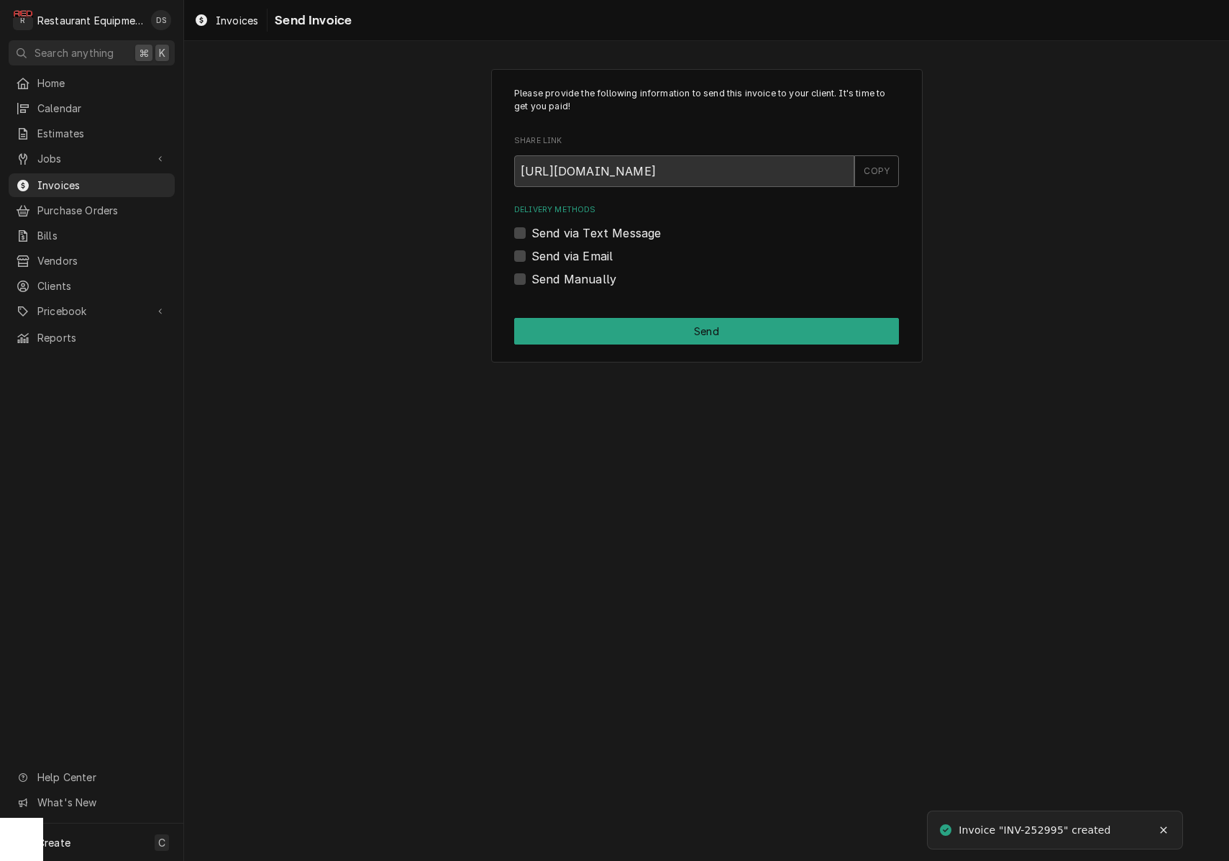
click at [532, 249] on label "Send via Email" at bounding box center [572, 255] width 81 height 17
click at [532, 249] on input "Send via Email" at bounding box center [724, 263] width 385 height 32
checkbox input "true"
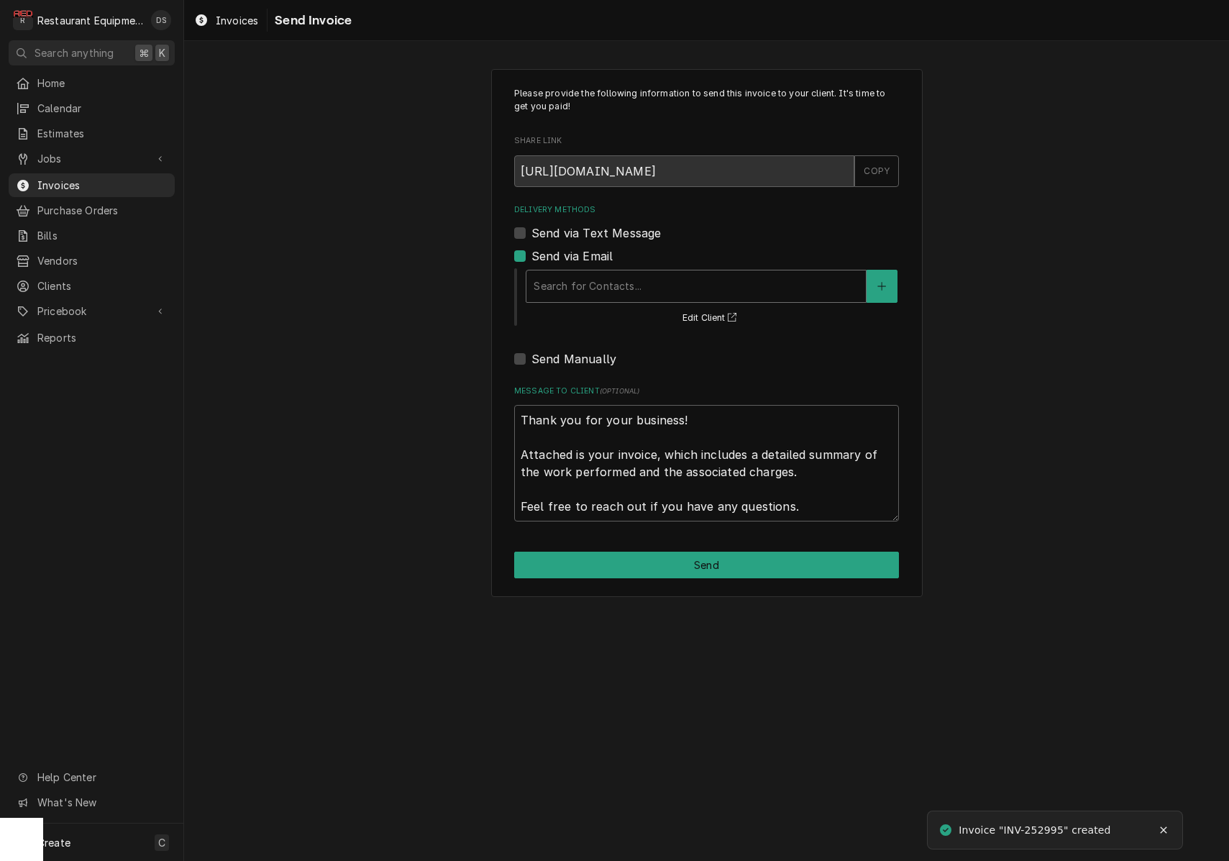
click at [611, 287] on div "Search for Contacts..." at bounding box center [696, 285] width 325 height 15
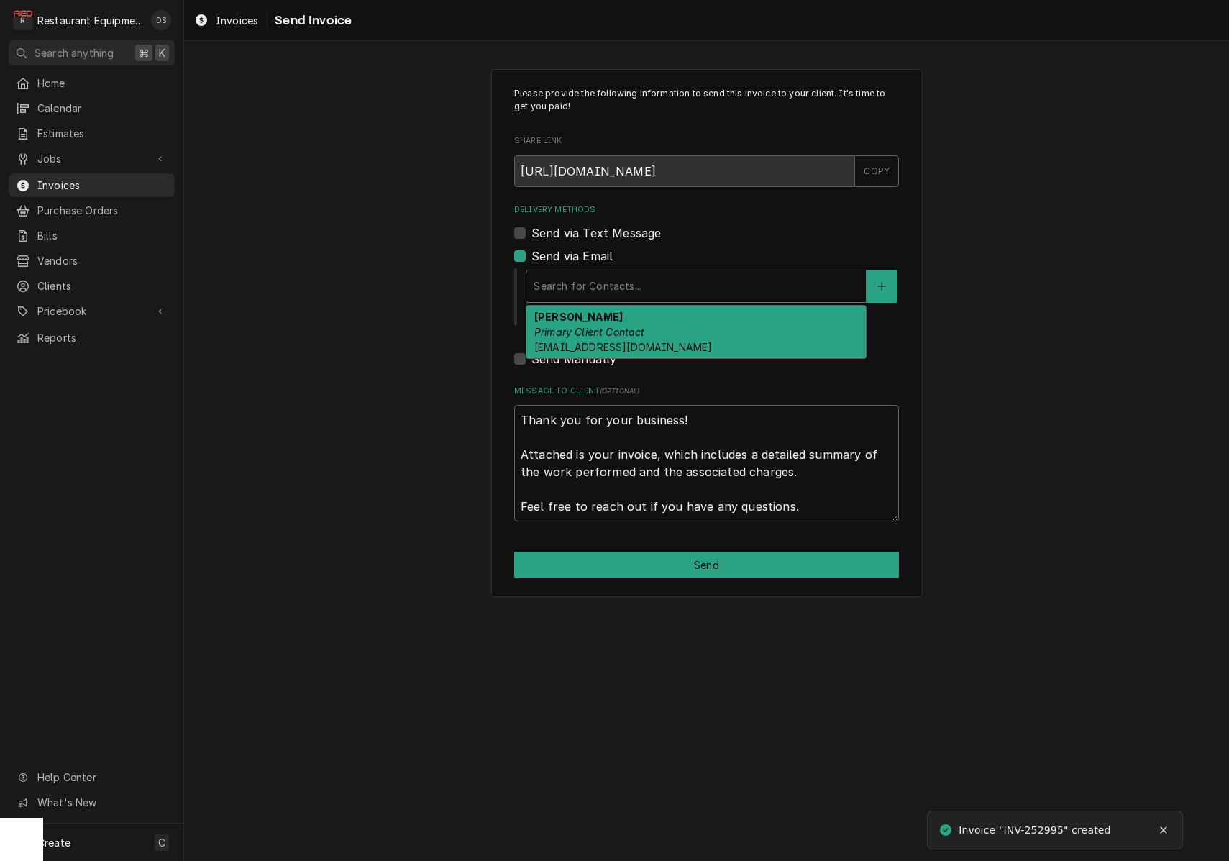
click at [608, 336] on em "Primary Client Contact" at bounding box center [589, 332] width 111 height 12
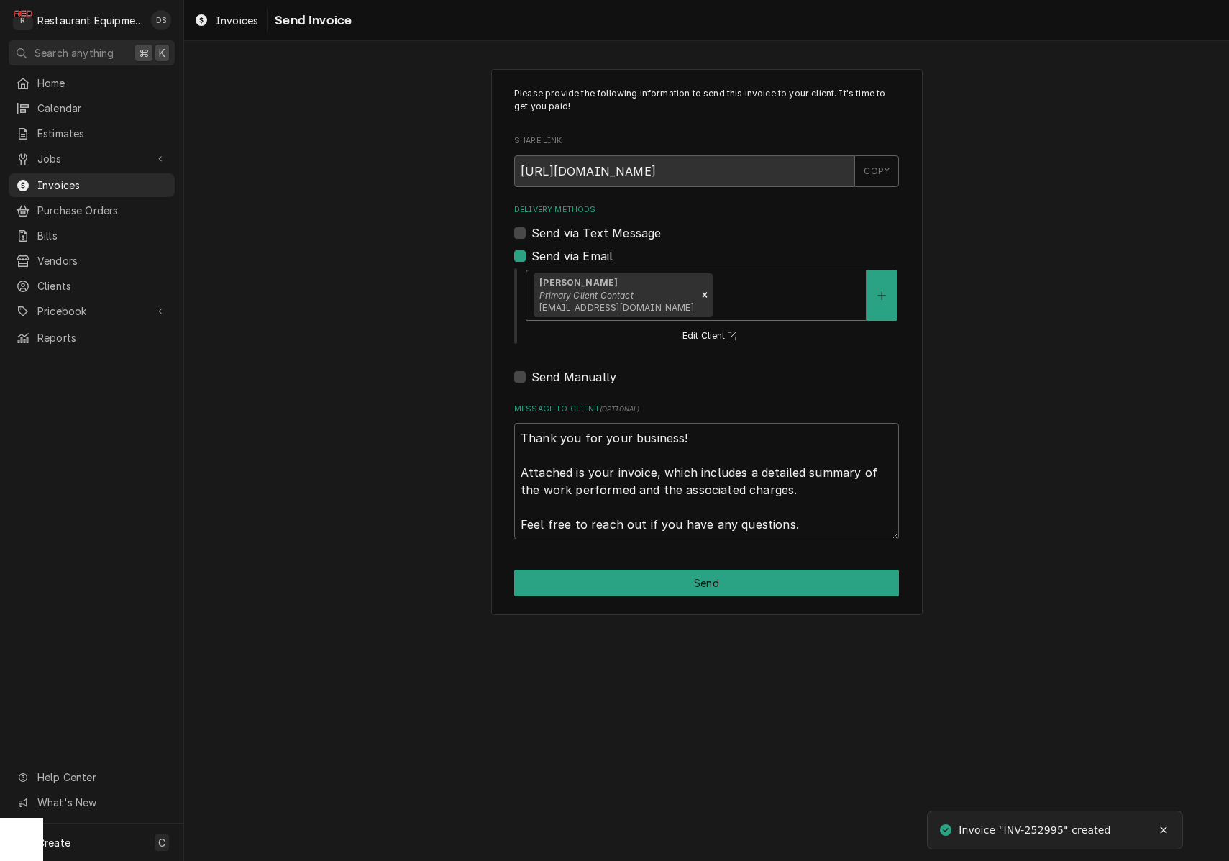
drag, startPoint x: 711, startPoint y: 575, endPoint x: 719, endPoint y: 514, distance: 60.9
click at [711, 573] on button "Send" at bounding box center [706, 583] width 385 height 27
type textarea "x"
